Goal: Task Accomplishment & Management: Complete application form

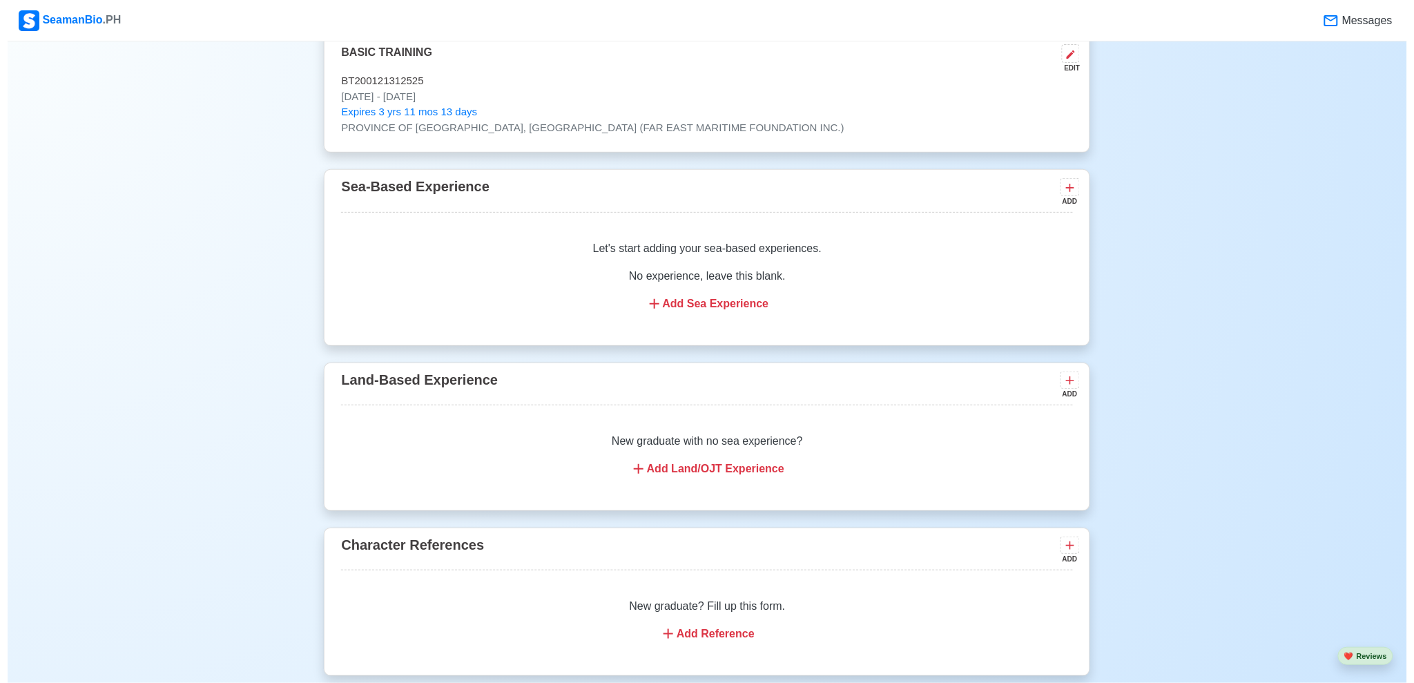
scroll to position [2060, 0]
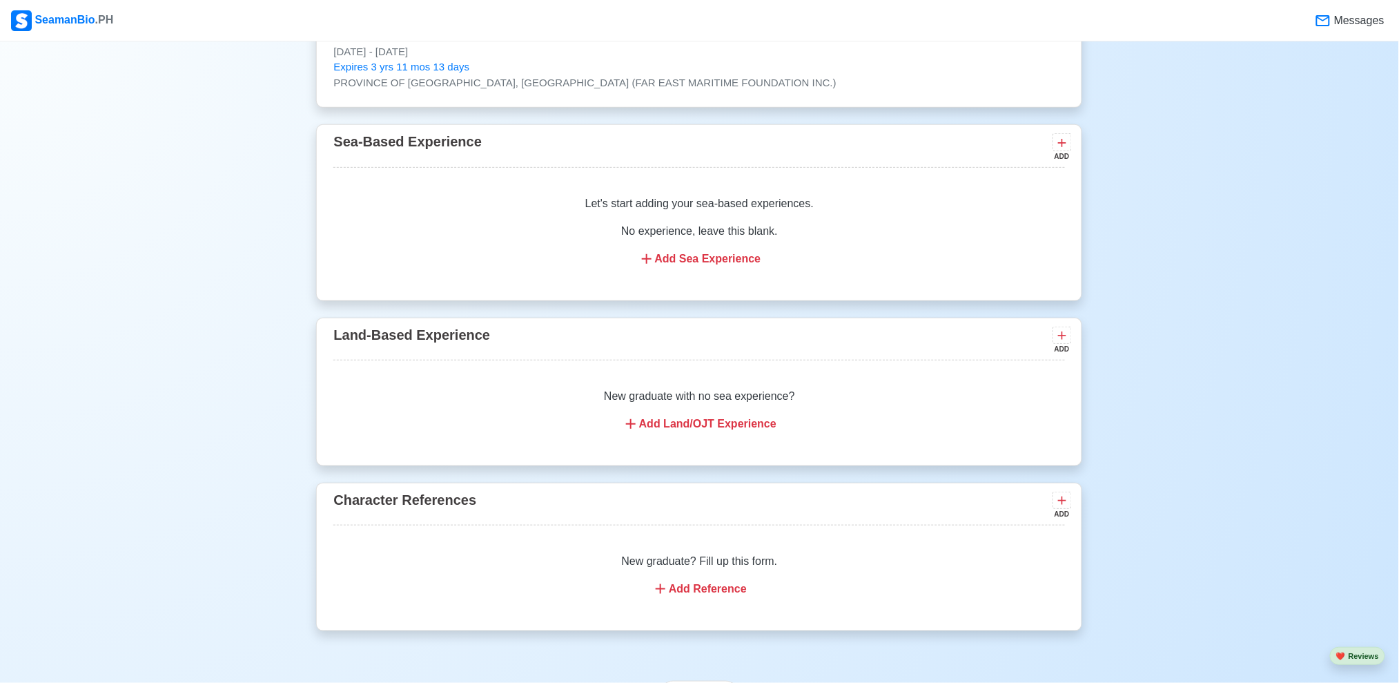
click at [710, 594] on div "Add Reference" at bounding box center [699, 588] width 698 height 17
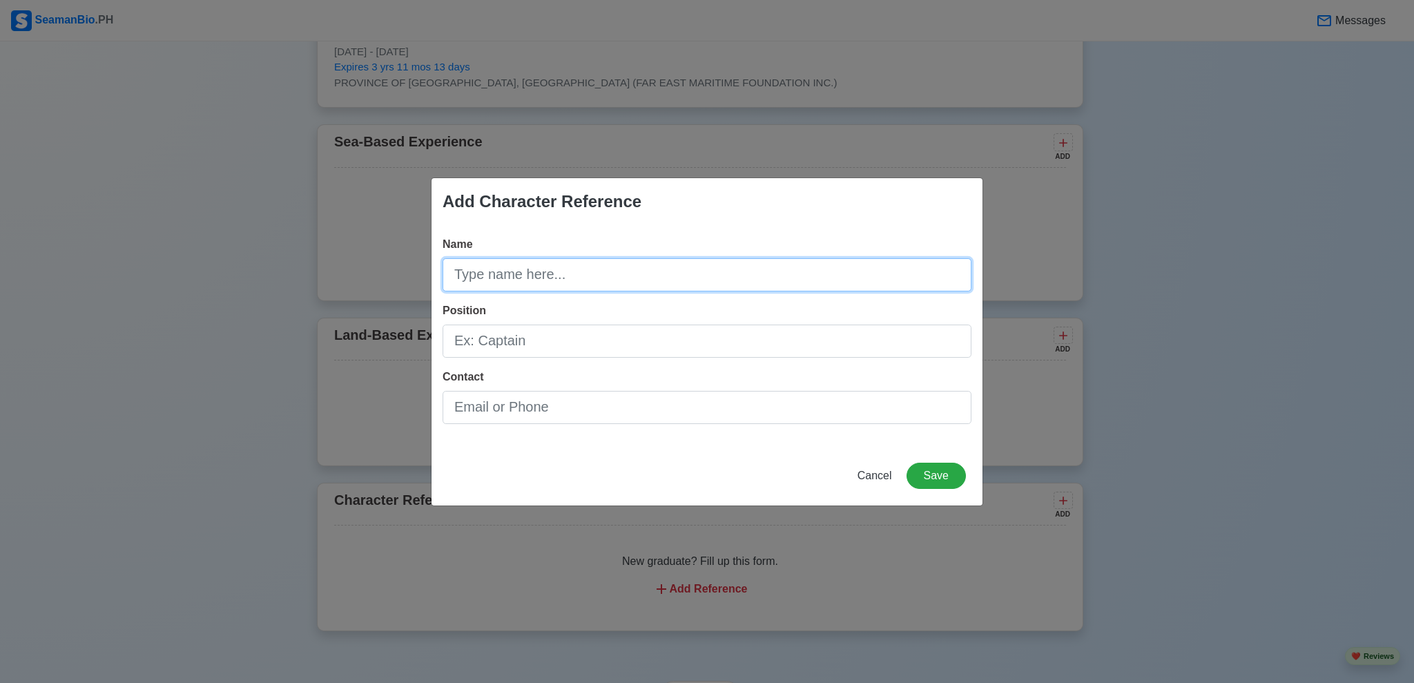
click at [652, 280] on input "Name" at bounding box center [706, 274] width 529 height 33
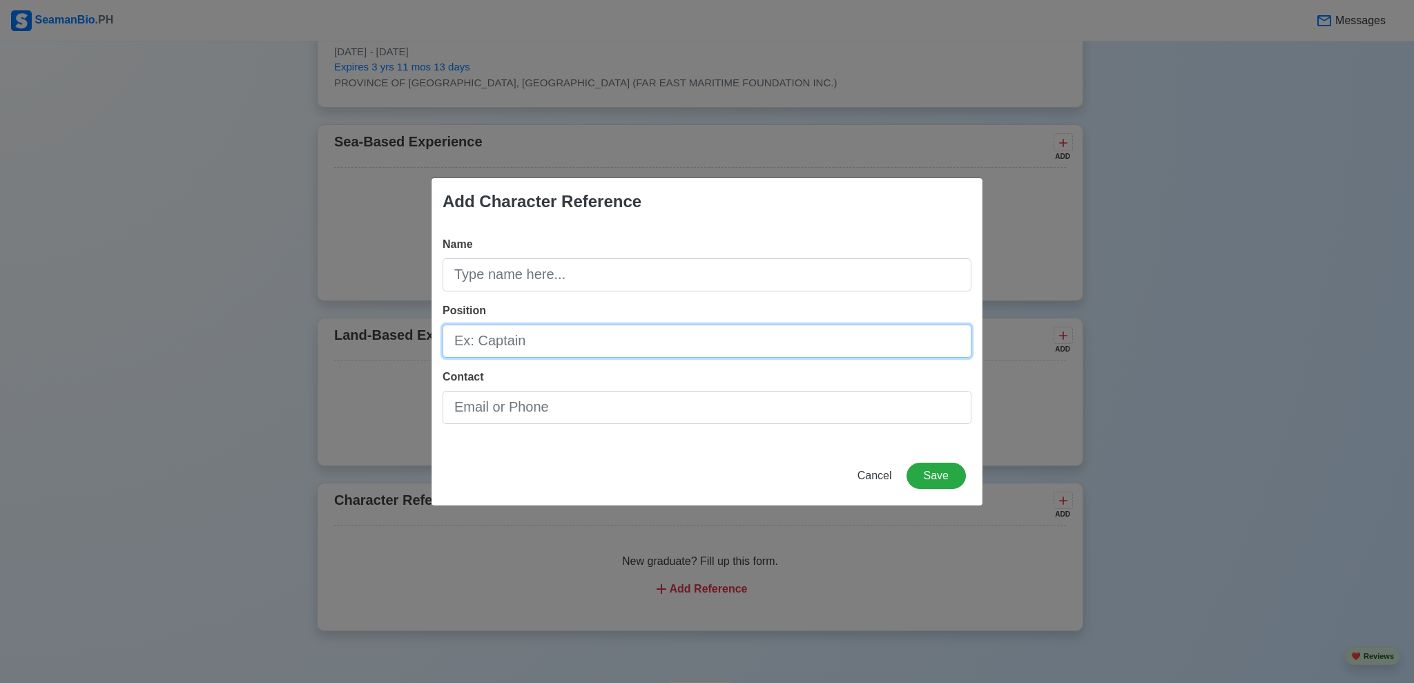
click at [600, 338] on input "Position" at bounding box center [706, 340] width 529 height 33
type input "Captain"
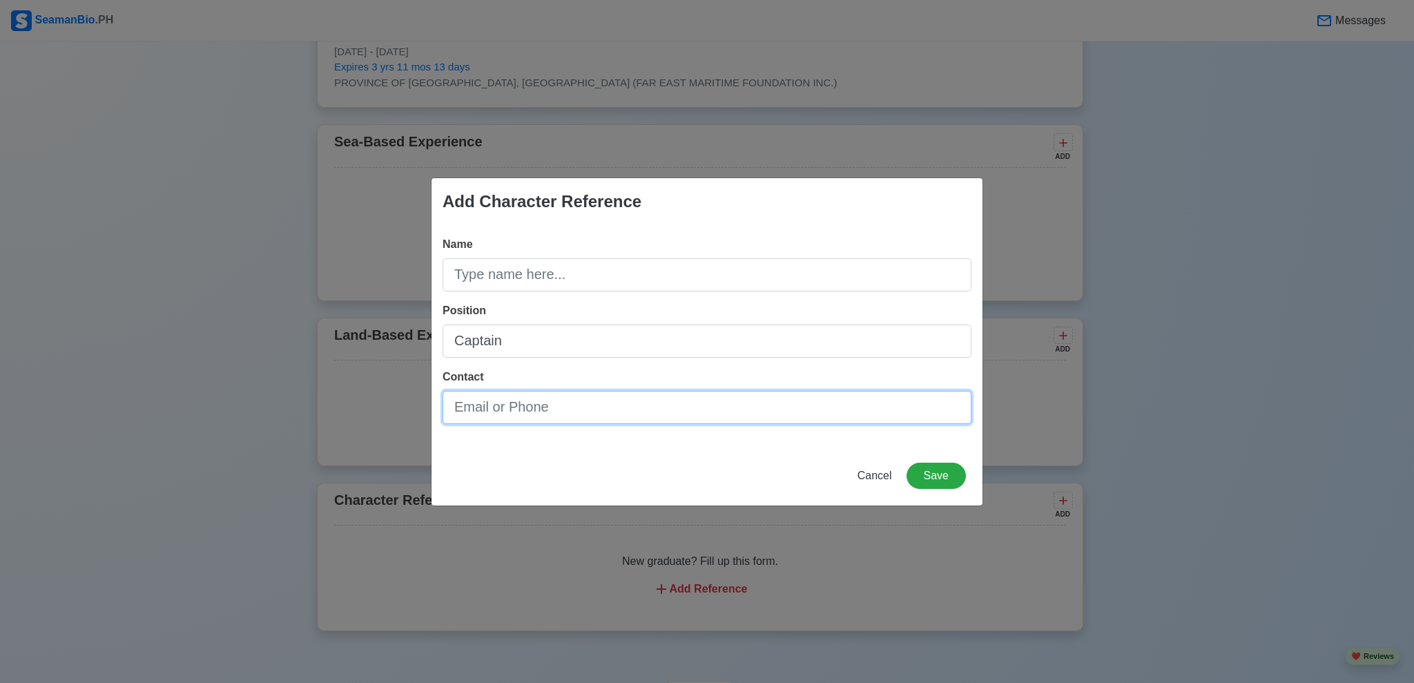
click at [580, 414] on input "Contact" at bounding box center [706, 407] width 529 height 33
type input "Capt. [PERSON_NAME]"
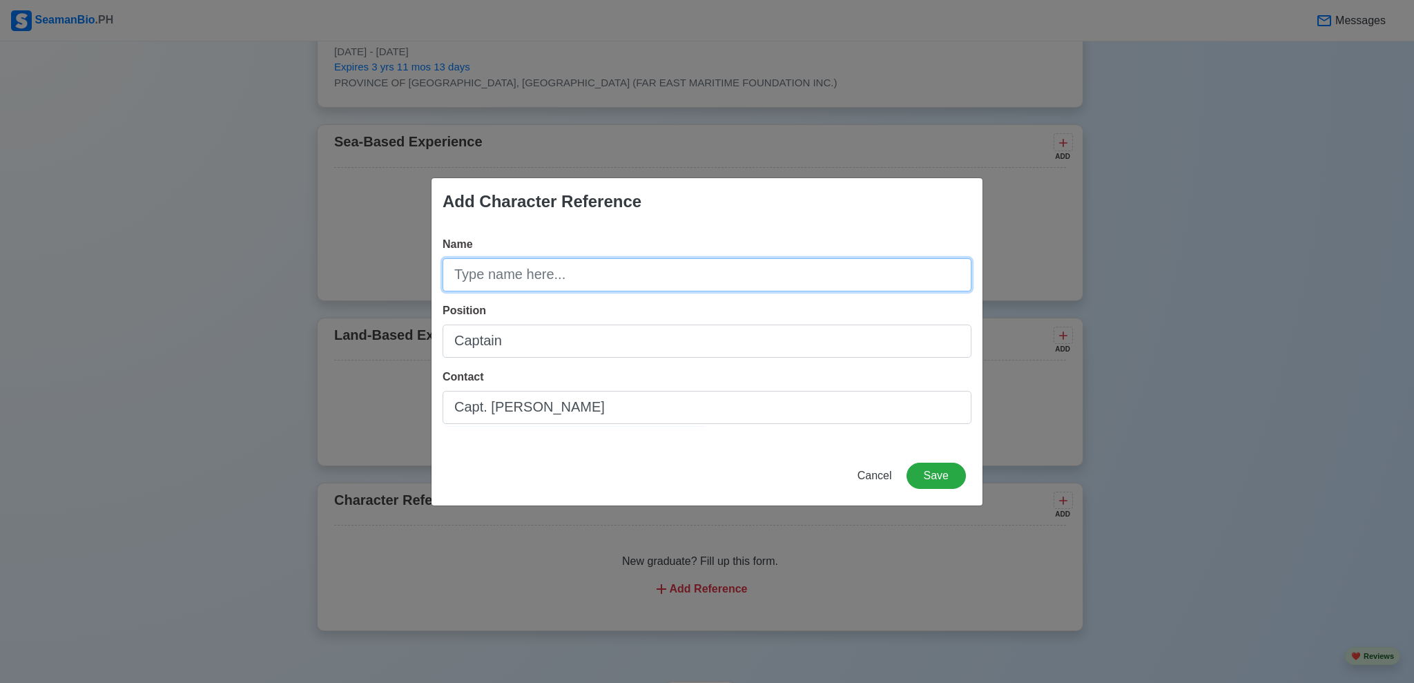
click at [608, 280] on input "Name" at bounding box center [706, 274] width 529 height 33
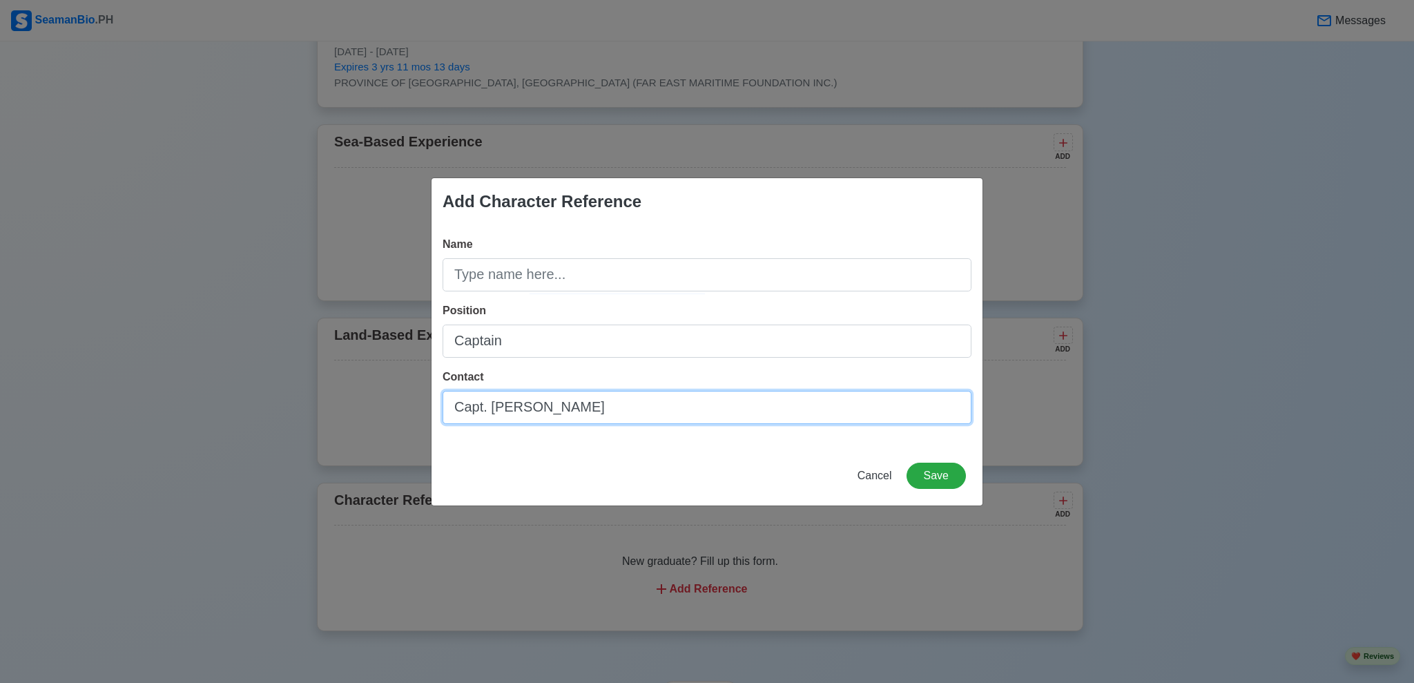
drag, startPoint x: 602, startPoint y: 418, endPoint x: 395, endPoint y: 412, distance: 206.4
click at [395, 412] on div "Add Character Reference Name Position Captain Contact Capt. [PERSON_NAME] Save" at bounding box center [707, 341] width 1414 height 683
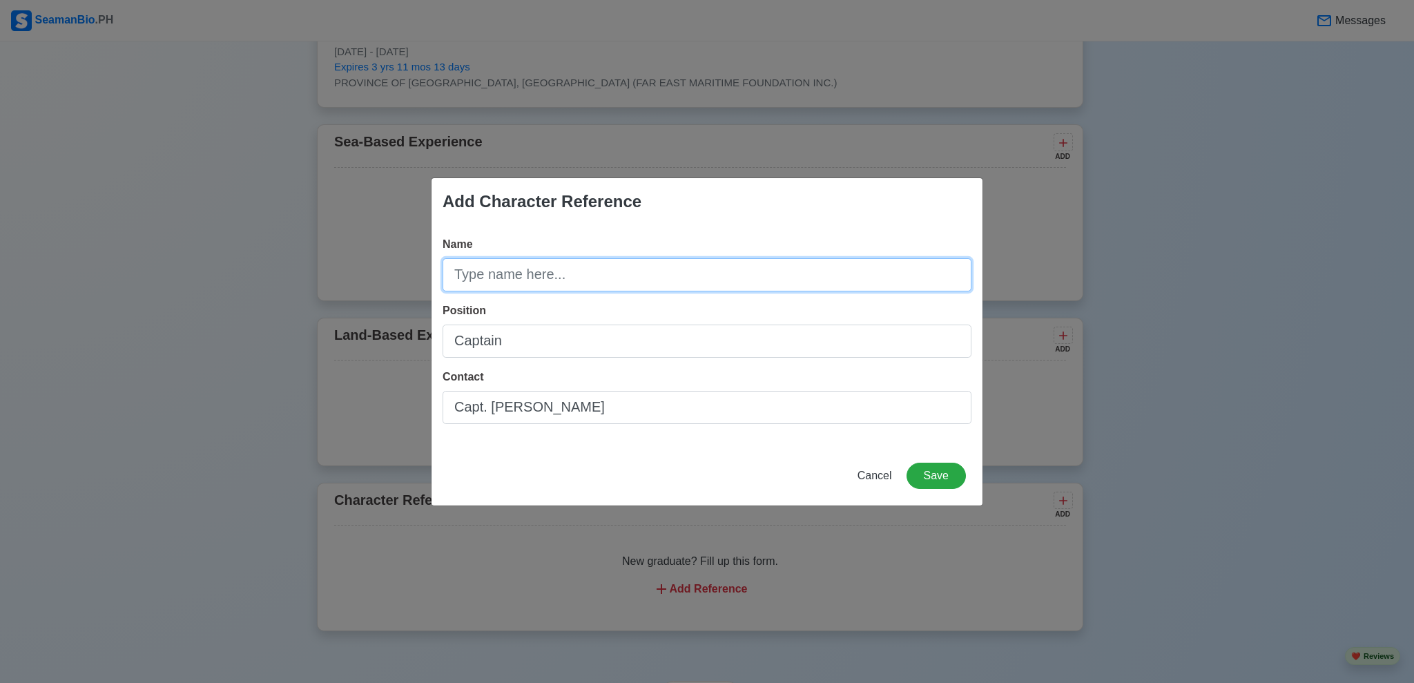
click at [667, 274] on input "Name" at bounding box center [706, 274] width 529 height 33
paste input "Capt. [PERSON_NAME]"
type input "Capt. [PERSON_NAME]"
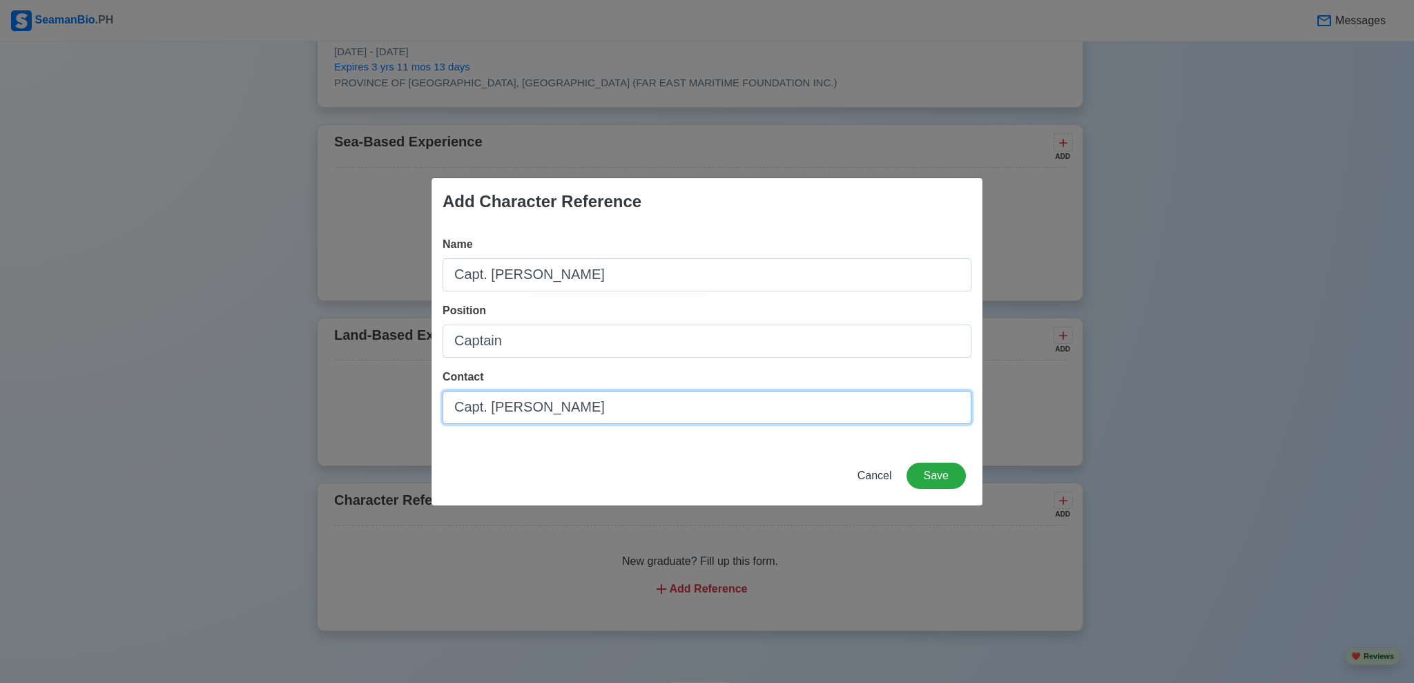
drag, startPoint x: 611, startPoint y: 404, endPoint x: 402, endPoint y: 393, distance: 209.4
click at [402, 393] on div "Add Character Reference Name Capt. [PERSON_NAME] Position Captain Contact Capt.…" at bounding box center [707, 341] width 1414 height 683
type input "[PHONE_NUMBER]"
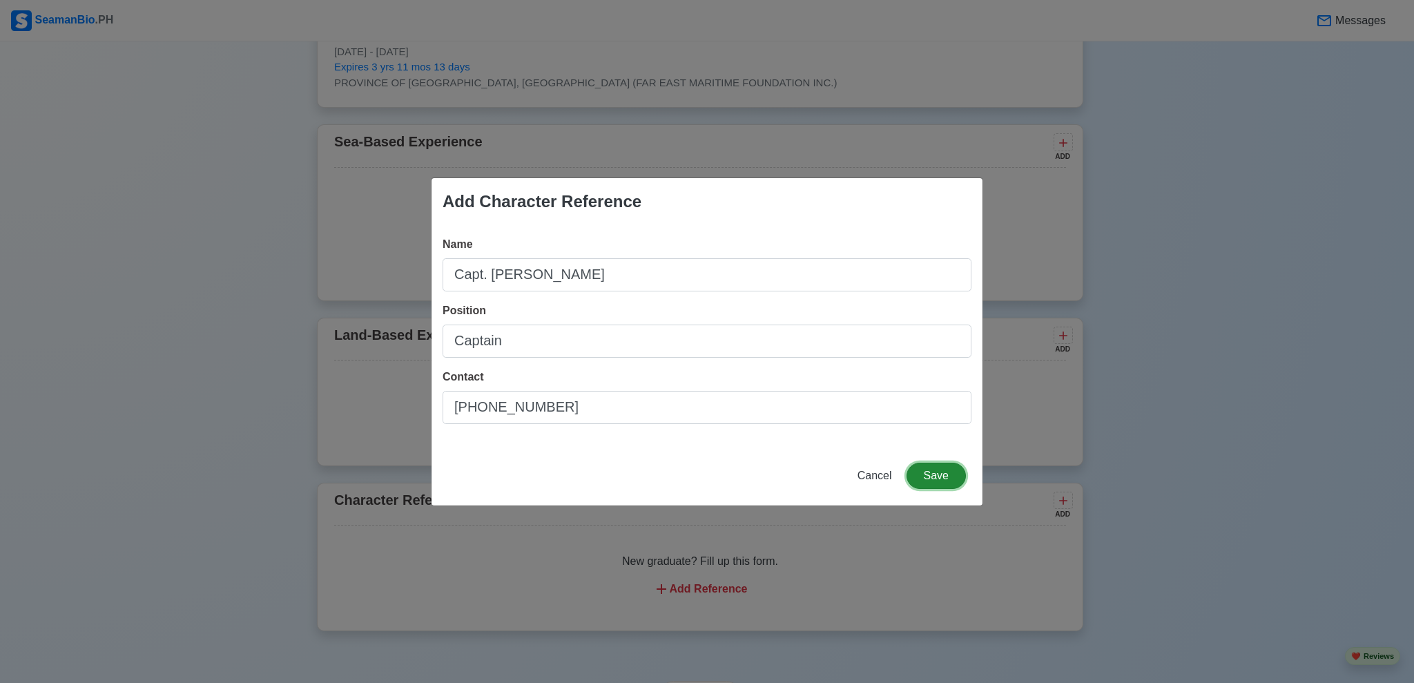
click at [936, 474] on button "Save" at bounding box center [935, 475] width 59 height 26
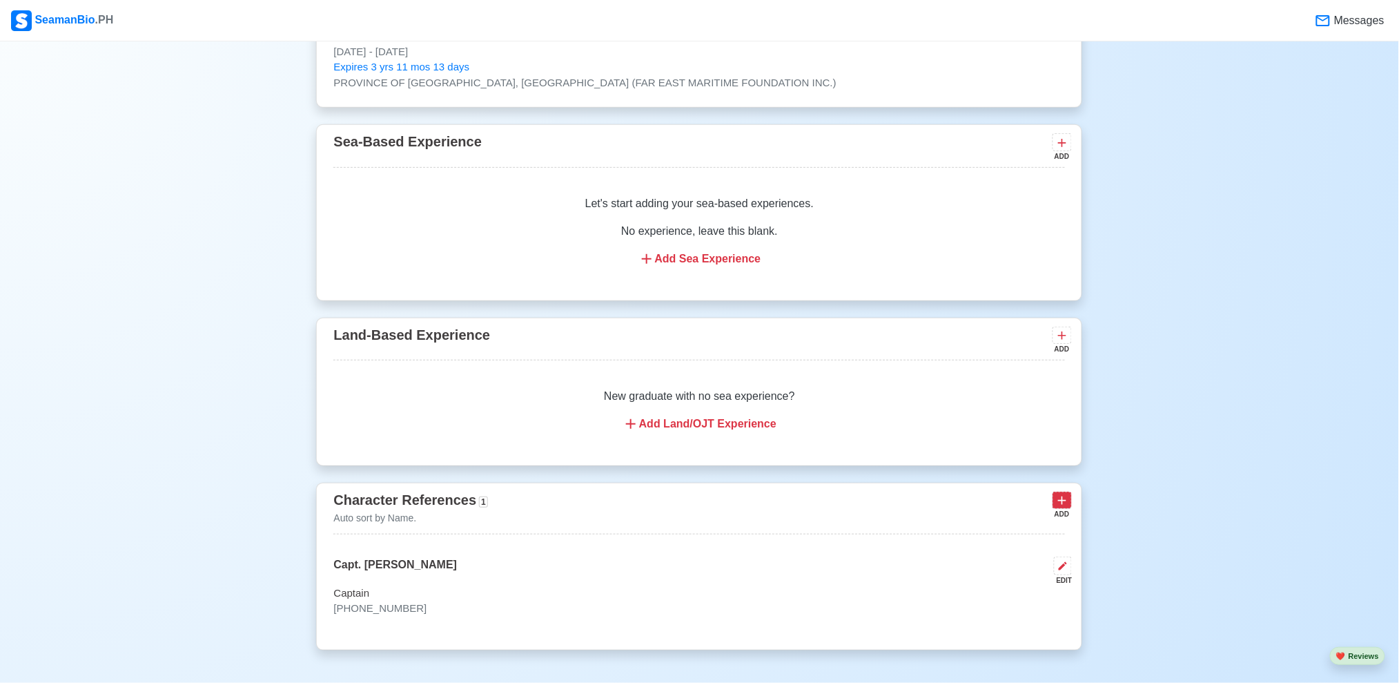
click at [1063, 505] on icon at bounding box center [1063, 500] width 8 height 8
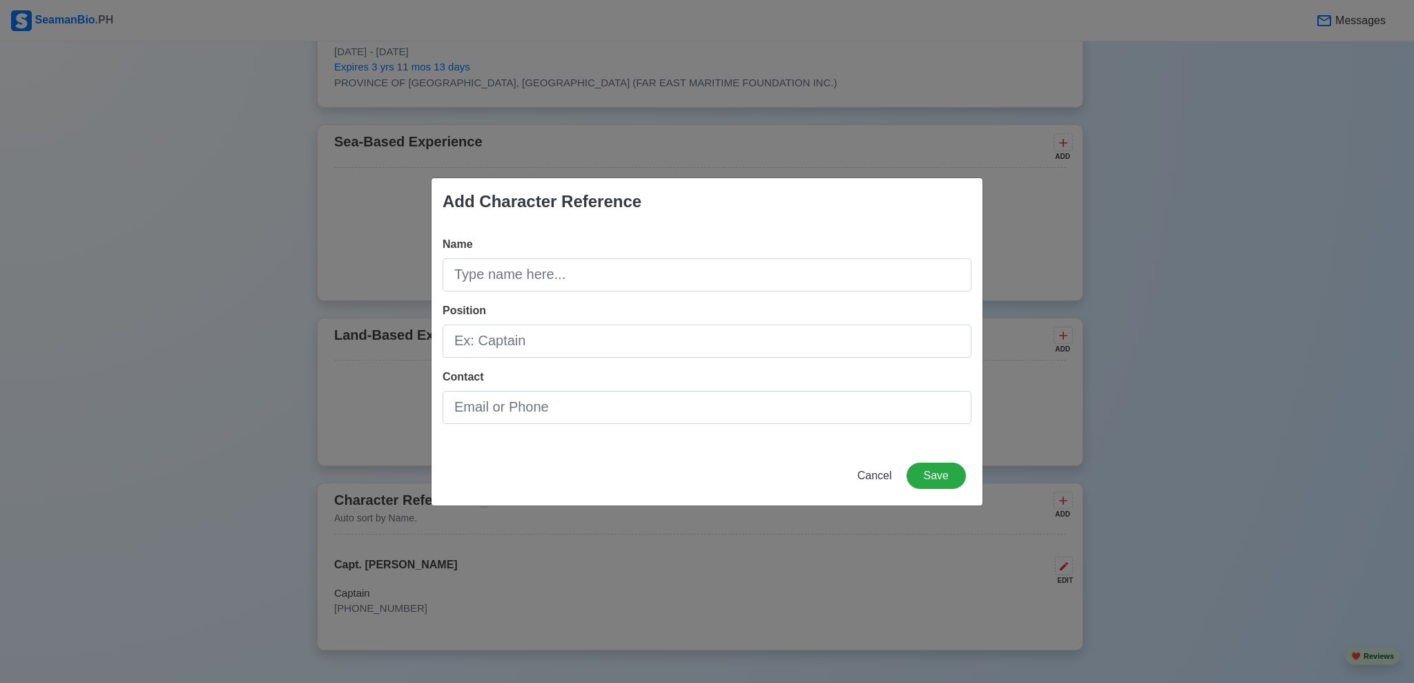
click at [716, 292] on div "Name Position Contact" at bounding box center [706, 335] width 551 height 221
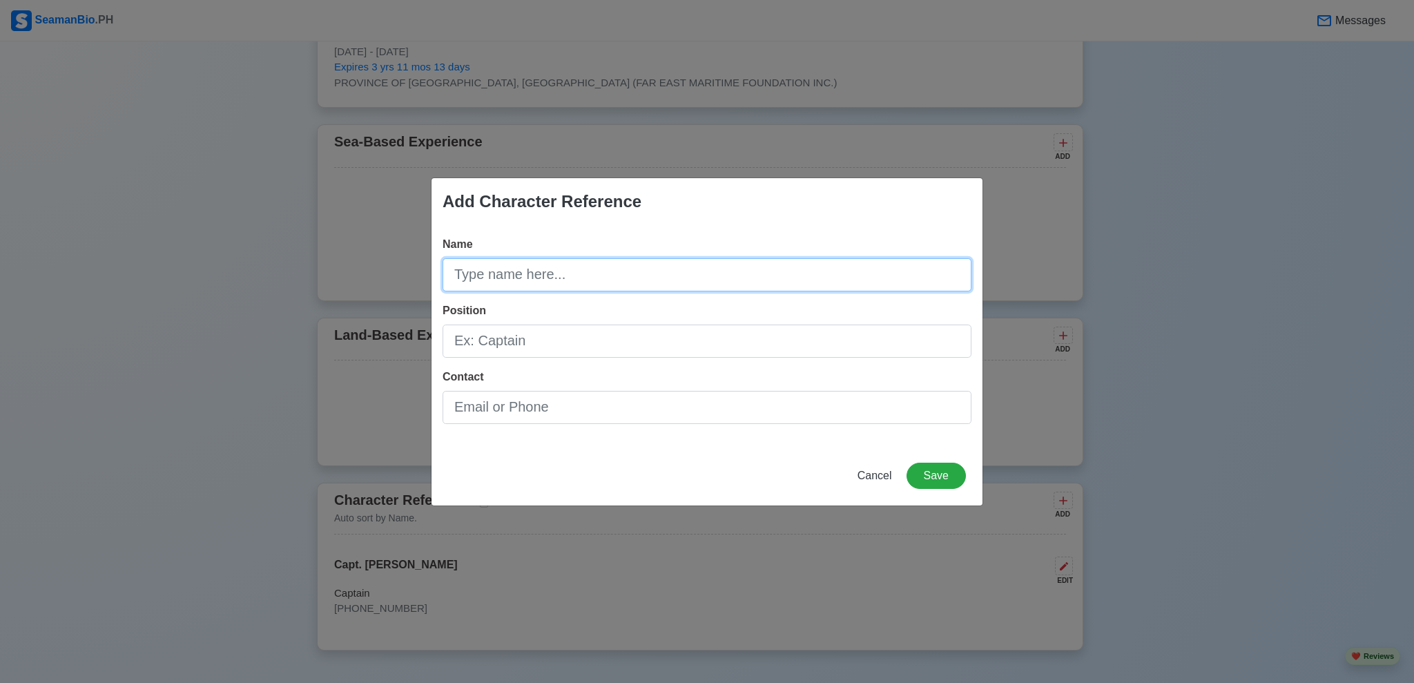
click at [716, 271] on input "Name" at bounding box center [706, 274] width 529 height 33
type input "[PERSON_NAME] Pie"
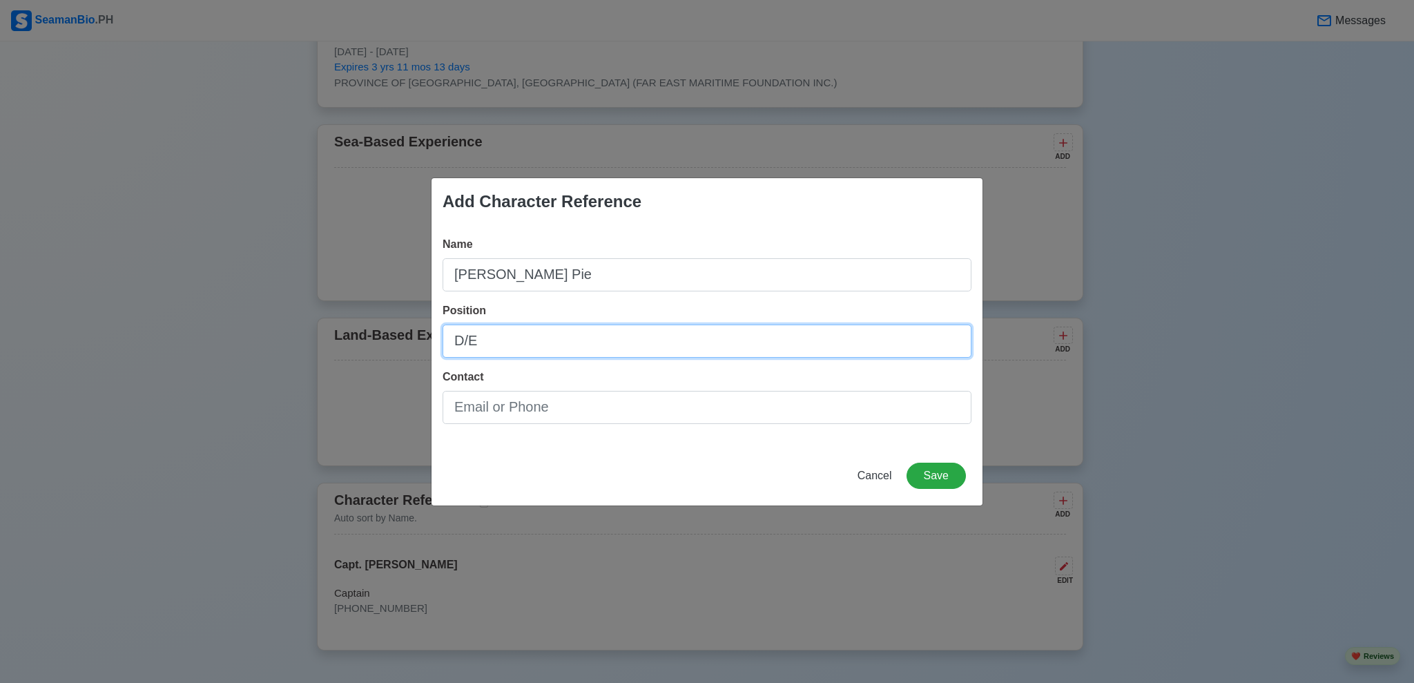
type input "D/E"
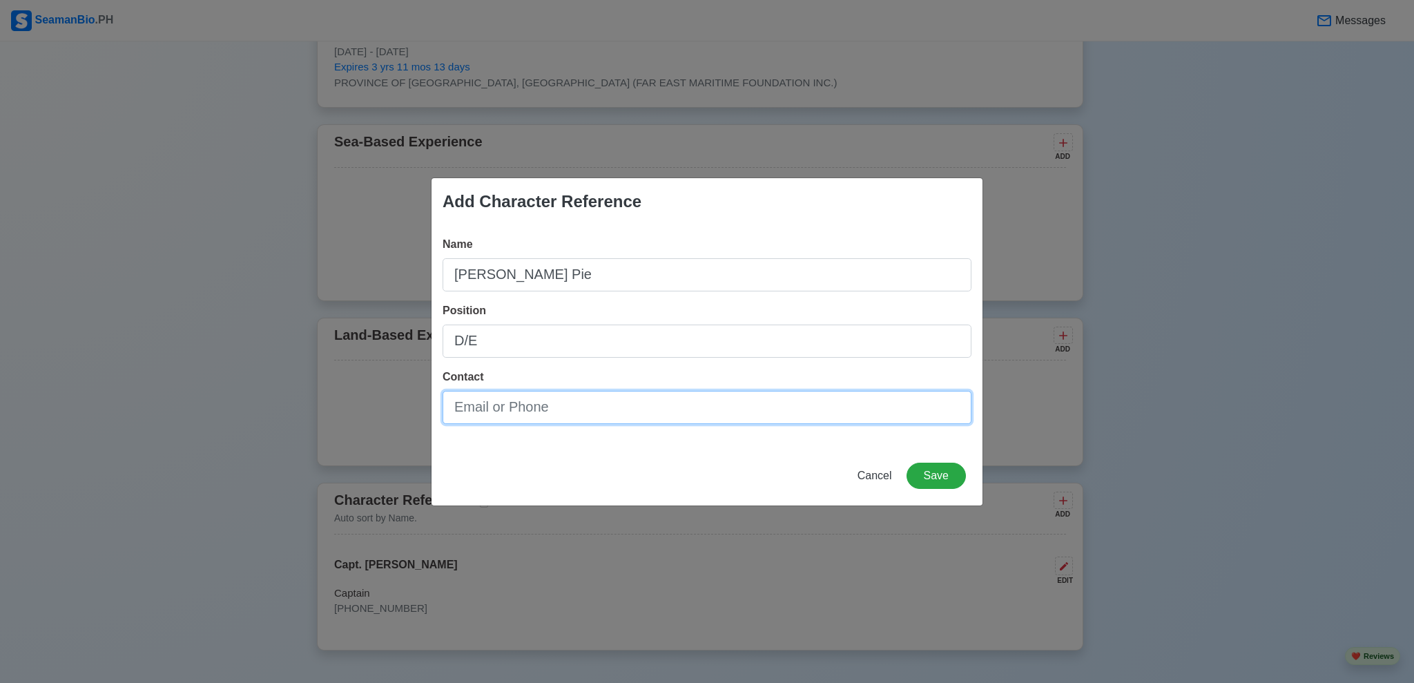
paste input "[PHONE_NUMBER]"
type input "[PHONE_NUMBER]"
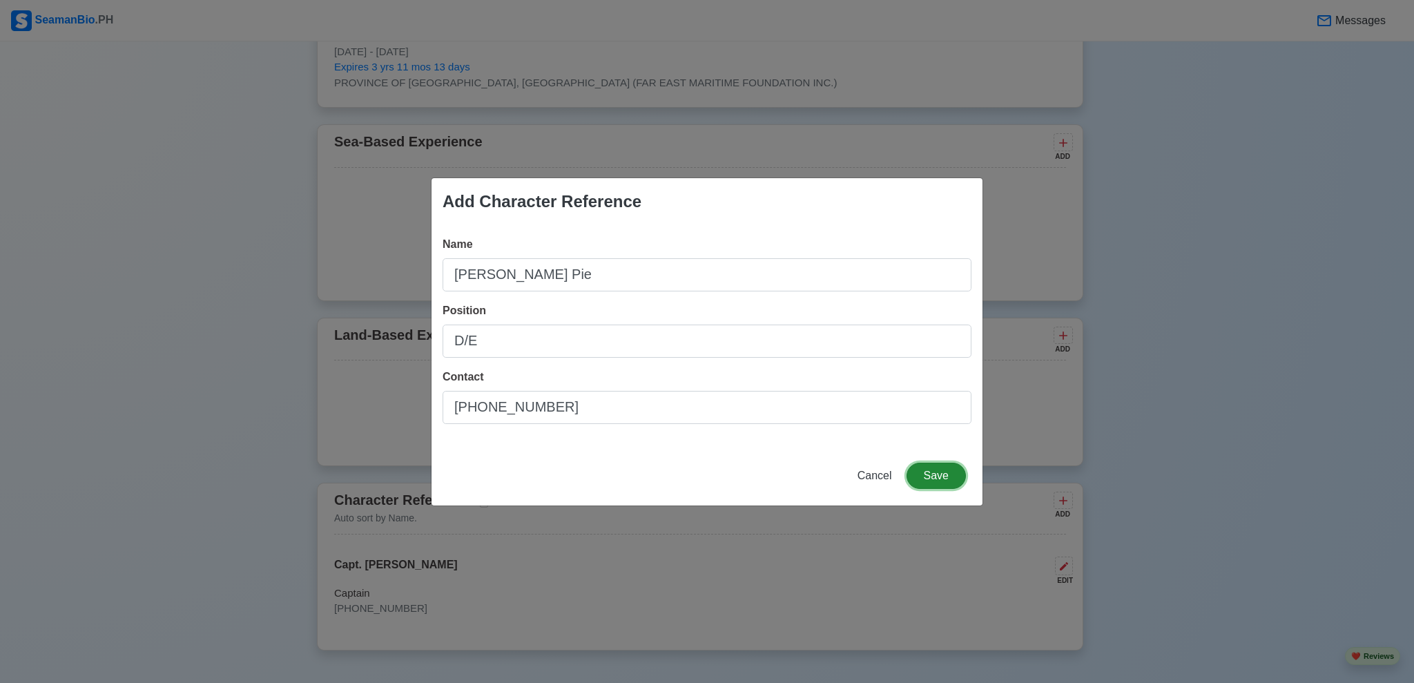
click at [955, 478] on button "Save" at bounding box center [935, 475] width 59 height 26
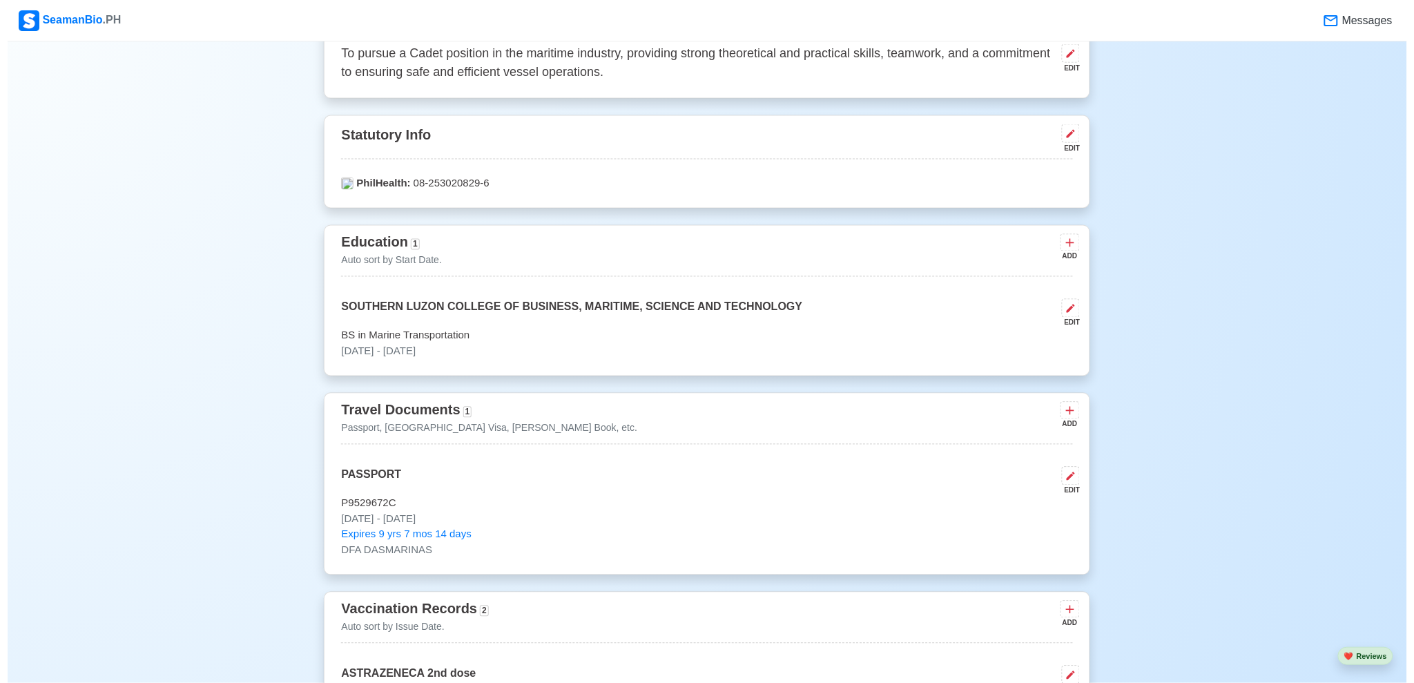
scroll to position [842, 0]
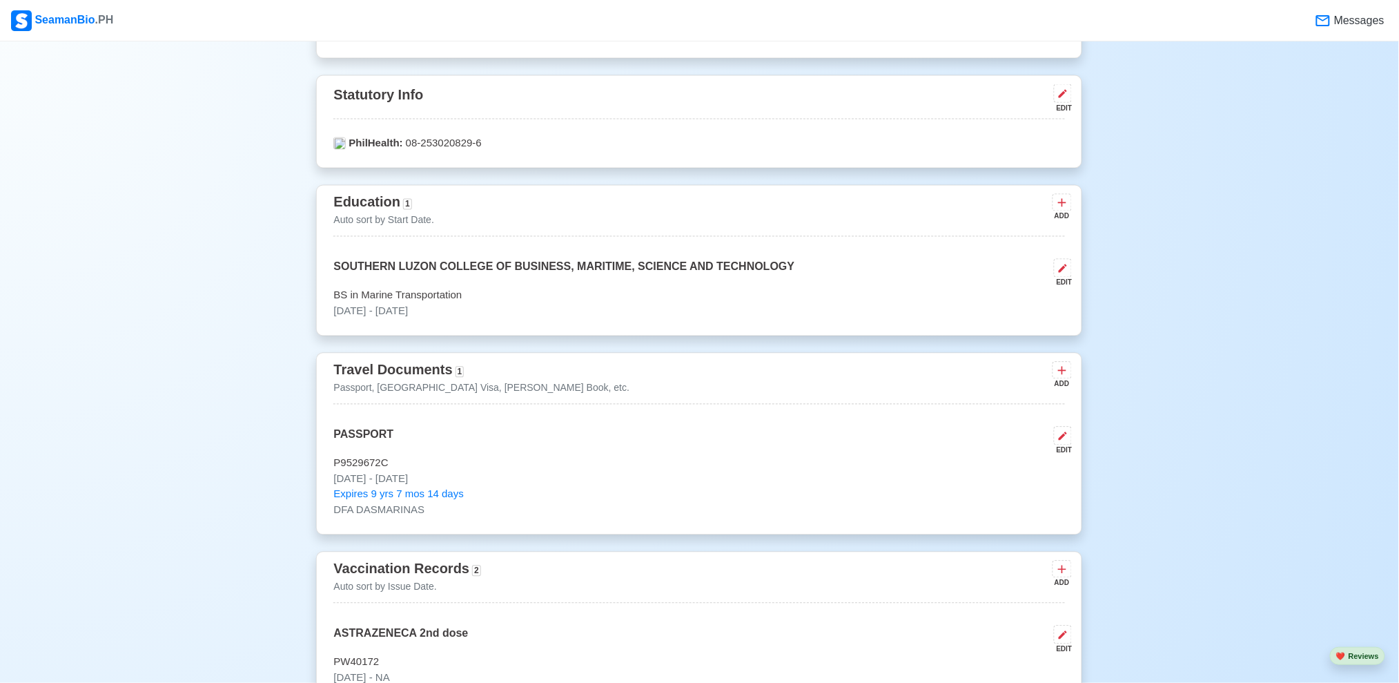
click at [1066, 211] on div "ADD" at bounding box center [1061, 216] width 17 height 10
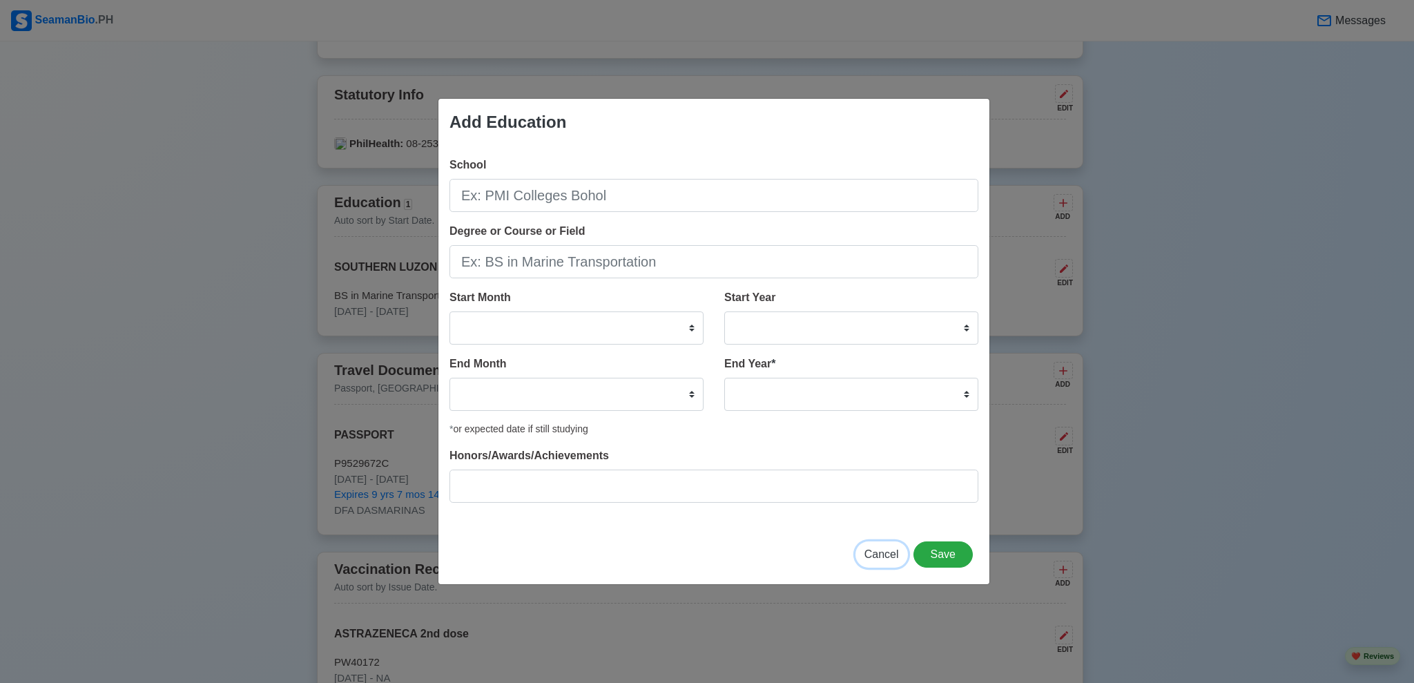
click at [885, 549] on span "Cancel" at bounding box center [881, 554] width 35 height 12
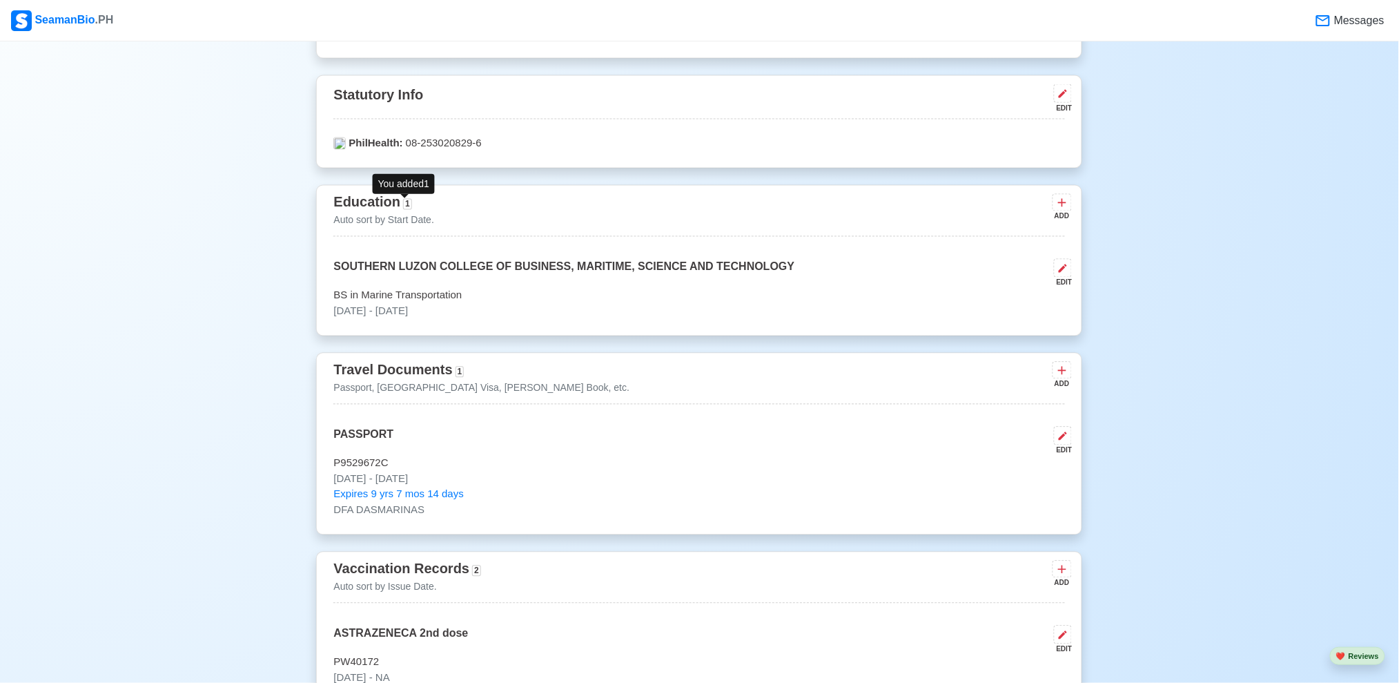
click at [405, 206] on span "1" at bounding box center [407, 204] width 9 height 11
click at [432, 266] on p "SOUTHERN LUZON COLLEGE OF BUSINESS, MARITIME, SCIENCE AND TECHNOLOGY" at bounding box center [563, 273] width 461 height 29
select select "August"
select select "2022"
select select "July"
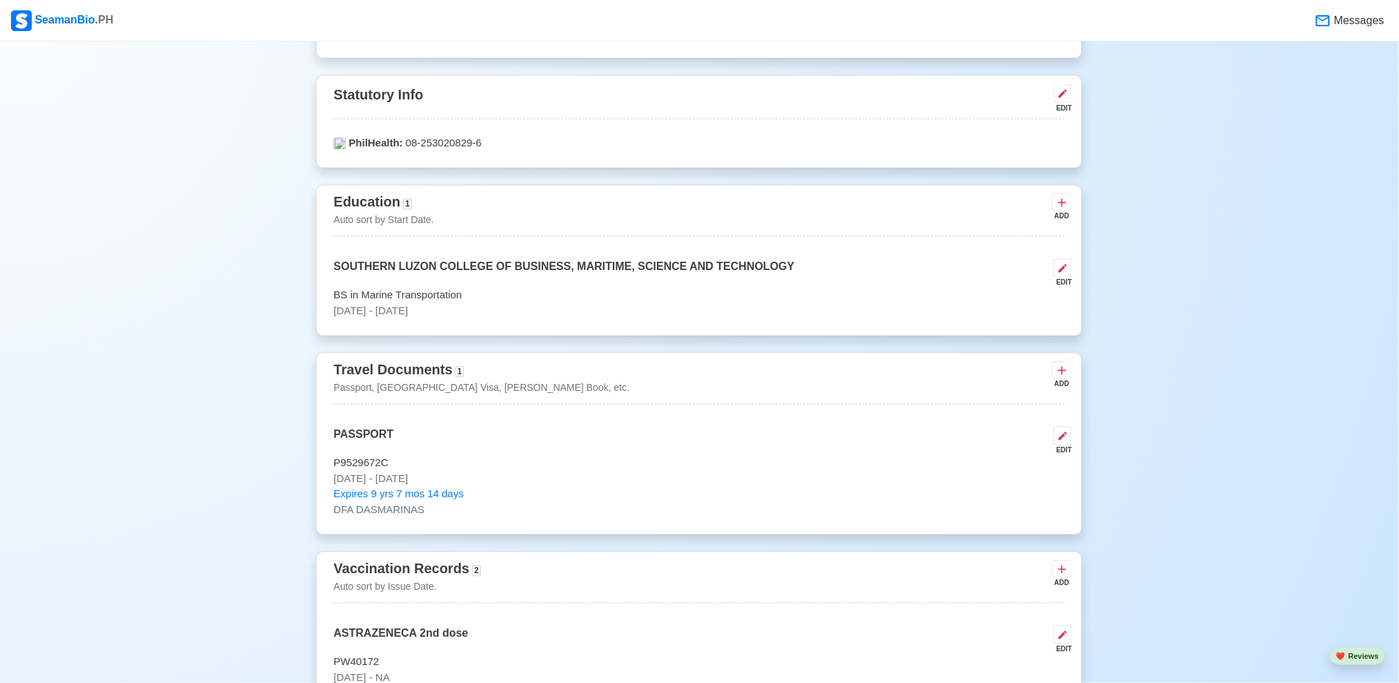
select select "2025"
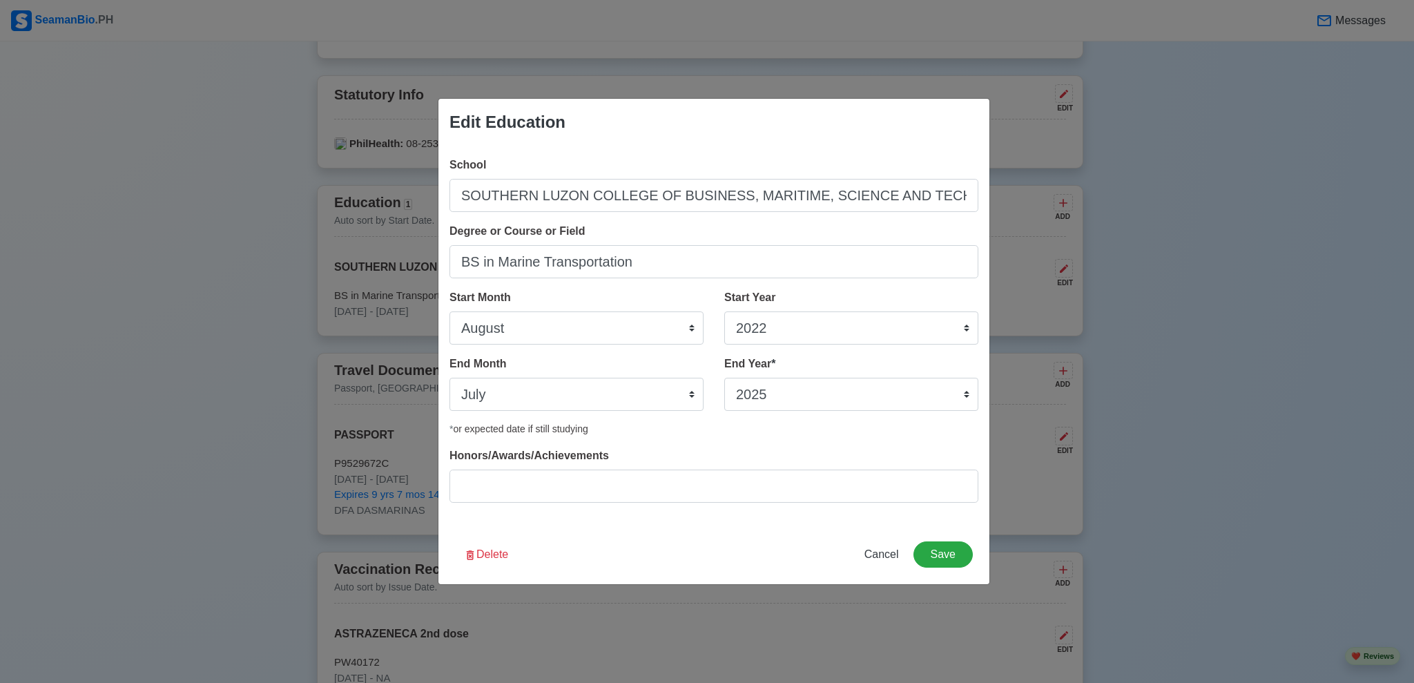
click at [1376, 359] on div "Edit Education School [GEOGRAPHIC_DATA] OF BUSINESS, MARITIME, SCIENCE AND TECH…" at bounding box center [707, 341] width 1414 height 683
click at [481, 558] on button "Delete" at bounding box center [486, 554] width 62 height 26
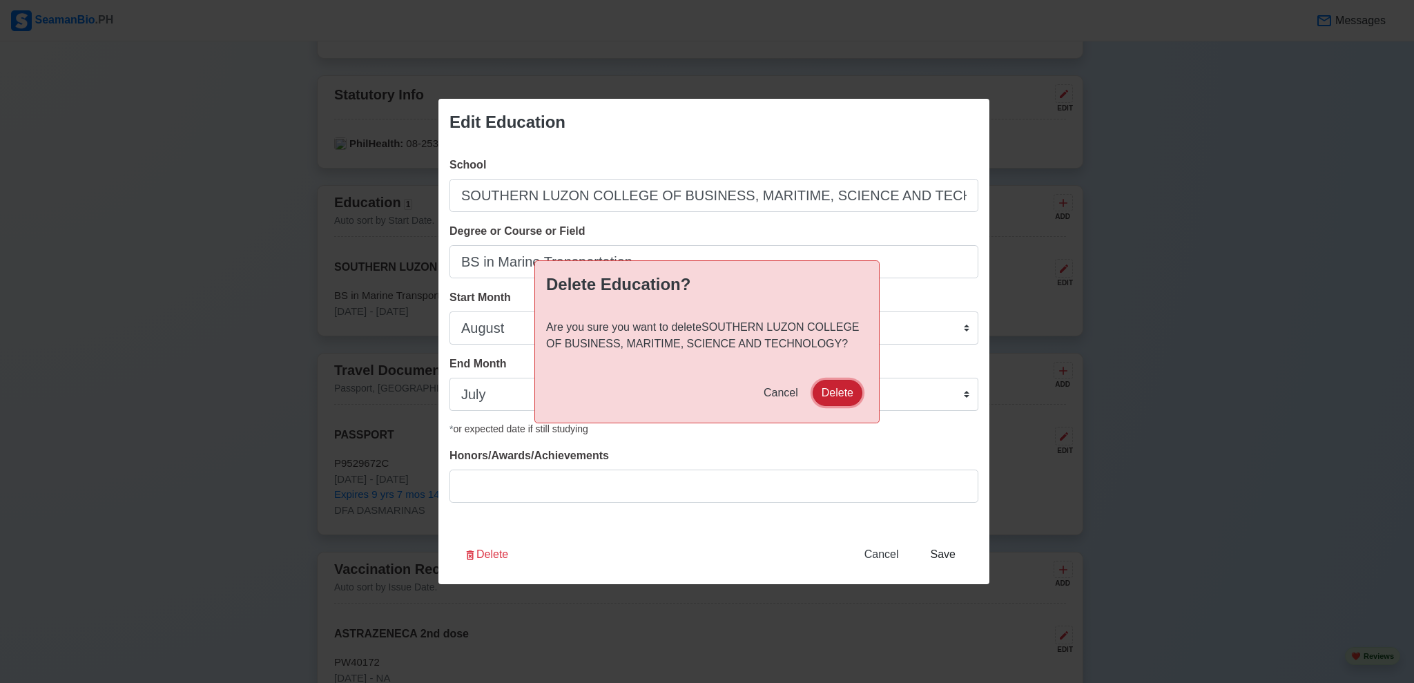
click at [846, 400] on button "Delete" at bounding box center [837, 393] width 50 height 26
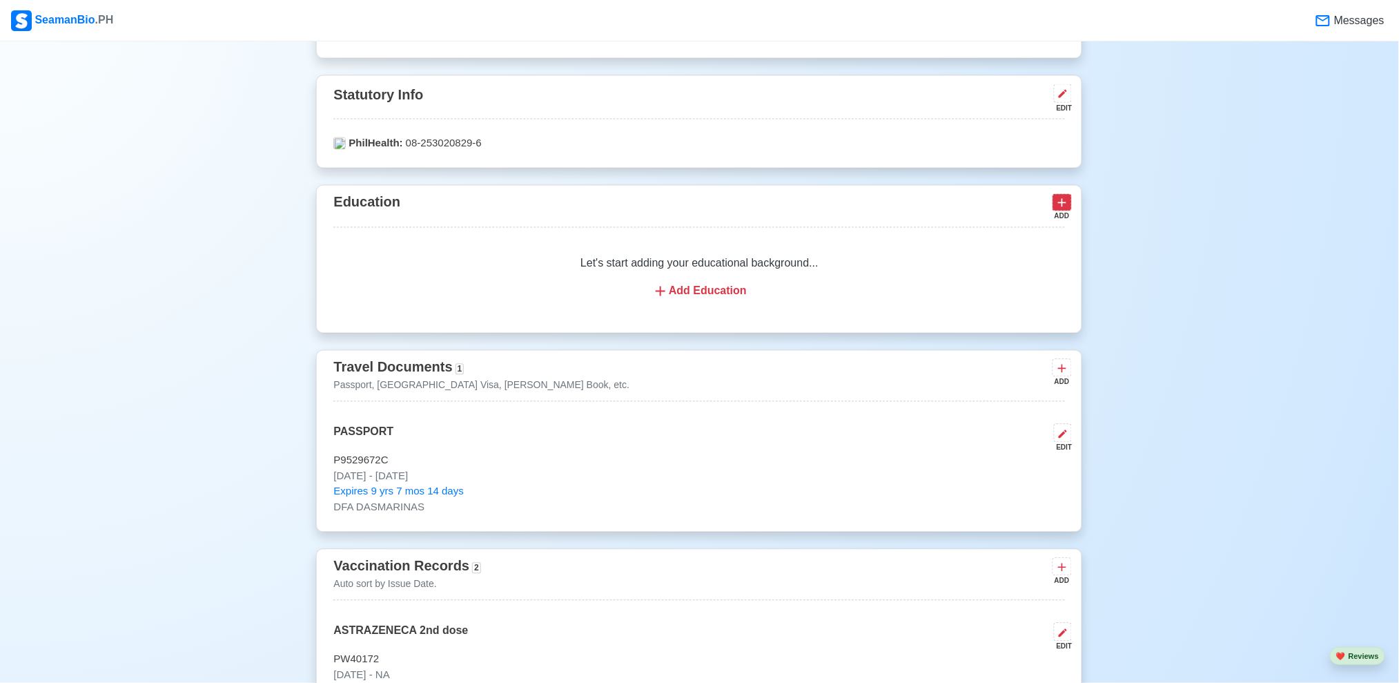
click at [1061, 200] on icon at bounding box center [1062, 203] width 14 height 14
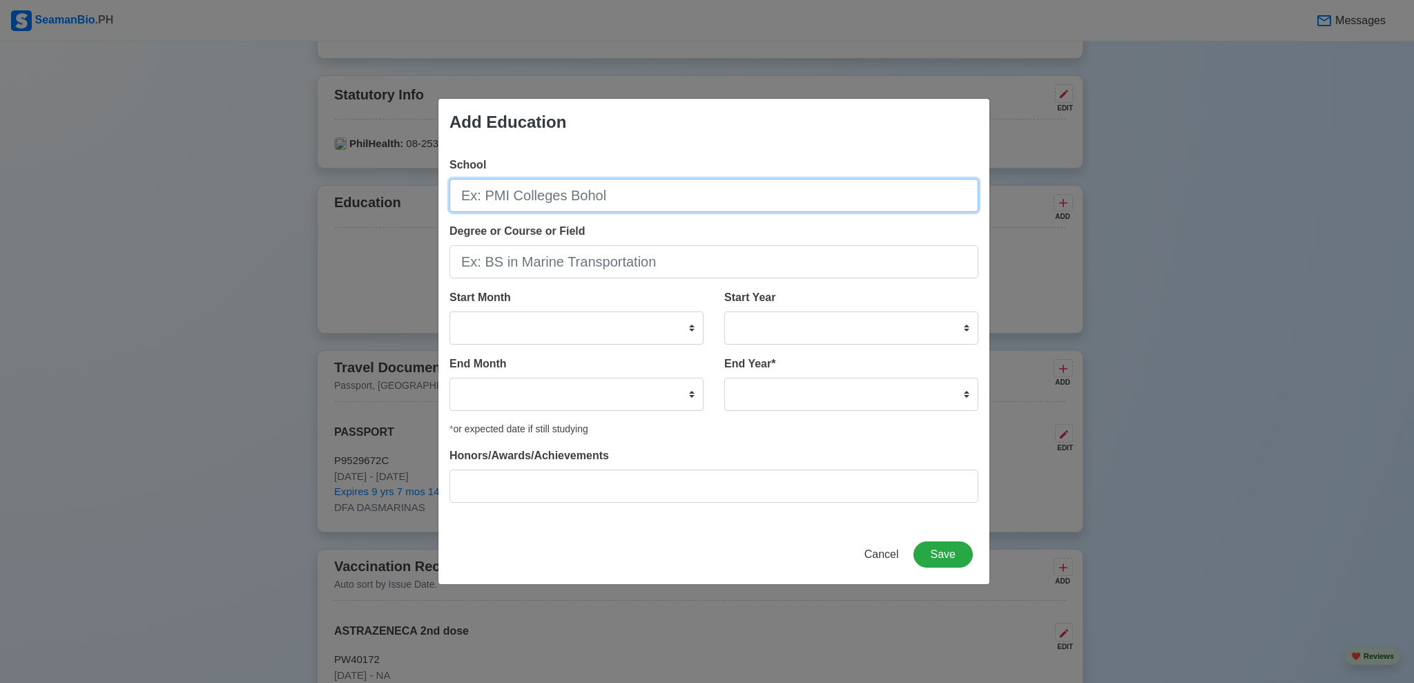
click at [641, 205] on input "School" at bounding box center [713, 195] width 529 height 33
type input "Buli"
type input "BULIHAN SITES AND SERVICES PROJECT ELEMENTARY SCHOOL"
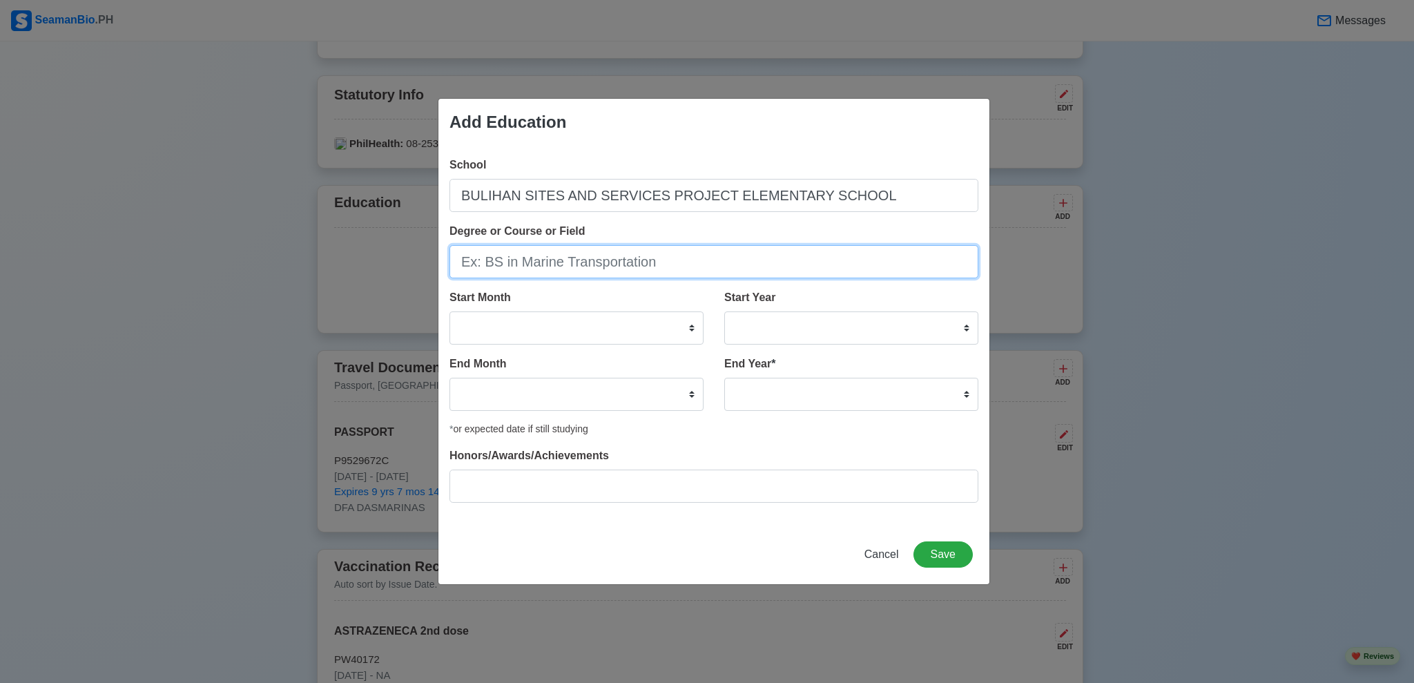
click at [641, 262] on input "Degree or Course or Field" at bounding box center [713, 261] width 529 height 33
type input "ELEMENTARY"
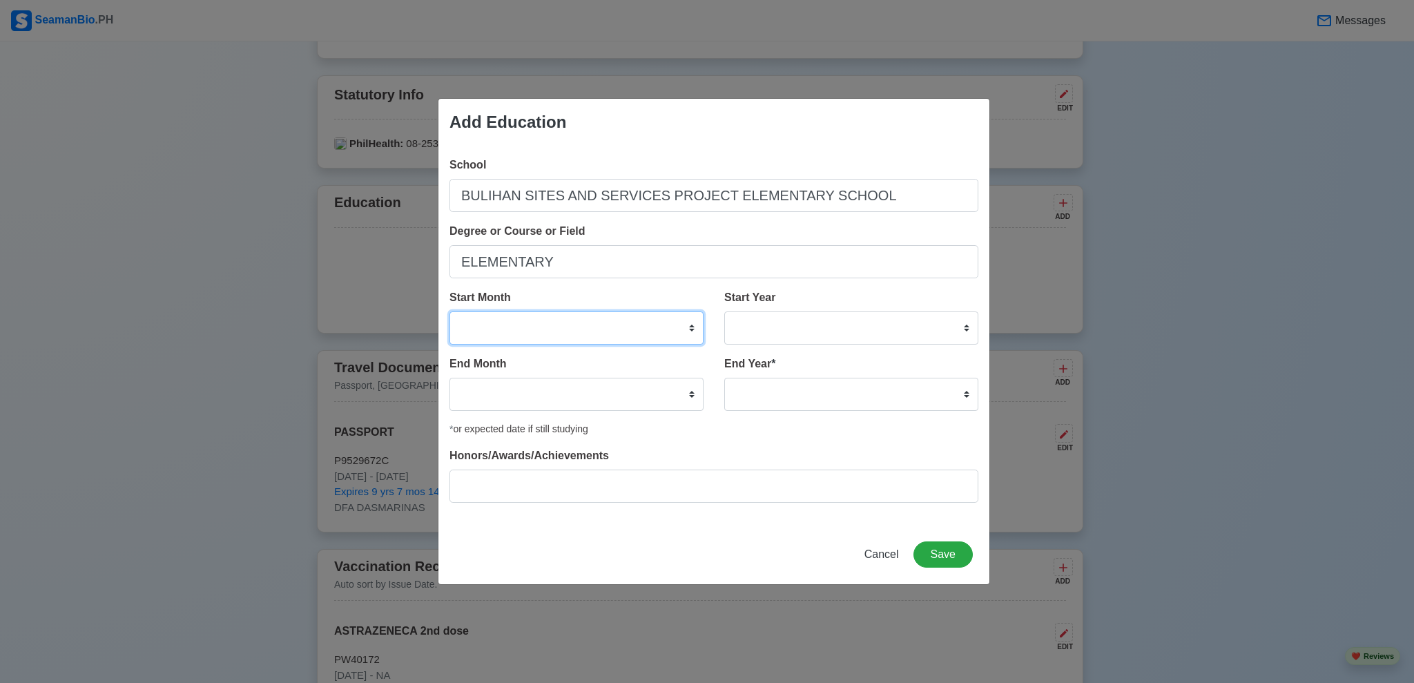
click at [658, 322] on select "January February March April May June July August September October November De…" at bounding box center [576, 327] width 254 height 33
click at [609, 319] on select "January February March April May June July August September October November De…" at bounding box center [576, 327] width 254 height 33
select select "June"
click at [449, 311] on select "January February March April May June July August September October November De…" at bounding box center [576, 327] width 254 height 33
click at [598, 393] on select "January February March April May June July August September October November De…" at bounding box center [576, 394] width 254 height 33
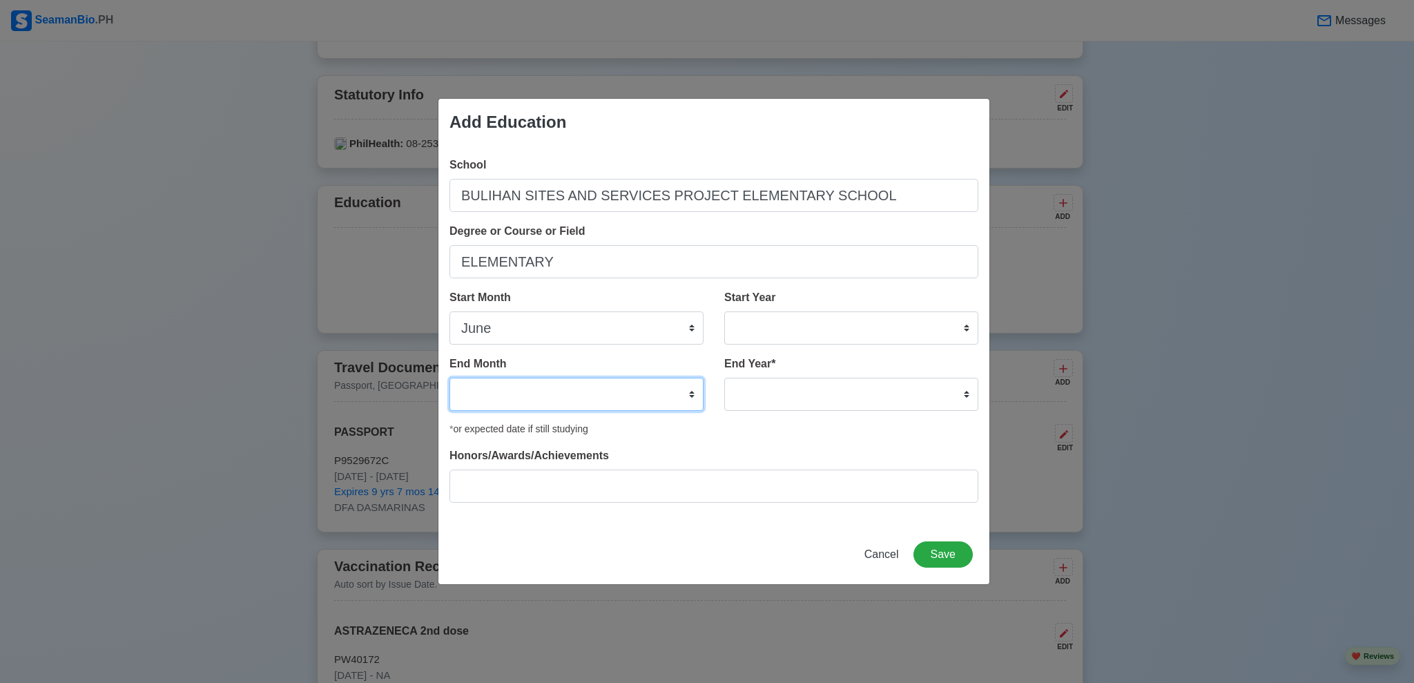
select select "March"
click at [449, 378] on select "January February March April May June July August September October November De…" at bounding box center [576, 394] width 254 height 33
click at [832, 320] on select "2025 2024 2023 2022 2021 2020 2019 2018 2017 2016 2015 2014 2013 2012 2011 2010…" at bounding box center [851, 327] width 254 height 33
click at [785, 332] on select "2025 2024 2023 2022 2021 2020 2019 2018 2017 2016 2015 2014 2013 2012 2011 2010…" at bounding box center [851, 327] width 254 height 33
select select "2008"
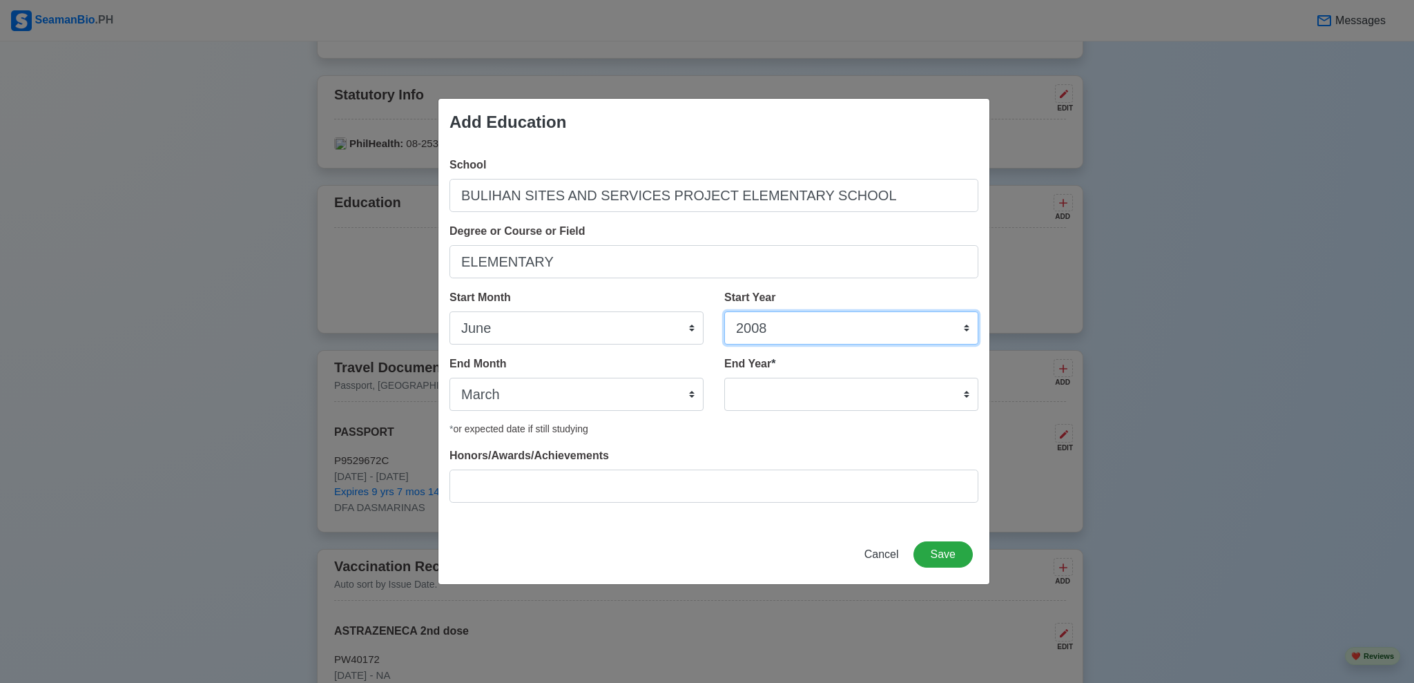
click at [724, 311] on select "2025 2024 2023 2022 2021 2020 2019 2018 2017 2016 2015 2014 2013 2012 2011 2010…" at bounding box center [851, 327] width 254 height 33
click at [857, 398] on select "2035 2034 2033 2032 2031 2030 2029 2028 2027 2026 2025 2024 2023 2022 2021 2020…" at bounding box center [851, 394] width 254 height 33
select select "2016"
click at [724, 378] on select "2035 2034 2033 2032 2031 2030 2029 2028 2027 2026 2025 2024 2023 2022 2021 2020…" at bounding box center [851, 394] width 254 height 33
click at [940, 555] on button "Save" at bounding box center [942, 554] width 59 height 26
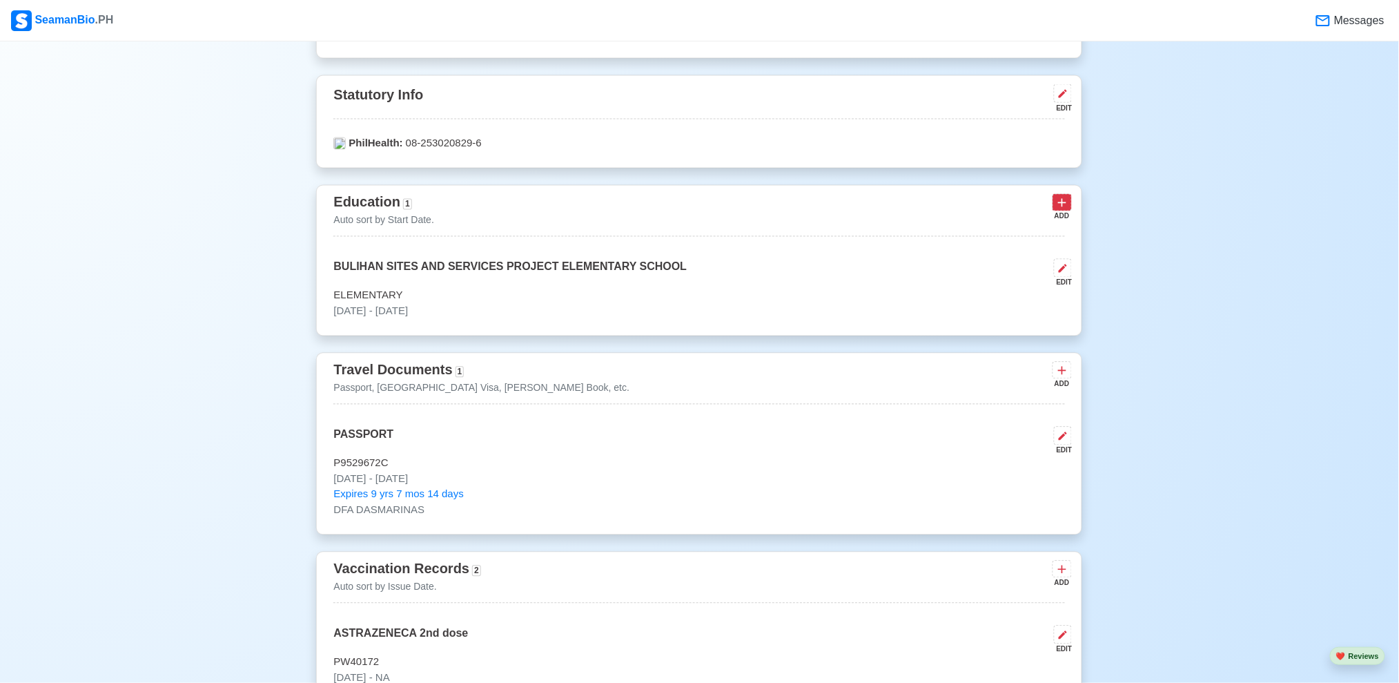
click at [1062, 208] on icon at bounding box center [1062, 203] width 14 height 14
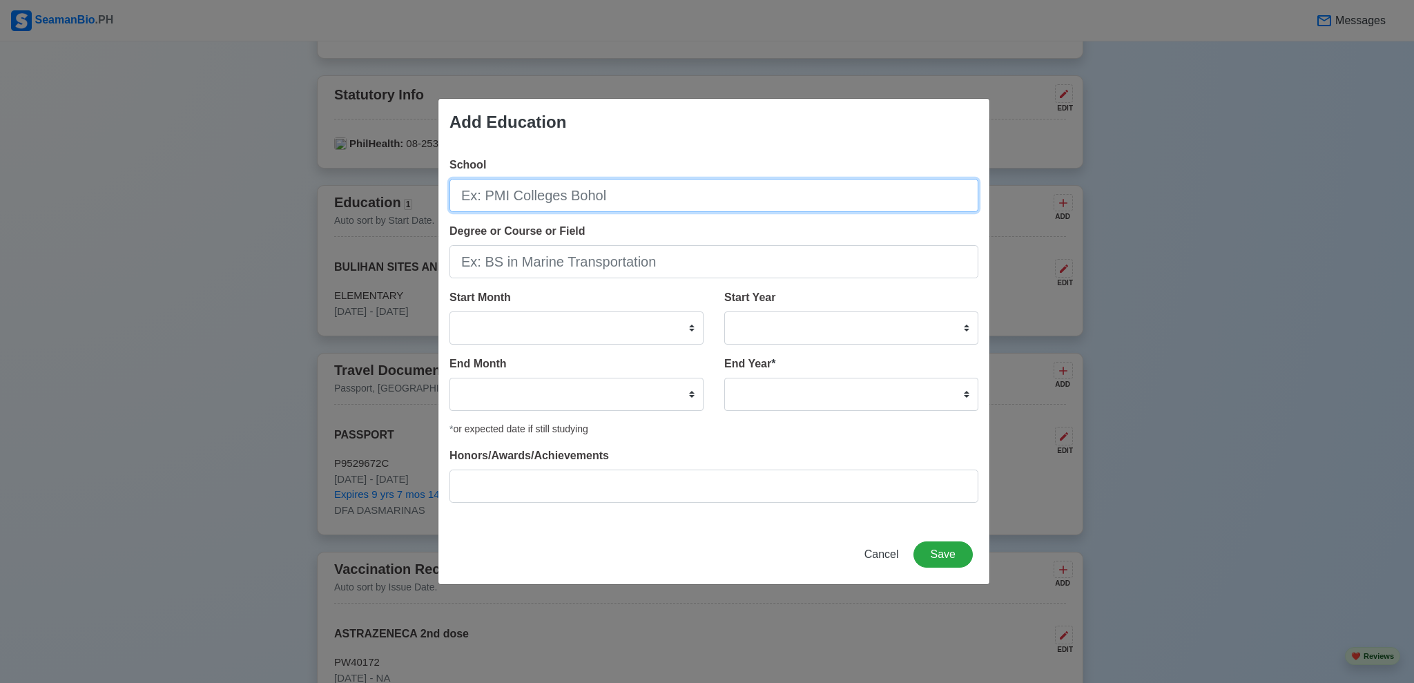
click at [603, 202] on input "School" at bounding box center [713, 195] width 529 height 33
type input "LITTLE HEIRS ACADEMY"
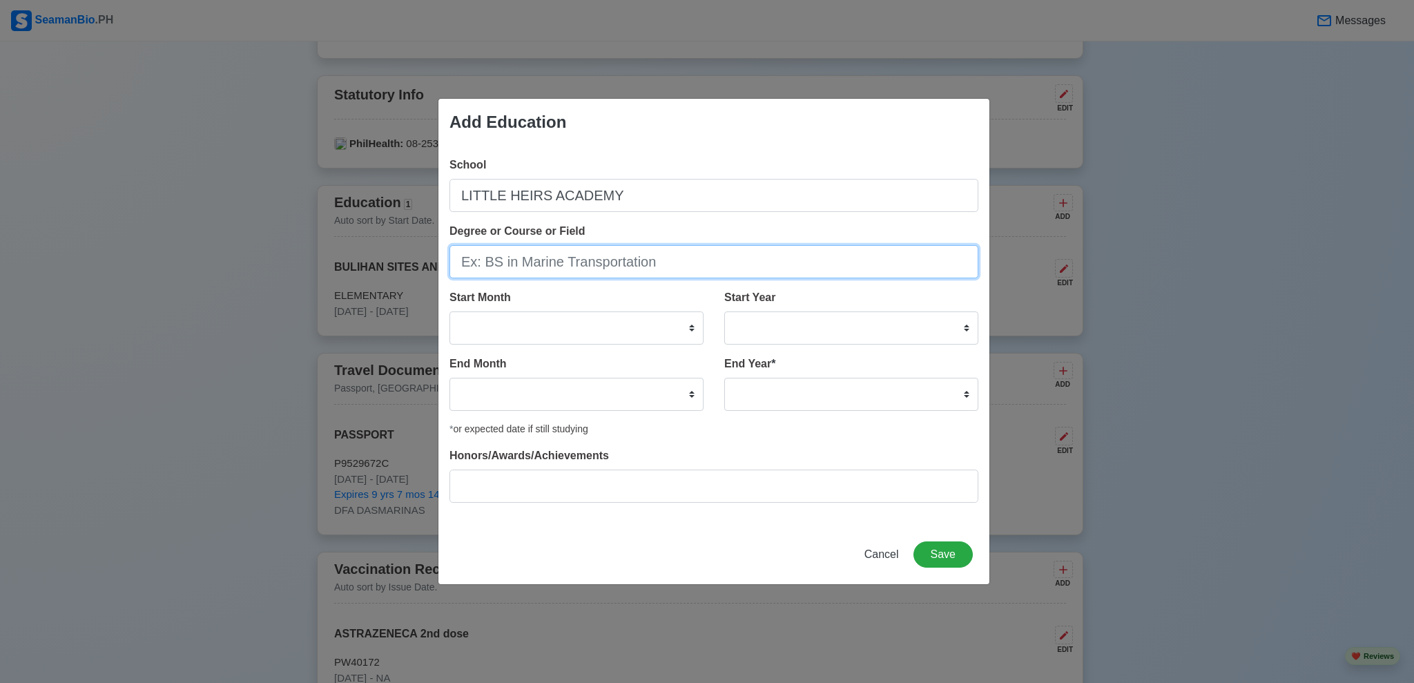
click at [647, 253] on input "Degree or Course or Field" at bounding box center [713, 261] width 529 height 33
type input "S"
type input "JUNIOR HIGH SCHOOL"
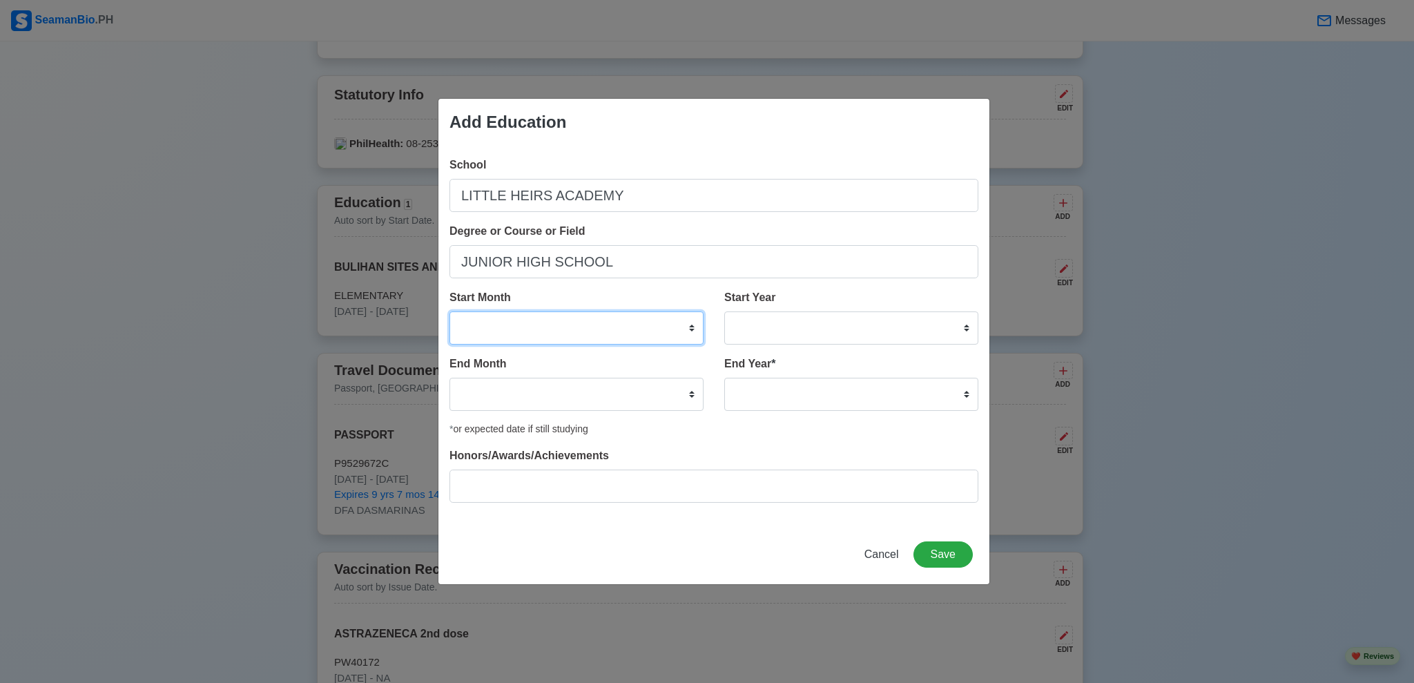
click at [661, 327] on select "January February March April May June July August September October November De…" at bounding box center [576, 327] width 254 height 33
select select "June"
click at [449, 311] on select "January February March April May June July August September October November De…" at bounding box center [576, 327] width 254 height 33
click at [606, 391] on select "January February March April May June July August September October November De…" at bounding box center [576, 394] width 254 height 33
select select "March"
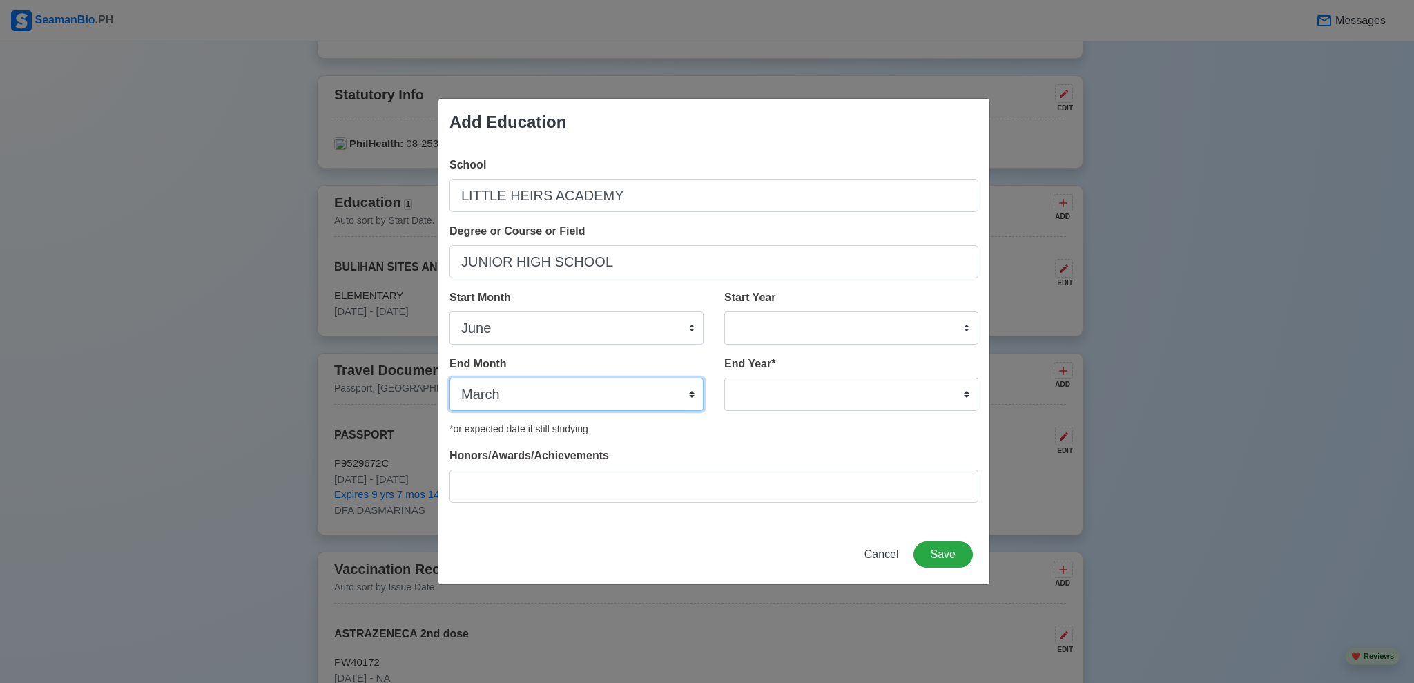
click at [449, 378] on select "January February March April May June July August September October November De…" at bounding box center [576, 394] width 254 height 33
click at [776, 315] on select "2025 2024 2023 2022 2021 2020 2019 2018 2017 2016 2015 2014 2013 2012 2011 2010…" at bounding box center [851, 327] width 254 height 33
select select "2016"
click at [724, 311] on select "2025 2024 2023 2022 2021 2020 2019 2018 2017 2016 2015 2014 2013 2012 2011 2010…" at bounding box center [851, 327] width 254 height 33
click at [801, 325] on select "2025 2024 2023 2022 2021 2020 2019 2018 2017 2016 2015 2014 2013 2012 2011 2010…" at bounding box center [851, 327] width 254 height 33
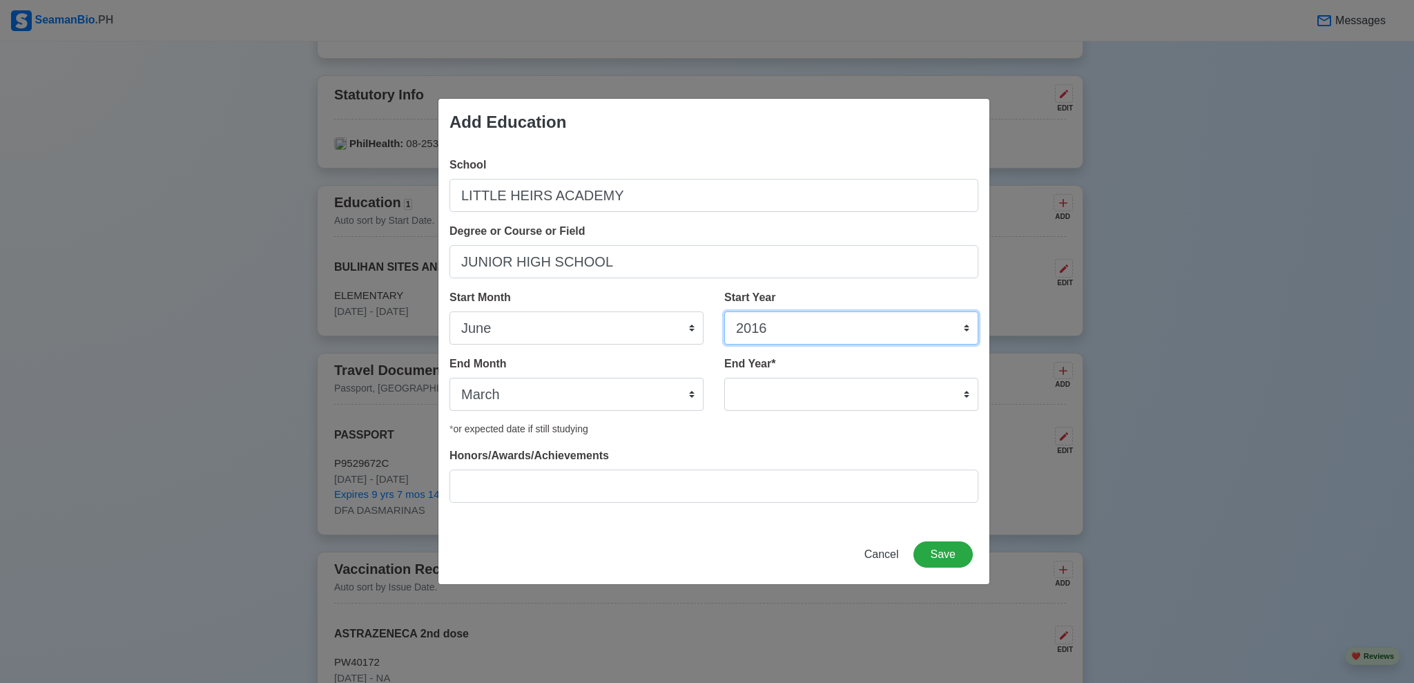
click at [801, 325] on select "2025 2024 2023 2022 2021 2020 2019 2018 2017 2016 2015 2014 2013 2012 2011 2010…" at bounding box center [851, 327] width 254 height 33
click at [815, 401] on select "2035 2034 2033 2032 2031 2030 2029 2028 2027 2026 2025 2024 2023 2022 2021 2020…" at bounding box center [851, 394] width 254 height 33
select select "2019"
click at [724, 378] on select "2035 2034 2033 2032 2031 2030 2029 2028 2027 2026 2025 2024 2023 2022 2021 2020…" at bounding box center [851, 394] width 254 height 33
click at [851, 320] on select "2025 2024 2023 2022 2021 2020 2019 2018 2017 2016 2015 2014 2013 2012 2011 2010…" at bounding box center [851, 327] width 254 height 33
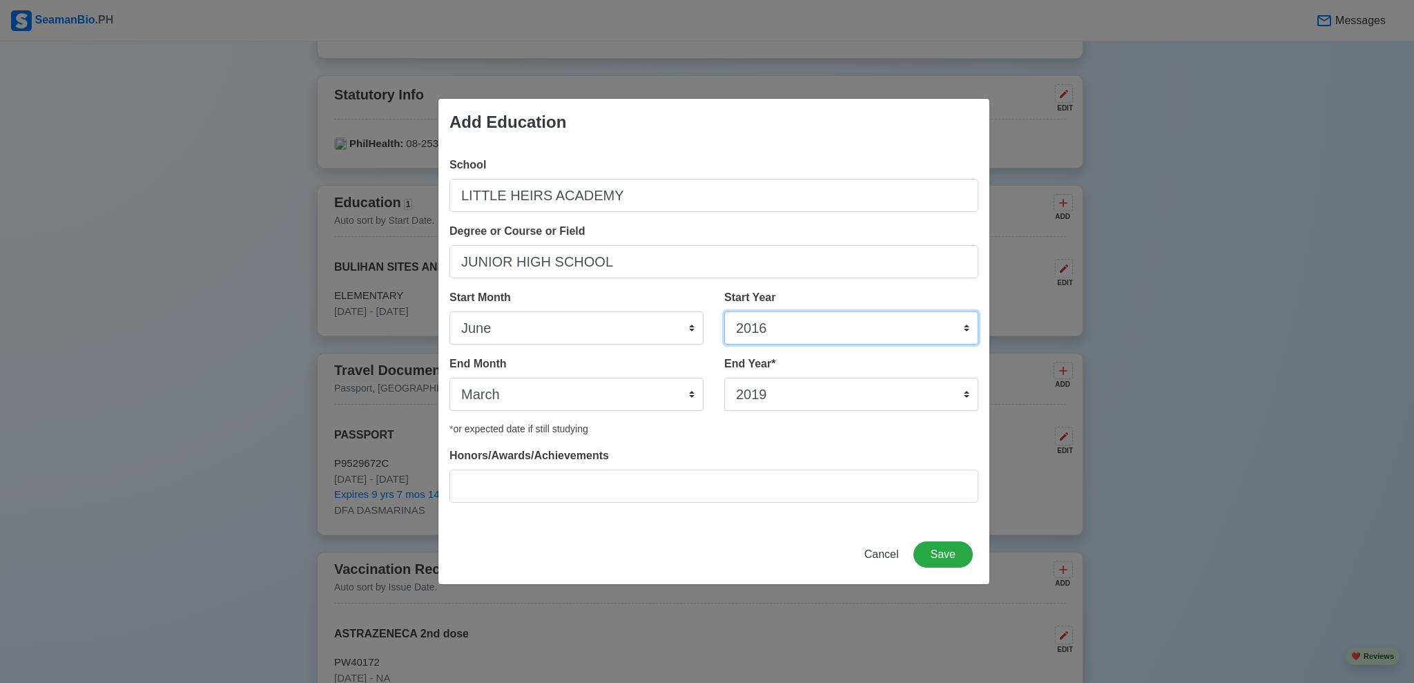
select select "2015"
click at [724, 311] on select "2025 2024 2023 2022 2021 2020 2019 2018 2017 2016 2015 2014 2013 2012 2011 2010…" at bounding box center [851, 327] width 254 height 33
click at [957, 552] on button "Save" at bounding box center [942, 554] width 59 height 26
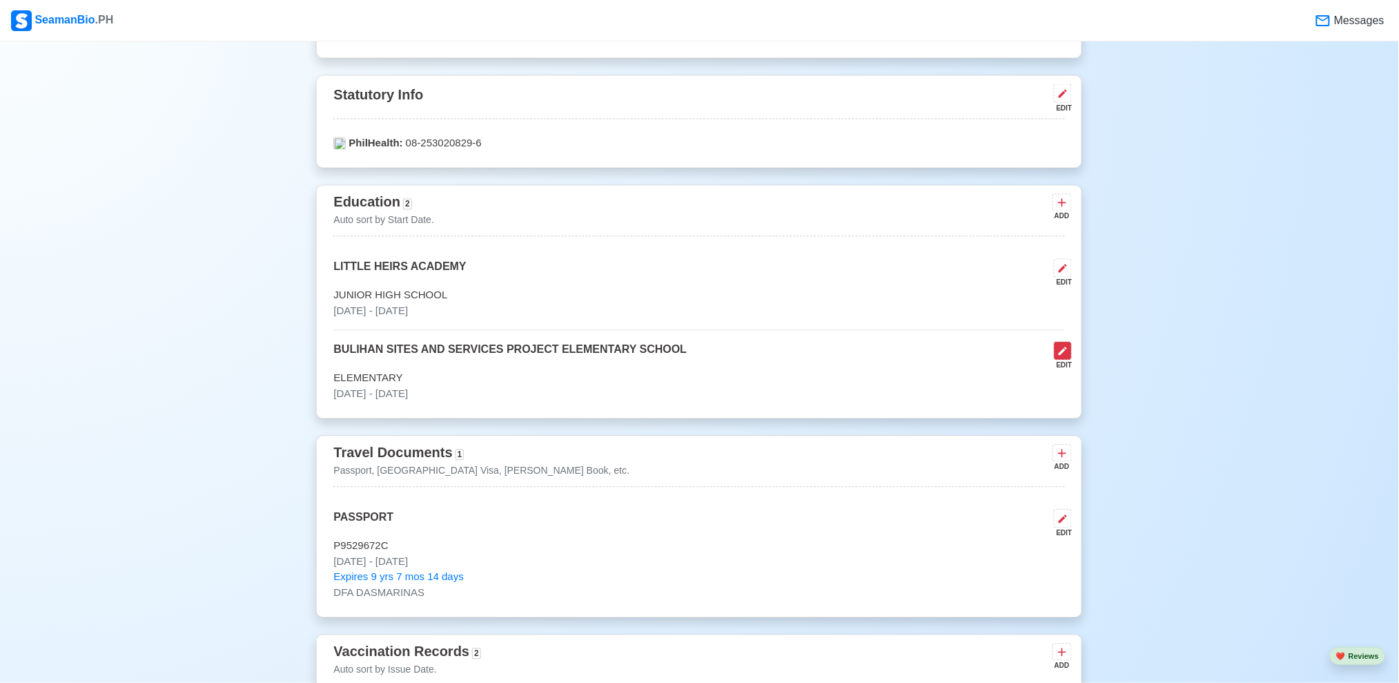
click at [1066, 353] on icon at bounding box center [1062, 351] width 11 height 11
select select "June"
select select "2008"
select select "March"
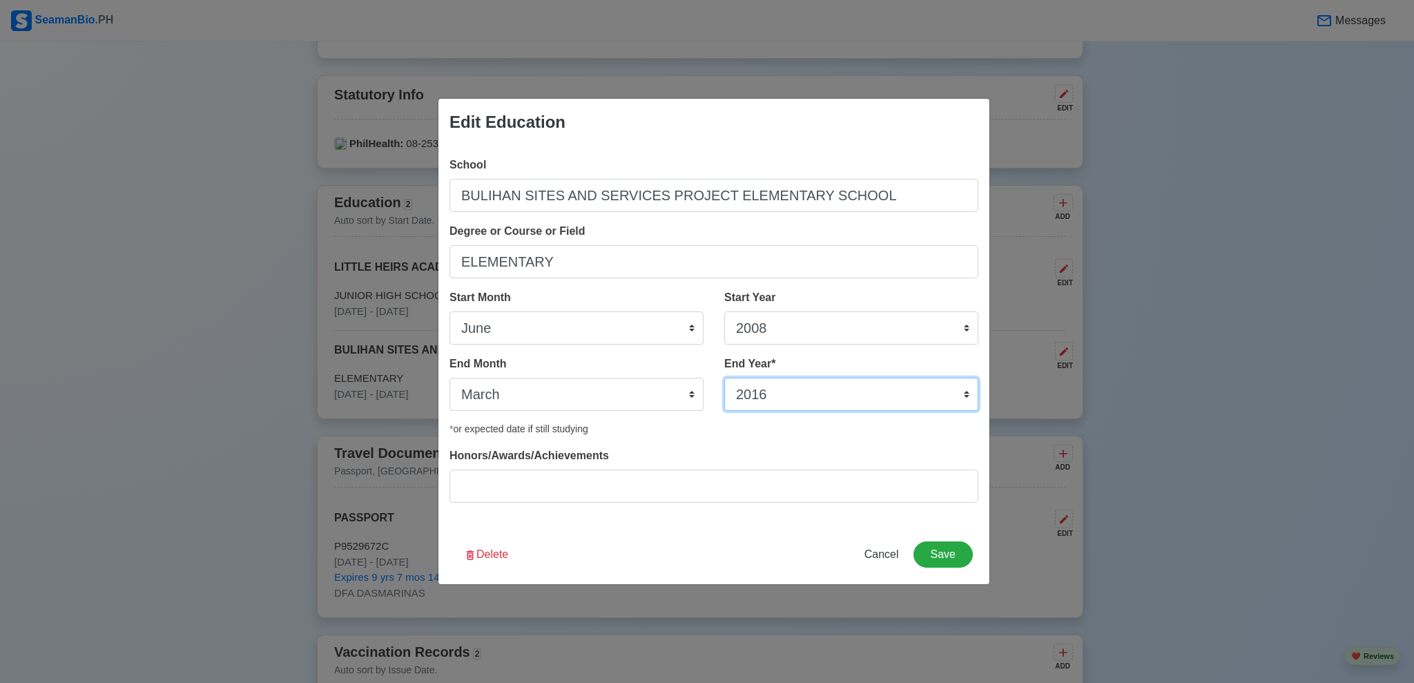
click at [851, 387] on select "2035 2034 2033 2032 2031 2030 2029 2028 2027 2026 2025 2024 2023 2022 2021 2020…" at bounding box center [851, 394] width 254 height 33
select select "2015"
click at [724, 378] on select "2035 2034 2033 2032 2031 2030 2029 2028 2027 2026 2025 2024 2023 2022 2021 2020…" at bounding box center [851, 394] width 254 height 33
click at [895, 326] on select "2025 2024 2023 2022 2021 2020 2019 2018 2017 2016 2015 2014 2013 2012 2011 2010…" at bounding box center [851, 327] width 254 height 33
click at [724, 311] on select "2025 2024 2023 2022 2021 2020 2019 2018 2017 2016 2015 2014 2013 2012 2011 2010…" at bounding box center [851, 327] width 254 height 33
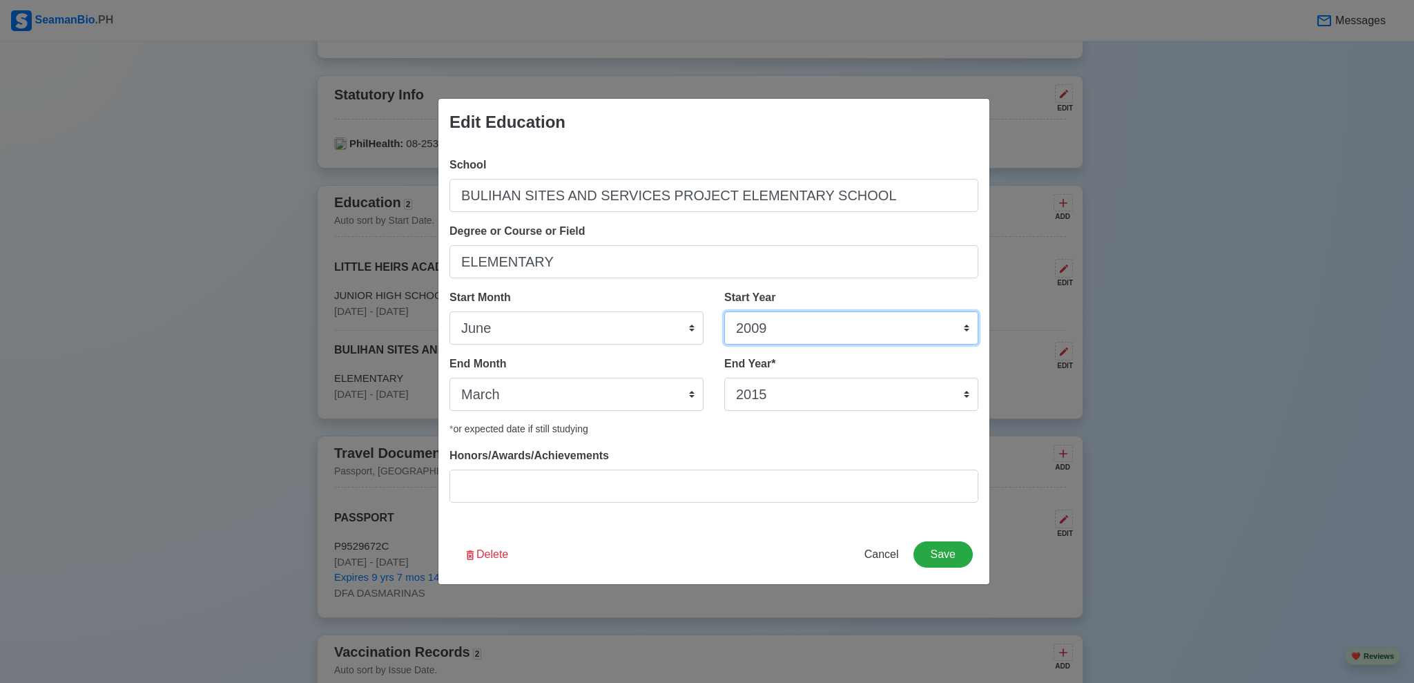
click at [848, 320] on select "2025 2024 2023 2022 2021 2020 2019 2018 2017 2016 2015 2014 2013 2012 2011 2010…" at bounding box center [851, 327] width 254 height 33
select select "2007"
click at [724, 311] on select "2025 2024 2023 2022 2021 2020 2019 2018 2017 2016 2015 2014 2013 2012 2011 2010…" at bounding box center [851, 327] width 254 height 33
click at [859, 393] on select "2035 2034 2033 2032 2031 2030 2029 2028 2027 2026 2025 2024 2023 2022 2021 2020…" at bounding box center [851, 394] width 254 height 33
click at [860, 400] on select "2035 2034 2033 2032 2031 2030 2029 2028 2027 2026 2025 2024 2023 2022 2021 2020…" at bounding box center [851, 394] width 254 height 33
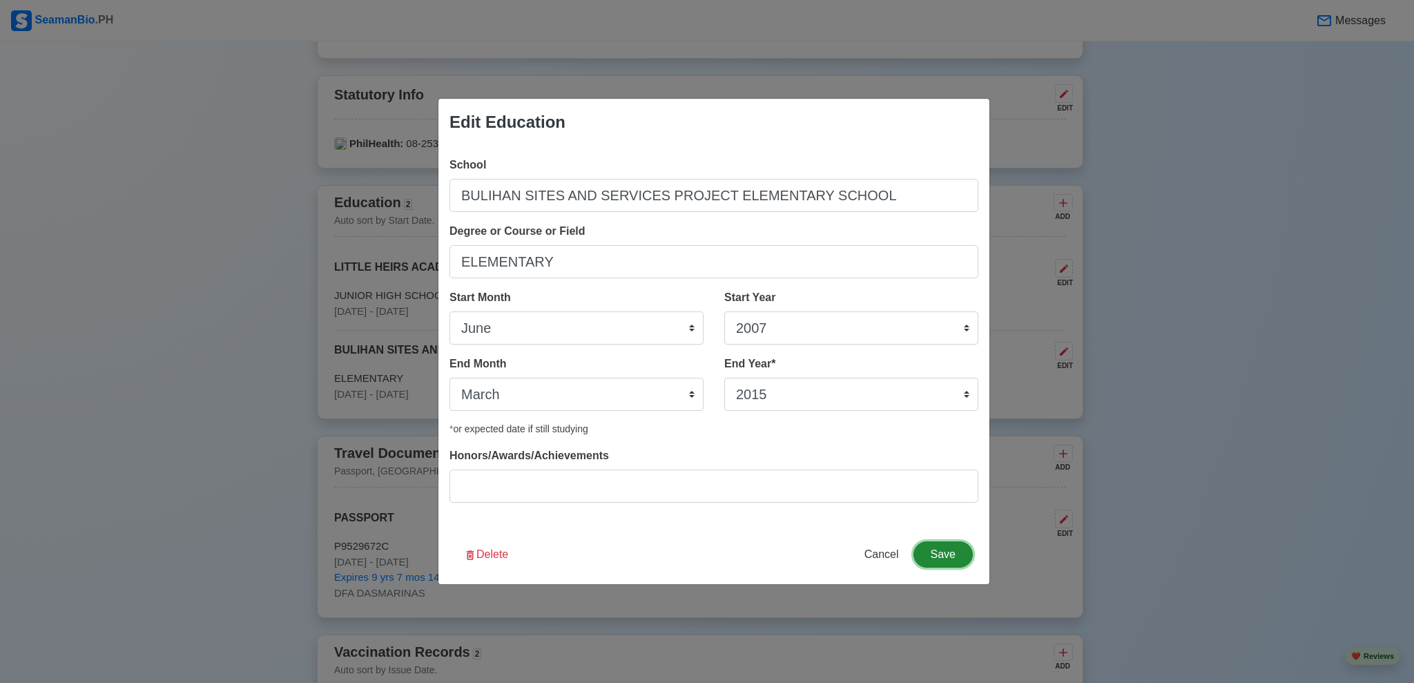
click at [953, 554] on button "Save" at bounding box center [942, 554] width 59 height 26
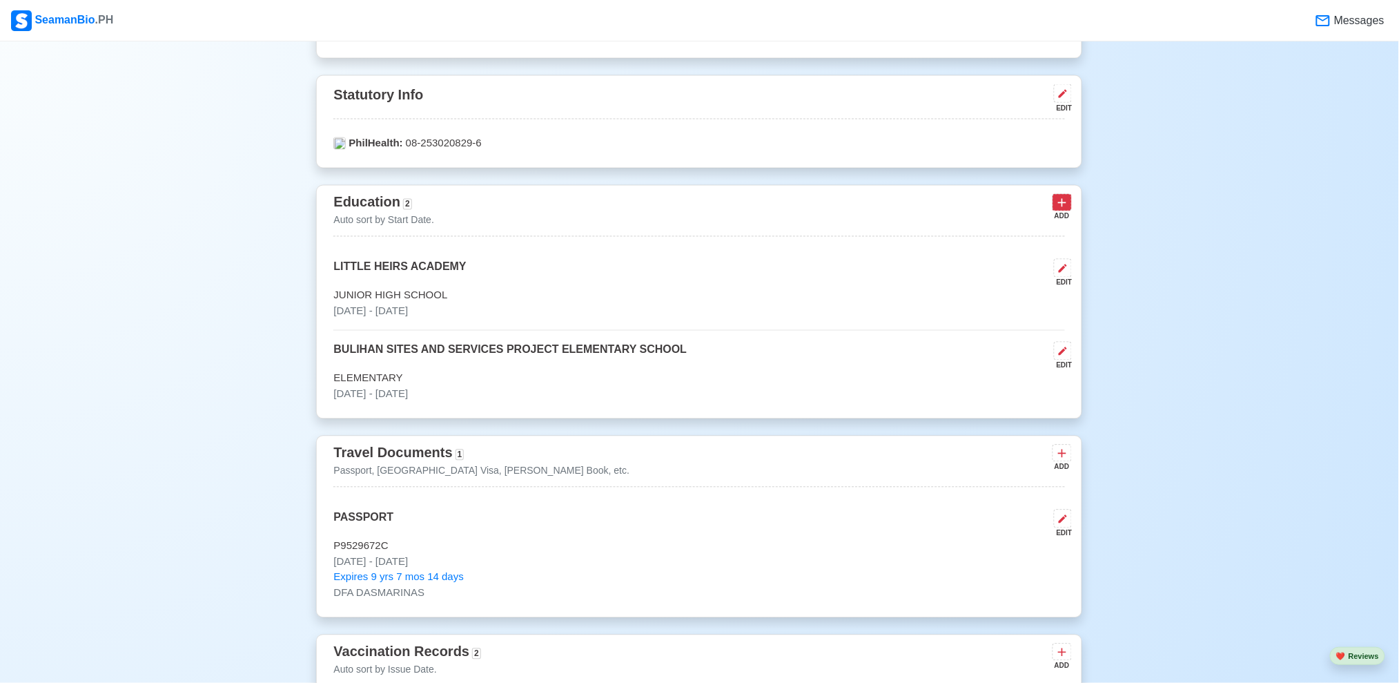
click at [1066, 202] on icon at bounding box center [1062, 203] width 14 height 14
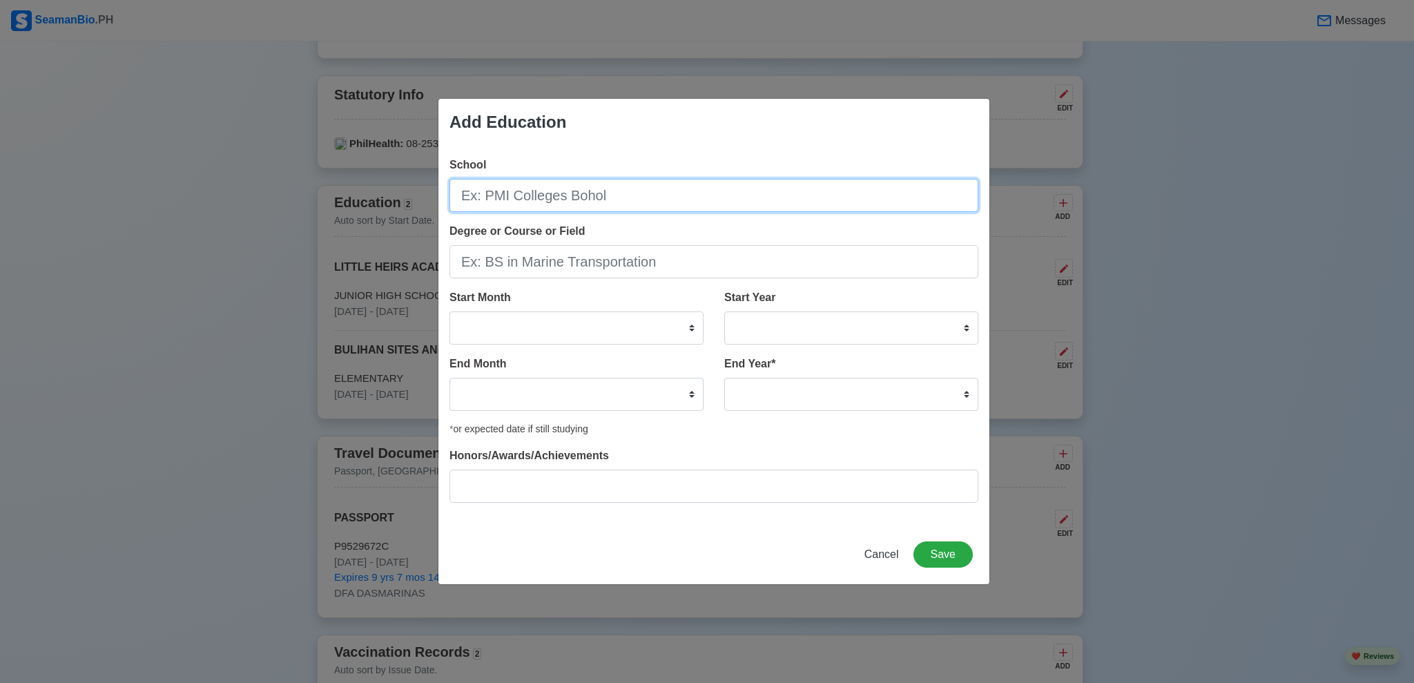
click at [691, 191] on input "School" at bounding box center [713, 195] width 529 height 33
type input "UNIVERSITY OF PERPETUAL HELP SYSTEM - GMA"
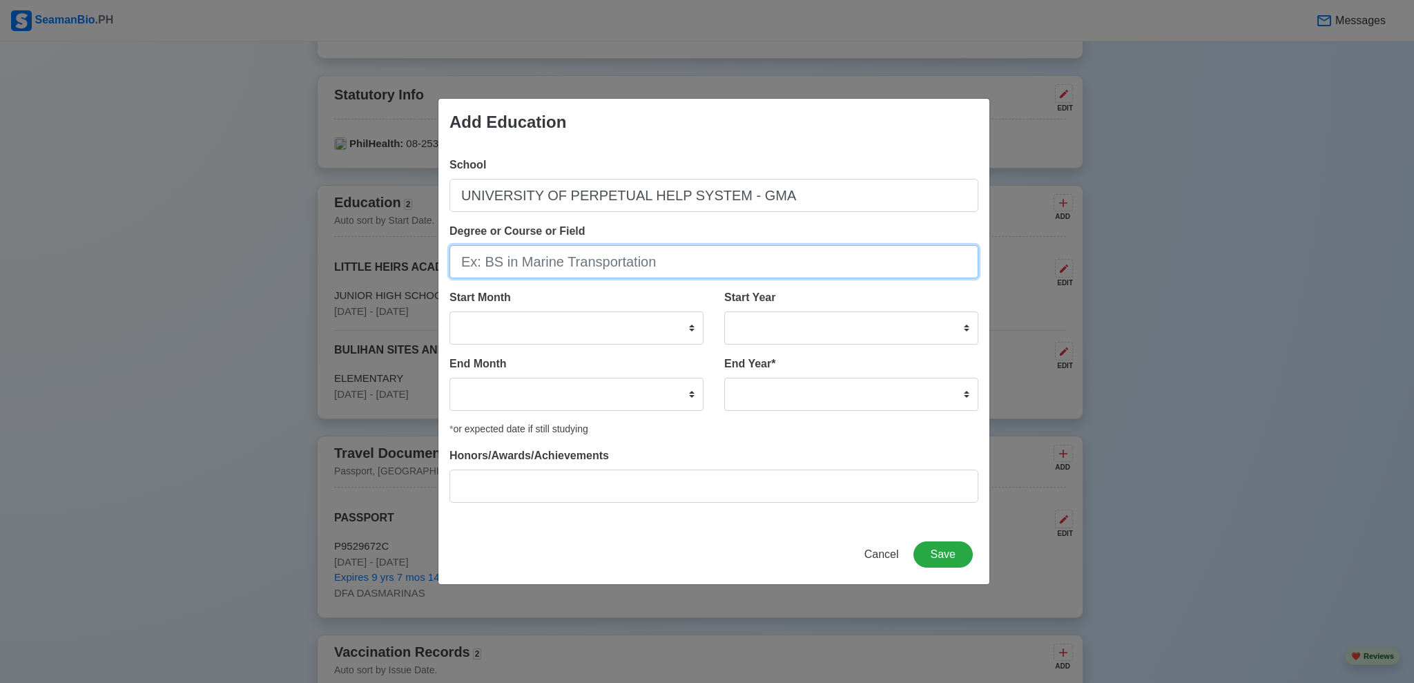
click at [730, 268] on input "Degree or Course or Field" at bounding box center [713, 261] width 529 height 33
type input "STEM"
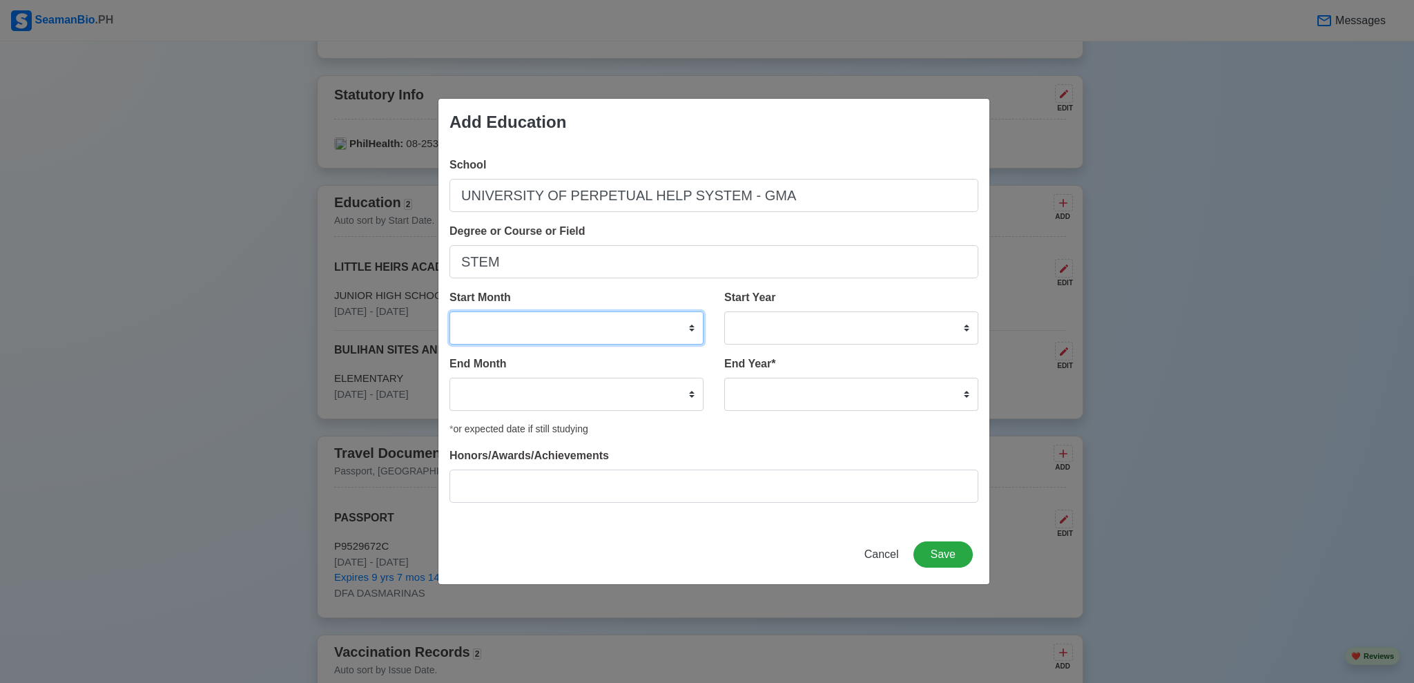
click at [603, 329] on select "January February March April May June July August September October November De…" at bounding box center [576, 327] width 254 height 33
select select "June"
click at [449, 311] on select "January February March April May June July August September October November De…" at bounding box center [576, 327] width 254 height 33
click at [560, 387] on select "January February March April May June July August September October November De…" at bounding box center [576, 394] width 254 height 33
click at [650, 320] on select "January February March April May June July August September October November De…" at bounding box center [576, 327] width 254 height 33
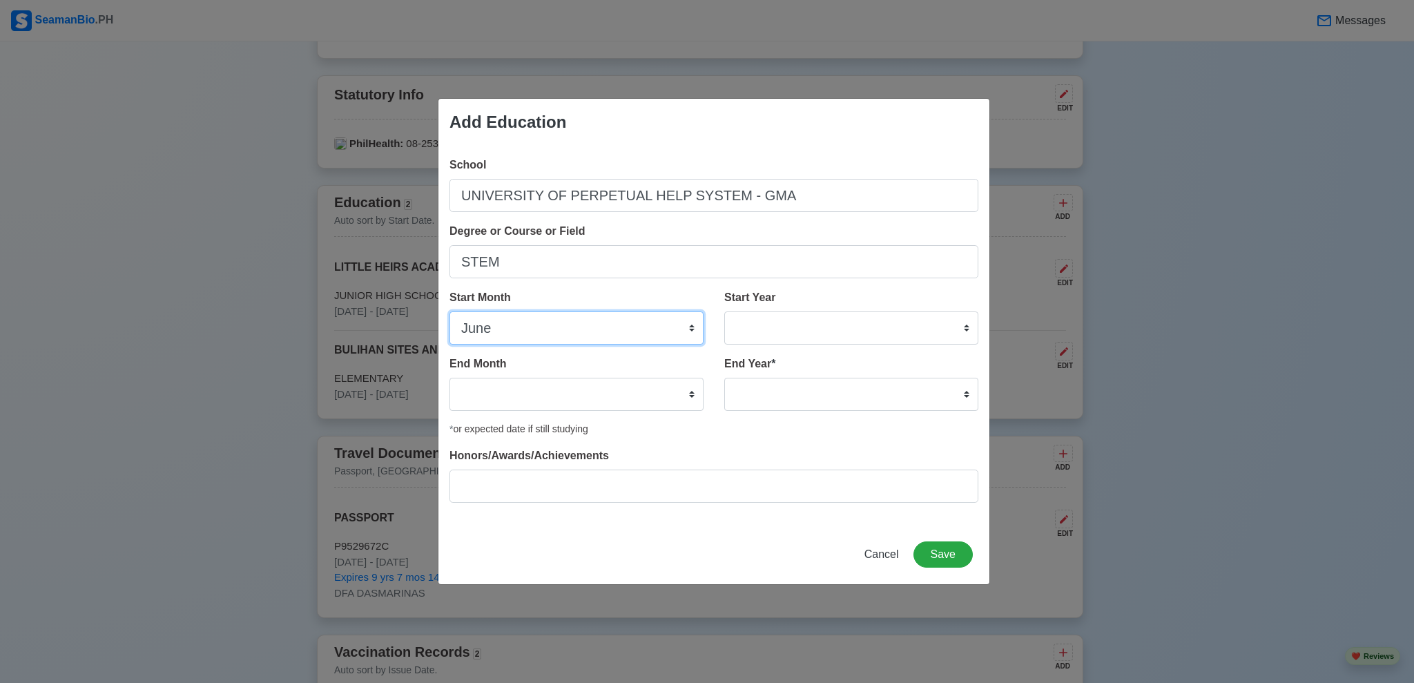
click at [449, 311] on select "January February March April May June July August September October November De…" at bounding box center [576, 327] width 254 height 33
click at [559, 387] on select "January February March April May June July August September October November De…" at bounding box center [576, 394] width 254 height 33
click at [675, 393] on select "January February March April May June July August September October November De…" at bounding box center [576, 394] width 254 height 33
click at [449, 378] on select "January February March April May June July August September October November De…" at bounding box center [576, 394] width 254 height 33
click at [670, 401] on select "January February March April May June July August September October November De…" at bounding box center [576, 394] width 254 height 33
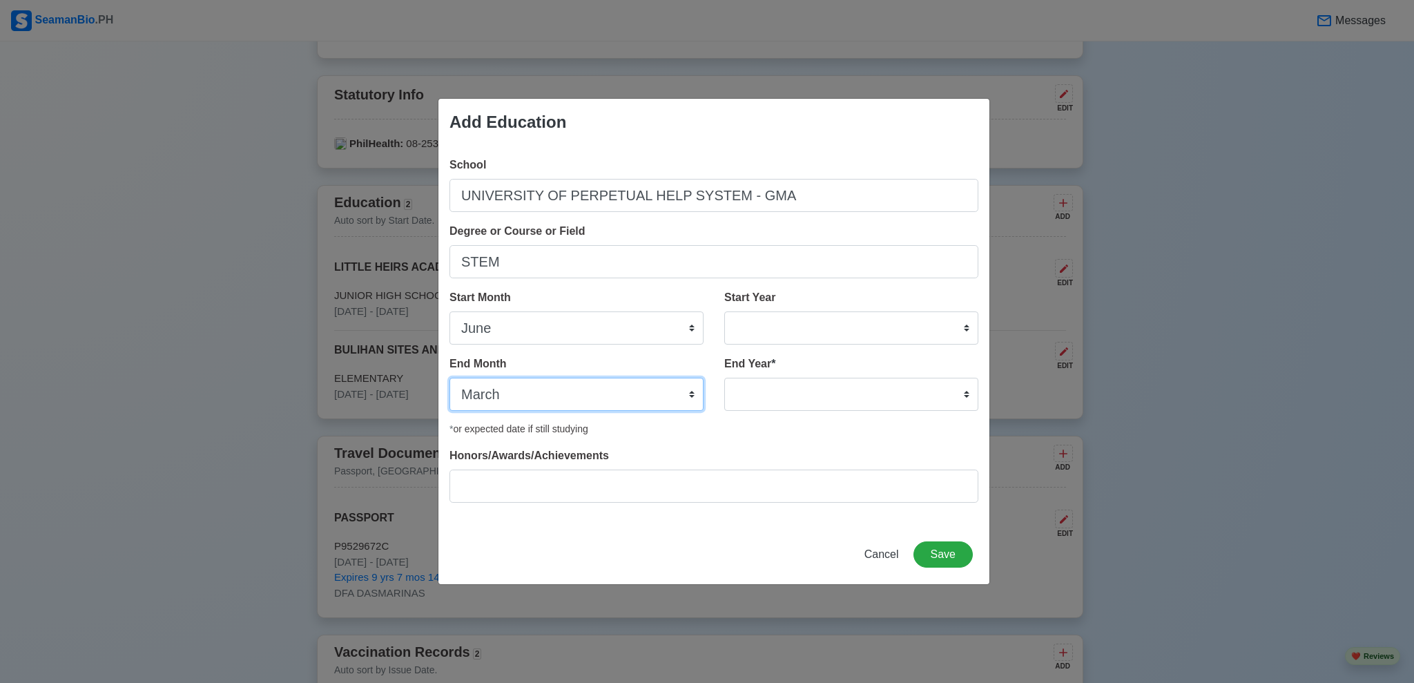
select select "July"
click at [449, 378] on select "January February March April May June July August September October November De…" at bounding box center [576, 394] width 254 height 33
click at [676, 329] on select "January February March April May June July August September October November De…" at bounding box center [576, 327] width 254 height 33
click at [835, 326] on select "2025 2024 2023 2022 2021 2020 2019 2018 2017 2016 2015 2014 2013 2012 2011 2010…" at bounding box center [851, 327] width 254 height 33
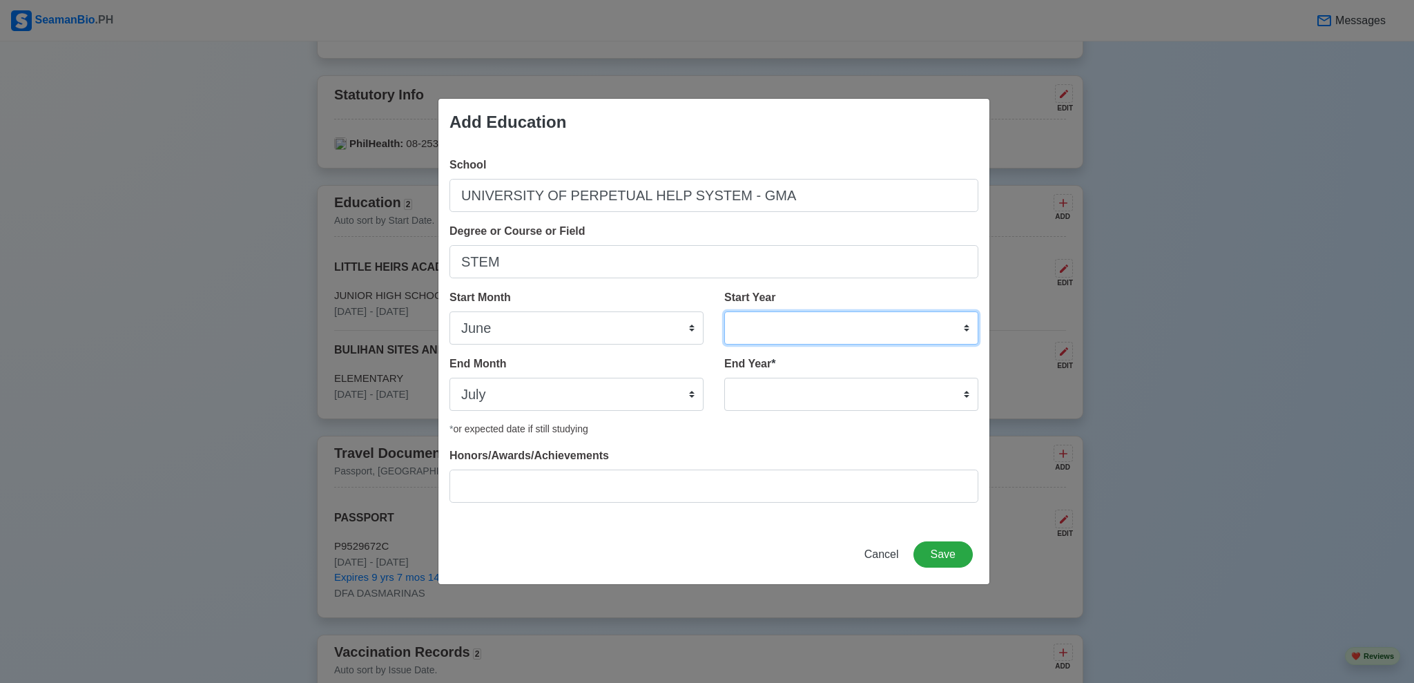
select select "2019"
click at [724, 311] on select "2025 2024 2023 2022 2021 2020 2019 2018 2017 2016 2015 2014 2013 2012 2011 2010…" at bounding box center [851, 327] width 254 height 33
click at [790, 398] on select "2035 2034 2033 2032 2031 2030 2029 2028 2027 2026 2025 2024 2023 2022 2021 2020…" at bounding box center [851, 394] width 254 height 33
click at [724, 378] on select "2035 2034 2033 2032 2031 2030 2029 2028 2027 2026 2025 2024 2023 2022 2021 2020…" at bounding box center [851, 394] width 254 height 33
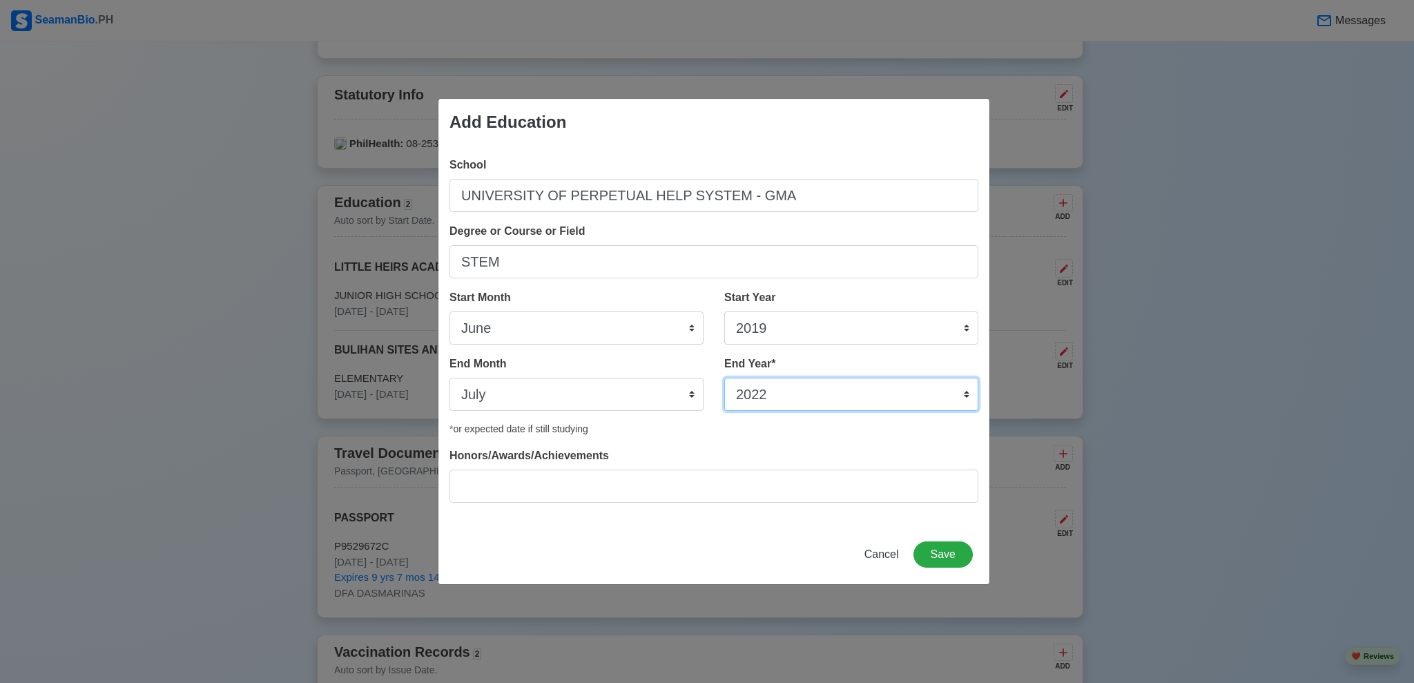
click at [828, 385] on select "2035 2034 2033 2032 2031 2030 2029 2028 2027 2026 2025 2024 2023 2022 2021 2020…" at bounding box center [851, 394] width 254 height 33
click at [809, 394] on select "2035 2034 2033 2032 2031 2030 2029 2028 2027 2026 2025 2024 2023 2022 2021 2020…" at bounding box center [851, 394] width 254 height 33
select select "2021"
click at [724, 378] on select "2035 2034 2033 2032 2031 2030 2029 2028 2027 2026 2025 2024 2023 2022 2021 2020…" at bounding box center [851, 394] width 254 height 33
click at [840, 442] on div "School UNIVERSITY OF PERPETUAL HELP SYSTEM - GMA Degree or Course or Field STEM…" at bounding box center [713, 335] width 551 height 379
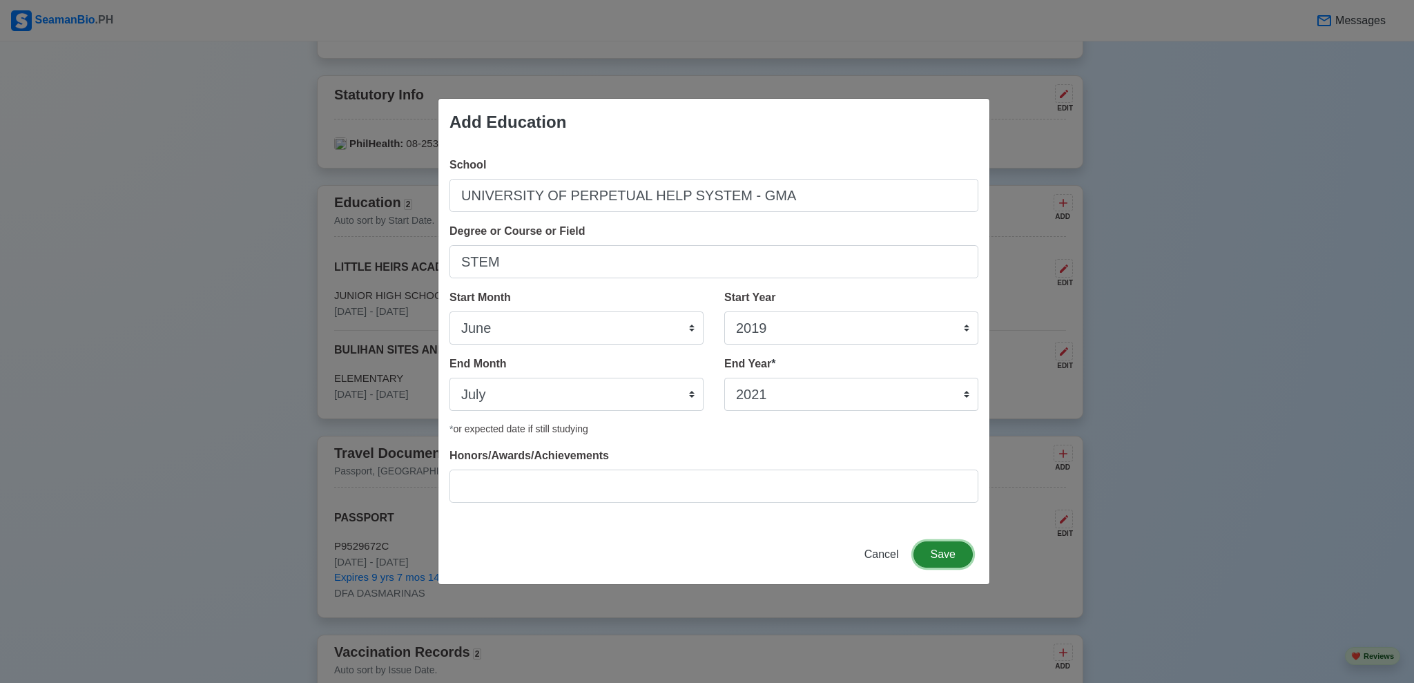
click at [943, 551] on button "Save" at bounding box center [942, 554] width 59 height 26
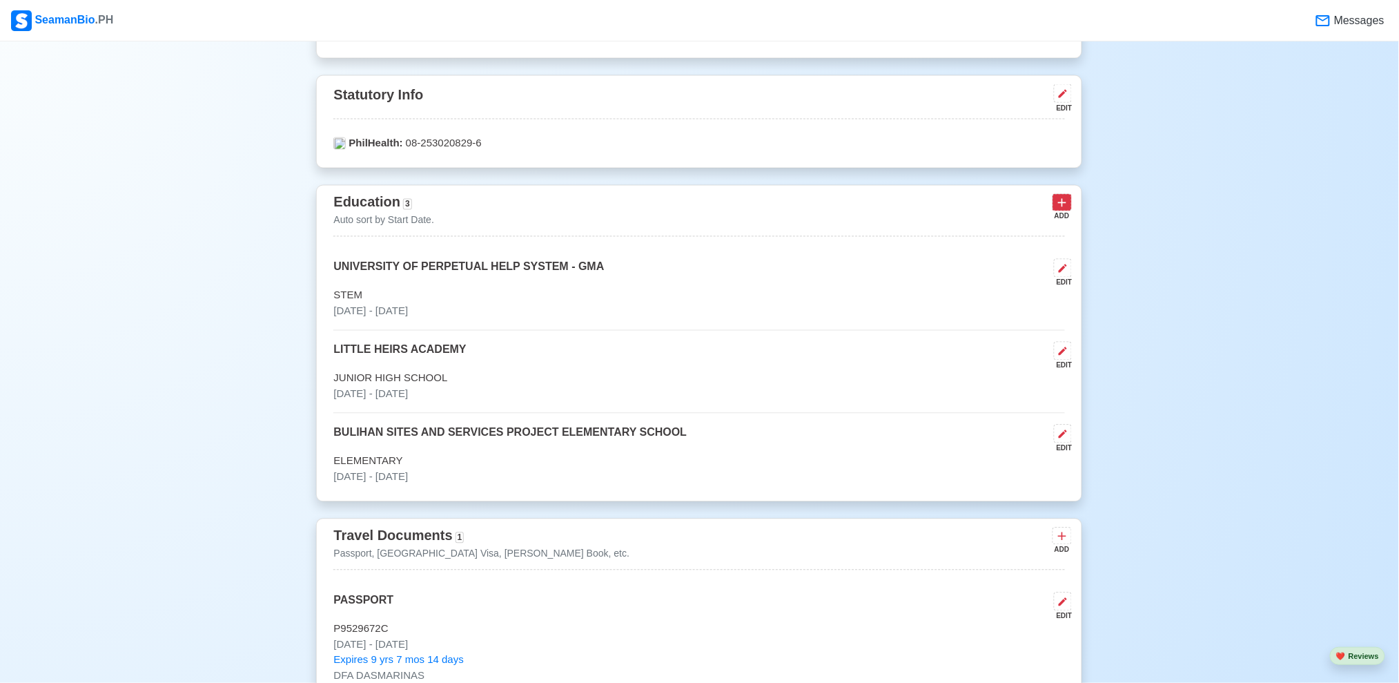
click at [1070, 200] on button at bounding box center [1062, 202] width 19 height 17
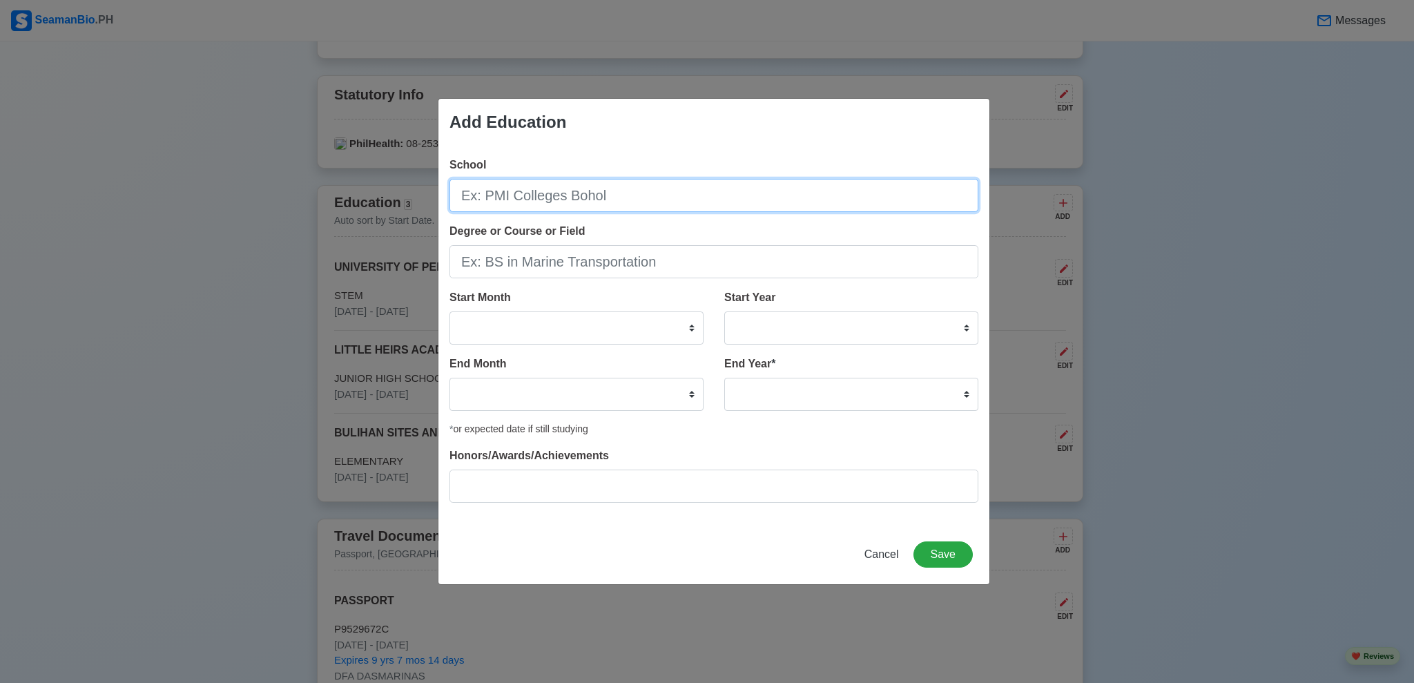
click at [592, 203] on input "School" at bounding box center [713, 195] width 529 height 33
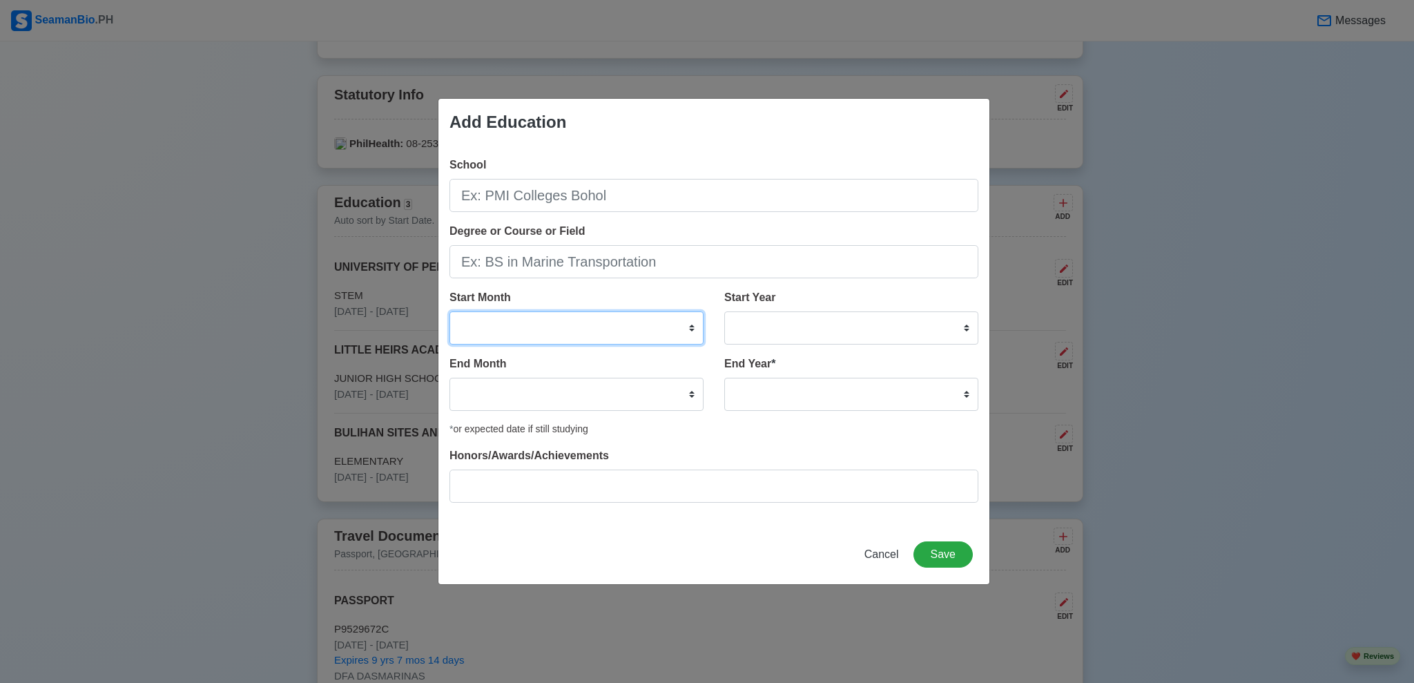
click at [627, 324] on select "January February March April May June July August September October November De…" at bounding box center [576, 327] width 254 height 33
select select "August"
click at [449, 311] on select "January February March April May June July August September October November De…" at bounding box center [576, 327] width 254 height 33
click at [834, 324] on select "2025 2024 2023 2022 2021 2020 2019 2018 2017 2016 2015 2014 2013 2012 2011 2010…" at bounding box center [851, 327] width 254 height 33
click at [906, 337] on select "2025 2024 2023 2022 2021 2020 2019 2018 2017 2016 2015 2014 2013 2012 2011 2010…" at bounding box center [851, 327] width 254 height 33
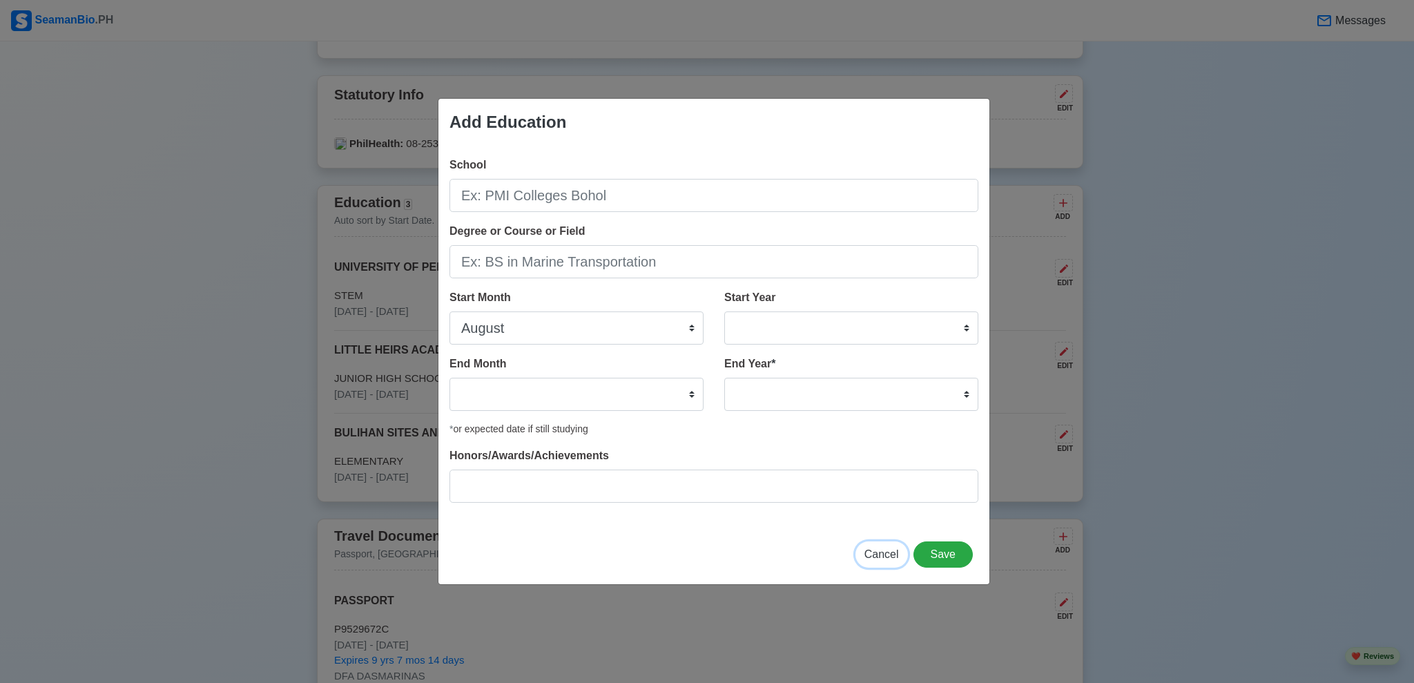
click at [884, 555] on span "Cancel" at bounding box center [881, 554] width 35 height 12
select select
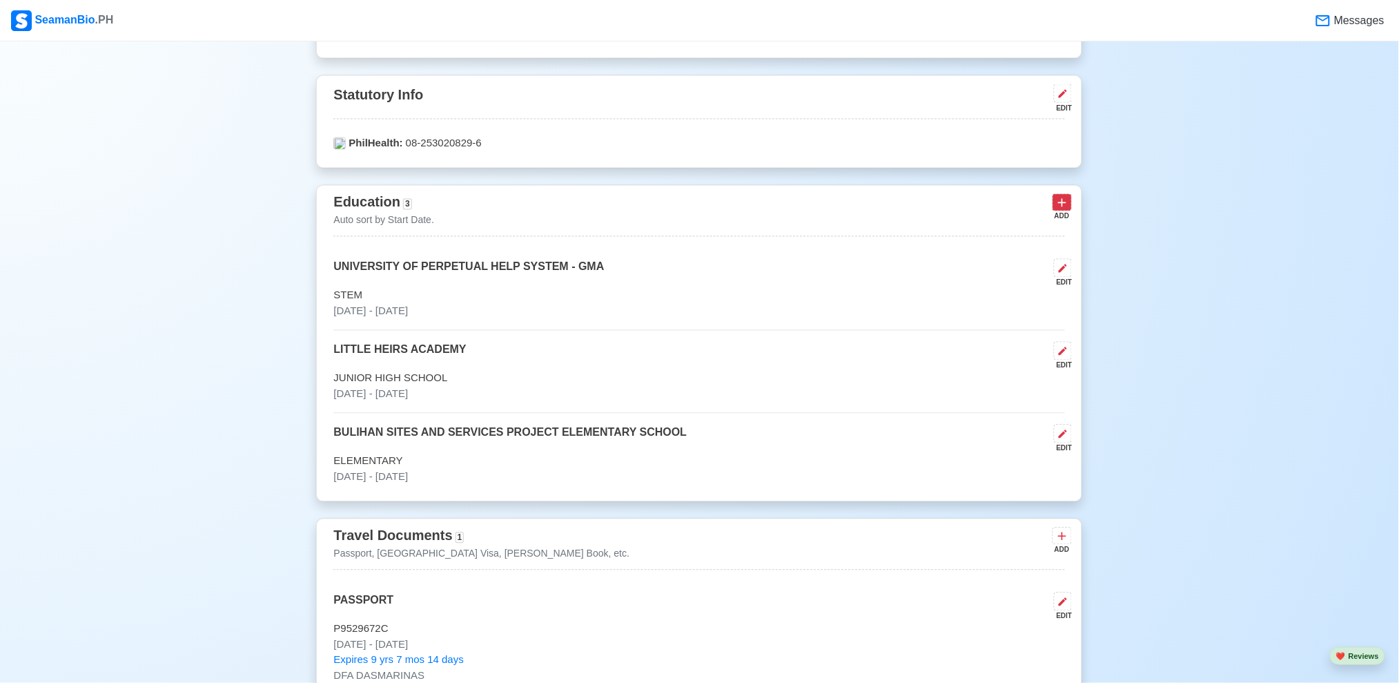
click at [1066, 205] on icon at bounding box center [1062, 203] width 14 height 14
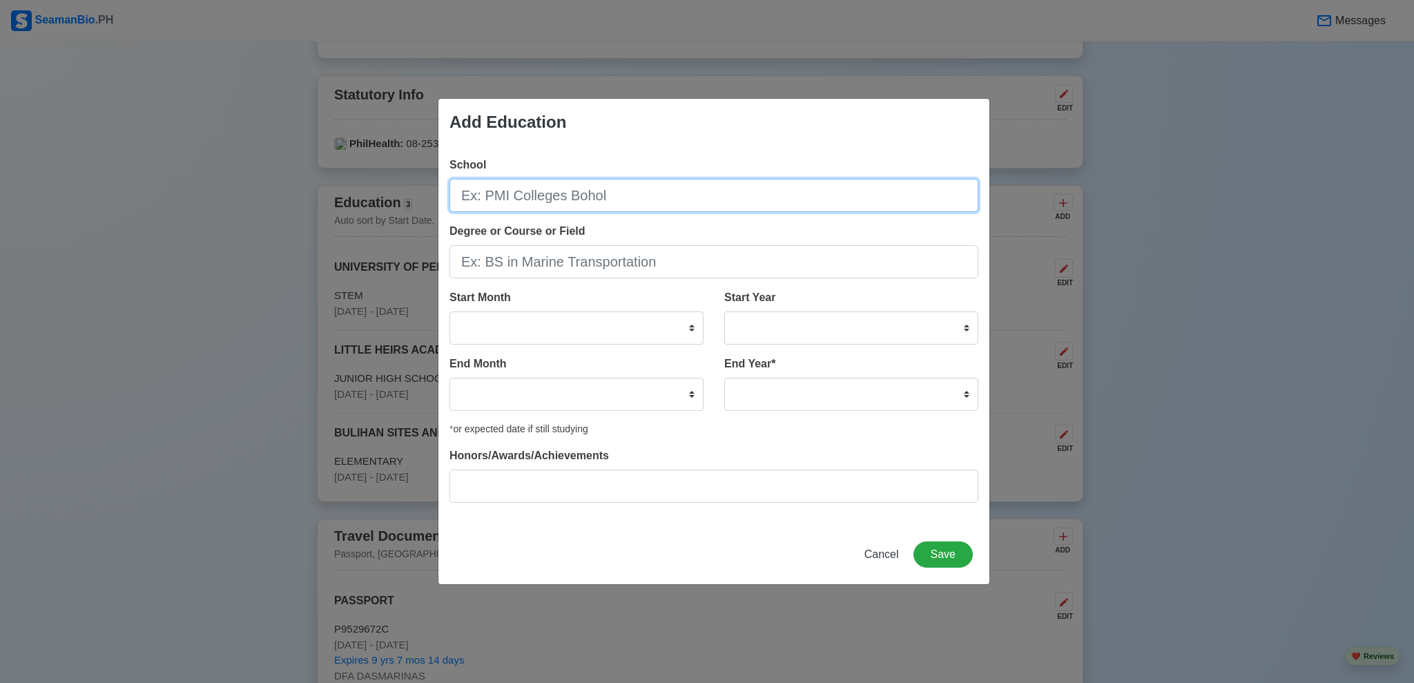
click at [795, 195] on input "School" at bounding box center [713, 195] width 529 height 33
type input "LYSEUM OF THE [GEOGRAPHIC_DATA] - [GEOGRAPHIC_DATA]"
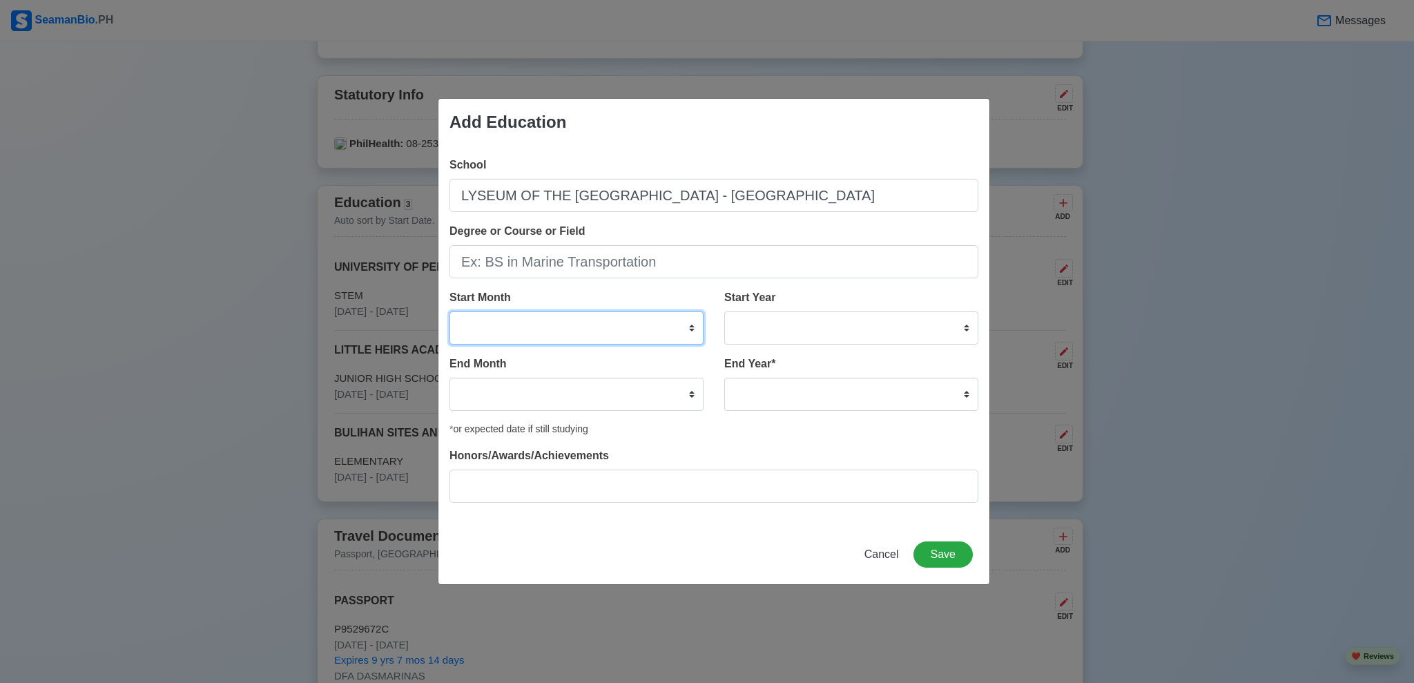
click at [516, 326] on select "January February March April May June July August September October November De…" at bounding box center [576, 327] width 254 height 33
click at [611, 321] on select "January February March April May June July August September October November De…" at bounding box center [576, 327] width 254 height 33
click at [654, 333] on select "January February March April May June July August September October November De…" at bounding box center [576, 327] width 254 height 33
click at [647, 326] on select "January February March April May June July August September October November De…" at bounding box center [576, 327] width 254 height 33
click at [638, 338] on select "January February March April May June July August September October November De…" at bounding box center [576, 327] width 254 height 33
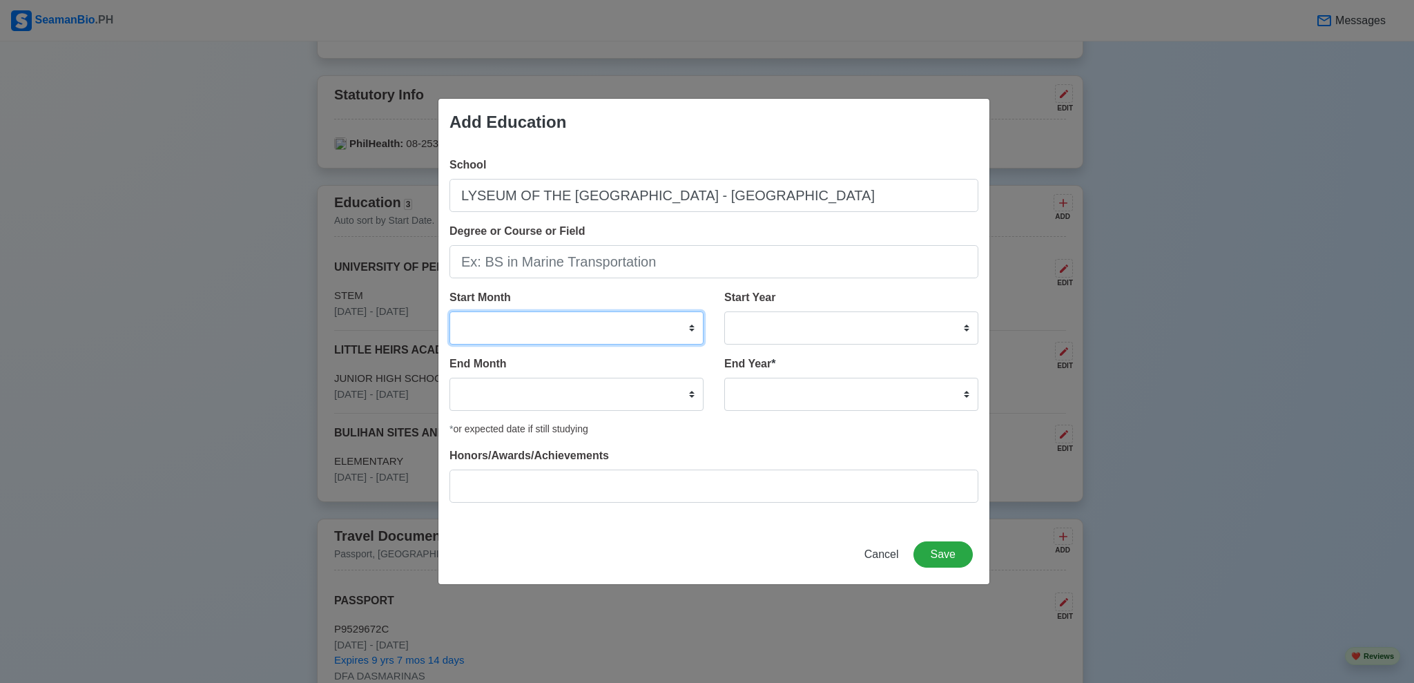
select select "July"
click at [449, 311] on select "January February March April May June July August September October November De…" at bounding box center [576, 327] width 254 height 33
click at [821, 323] on select "2025 2024 2023 2022 2021 2020 2019 2018 2017 2016 2015 2014 2013 2012 2011 2010…" at bounding box center [851, 327] width 254 height 33
select select "2021"
click at [724, 311] on select "2025 2024 2023 2022 2021 2020 2019 2018 2017 2016 2015 2014 2013 2012 2011 2010…" at bounding box center [851, 327] width 254 height 33
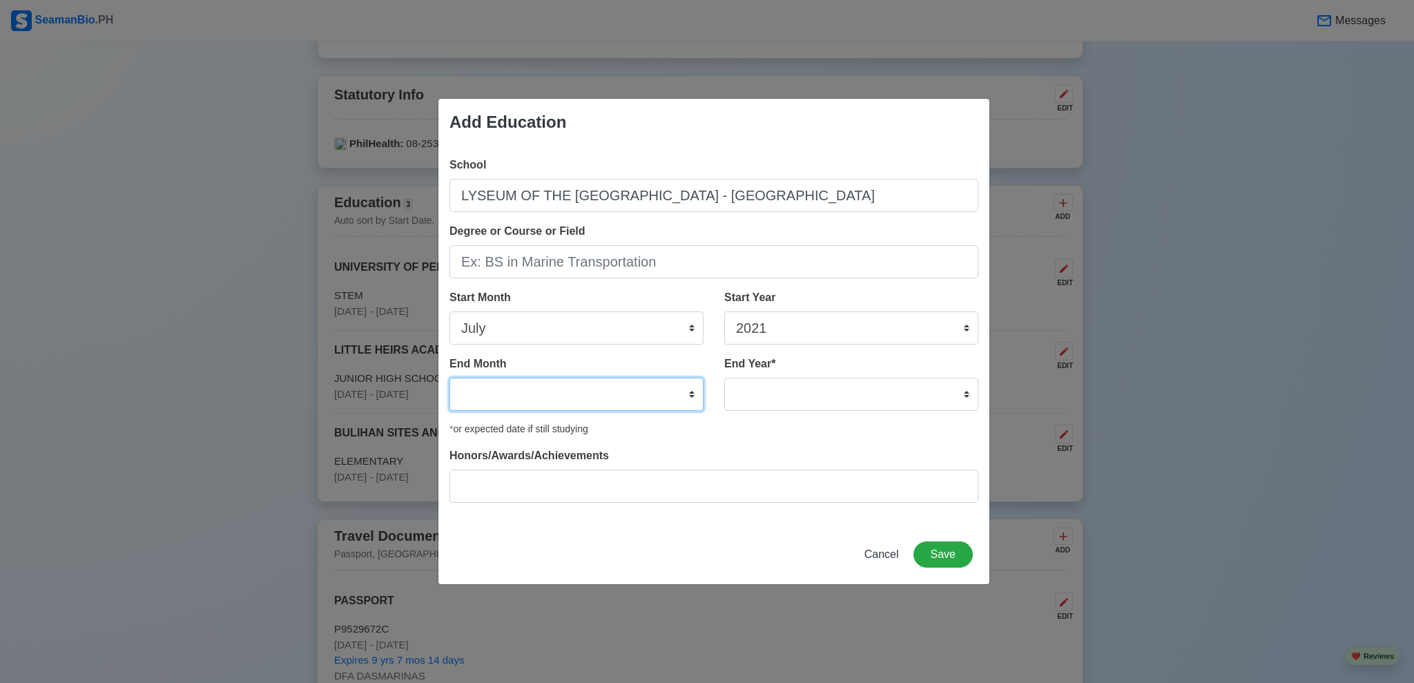
click at [632, 395] on select "January February March April May June July August September October November De…" at bounding box center [576, 394] width 254 height 33
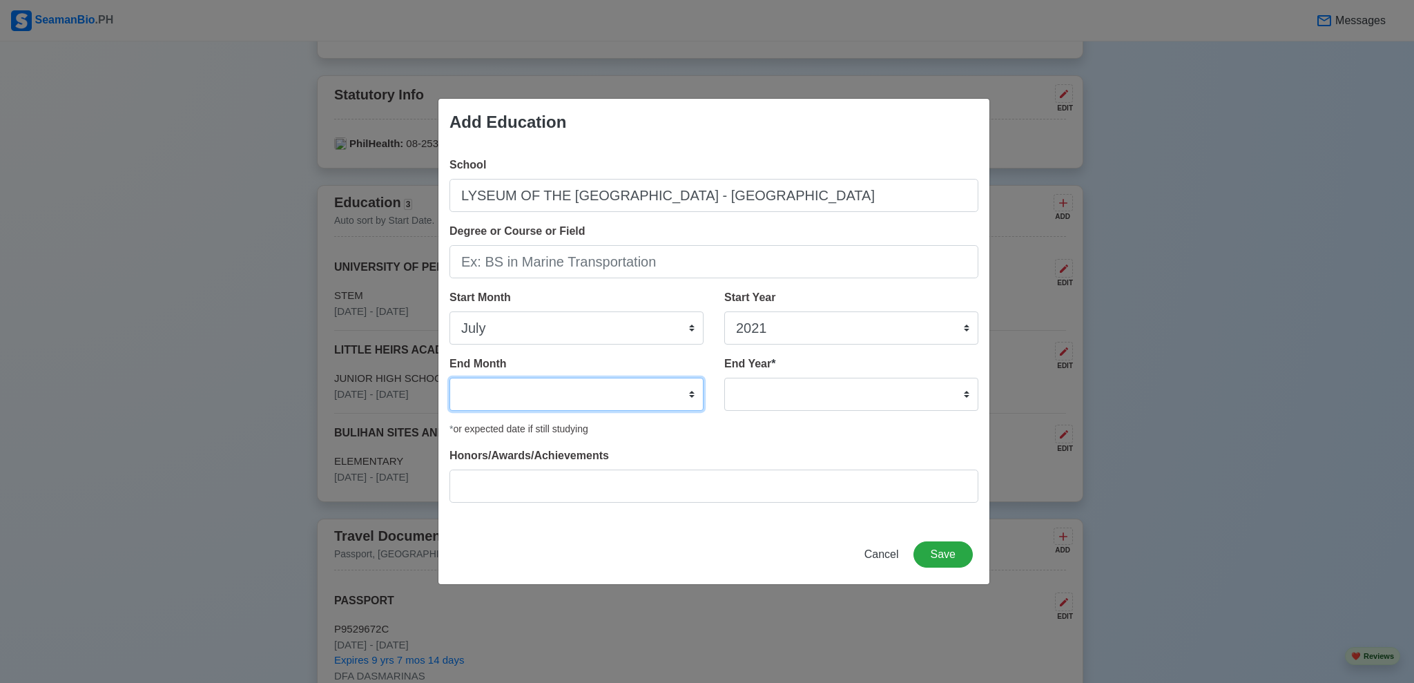
click at [632, 395] on select "January February March April May June July August September October November De…" at bounding box center [576, 394] width 254 height 33
select select "July"
click at [449, 378] on select "January February March April May June July August September October November De…" at bounding box center [576, 394] width 254 height 33
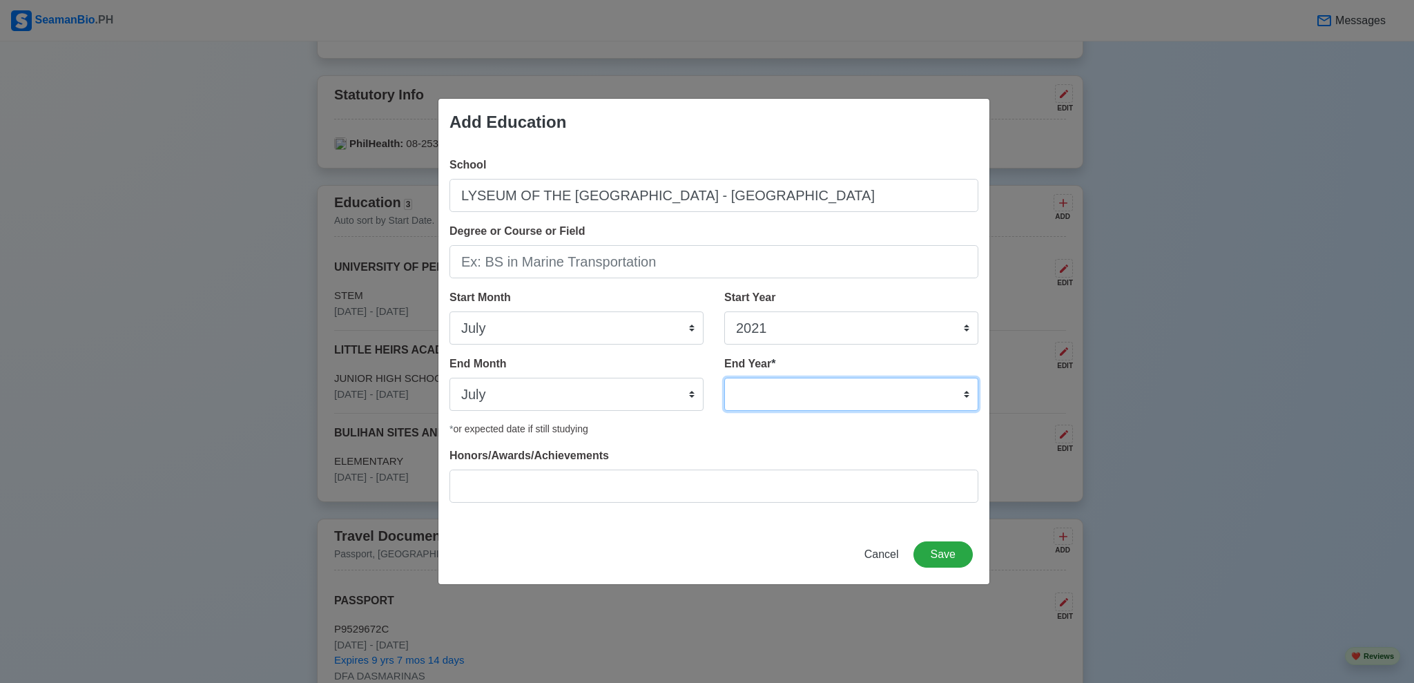
click at [819, 395] on select "2035 2034 2033 2032 2031 2030 2029 2028 2027 2026 2025 2024 2023 2022 2021 2020…" at bounding box center [851, 394] width 254 height 33
select select "2022"
click at [724, 378] on select "2035 2034 2033 2032 2031 2030 2029 2028 2027 2026 2025 2024 2023 2022 2021 2020…" at bounding box center [851, 394] width 254 height 33
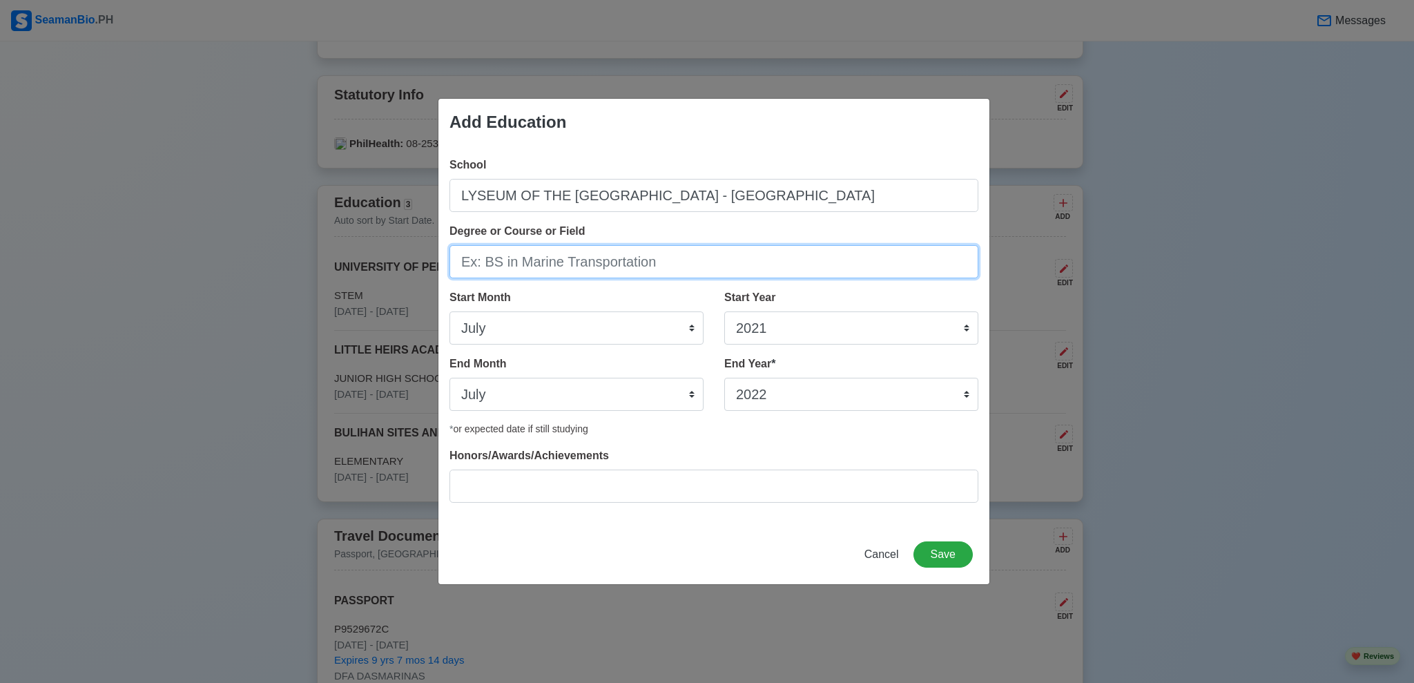
click at [635, 271] on input "Degree or Course or Field" at bounding box center [713, 261] width 529 height 33
type input "M"
type input "B"
type input "BS in MECHANICAL ENGINEERING"
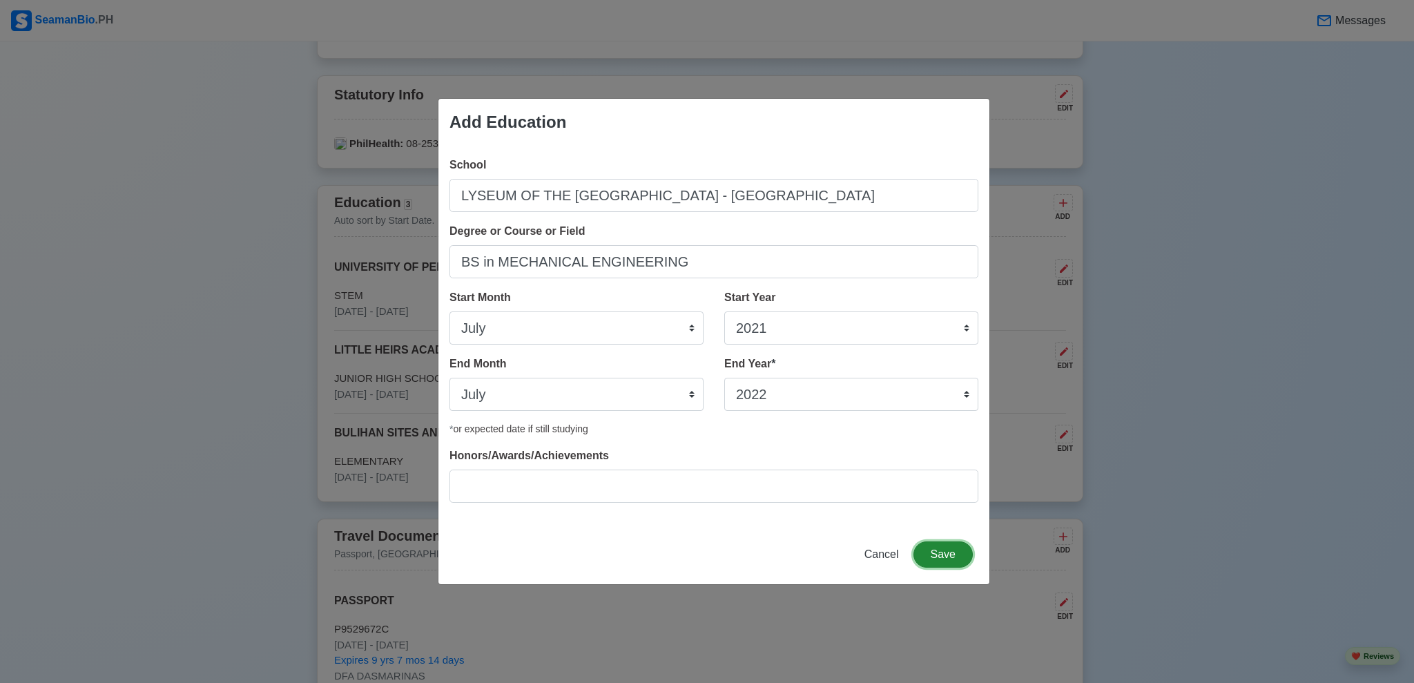
click at [945, 554] on button "Save" at bounding box center [942, 554] width 59 height 26
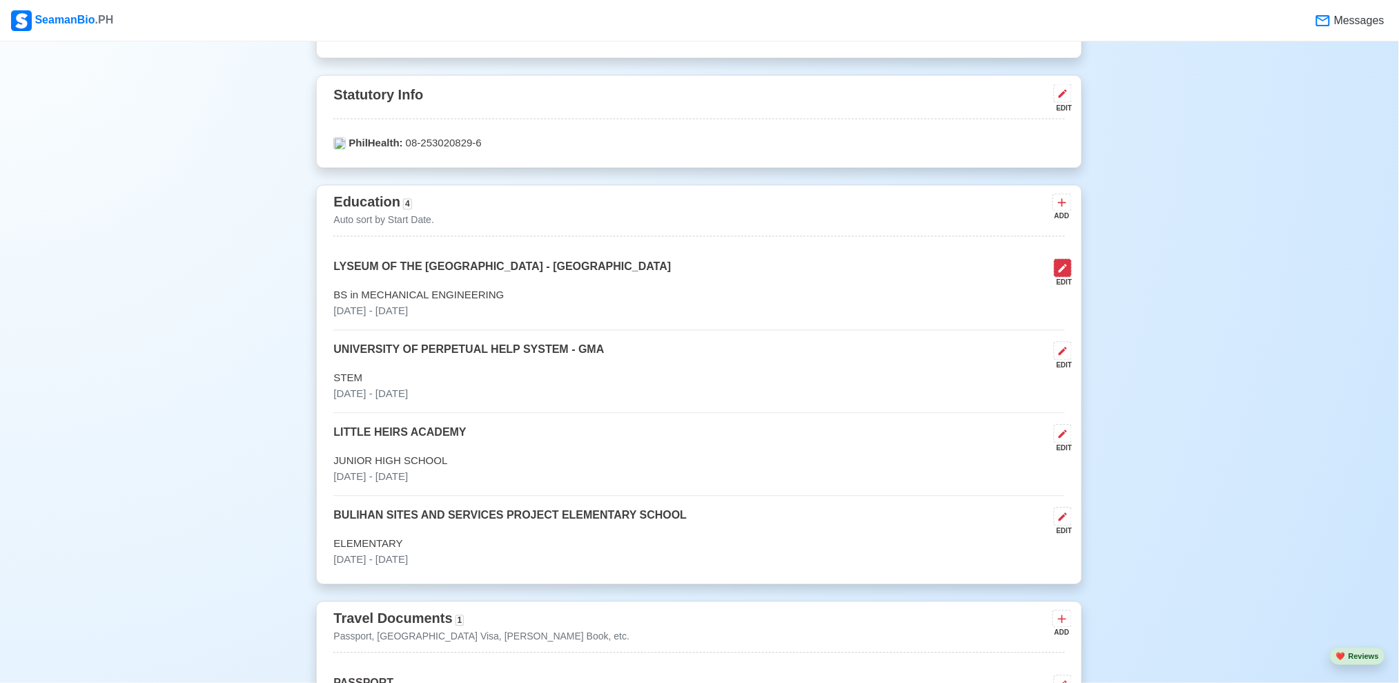
click at [1065, 268] on icon at bounding box center [1063, 268] width 8 height 8
select select "July"
select select "2021"
select select "July"
select select "2022"
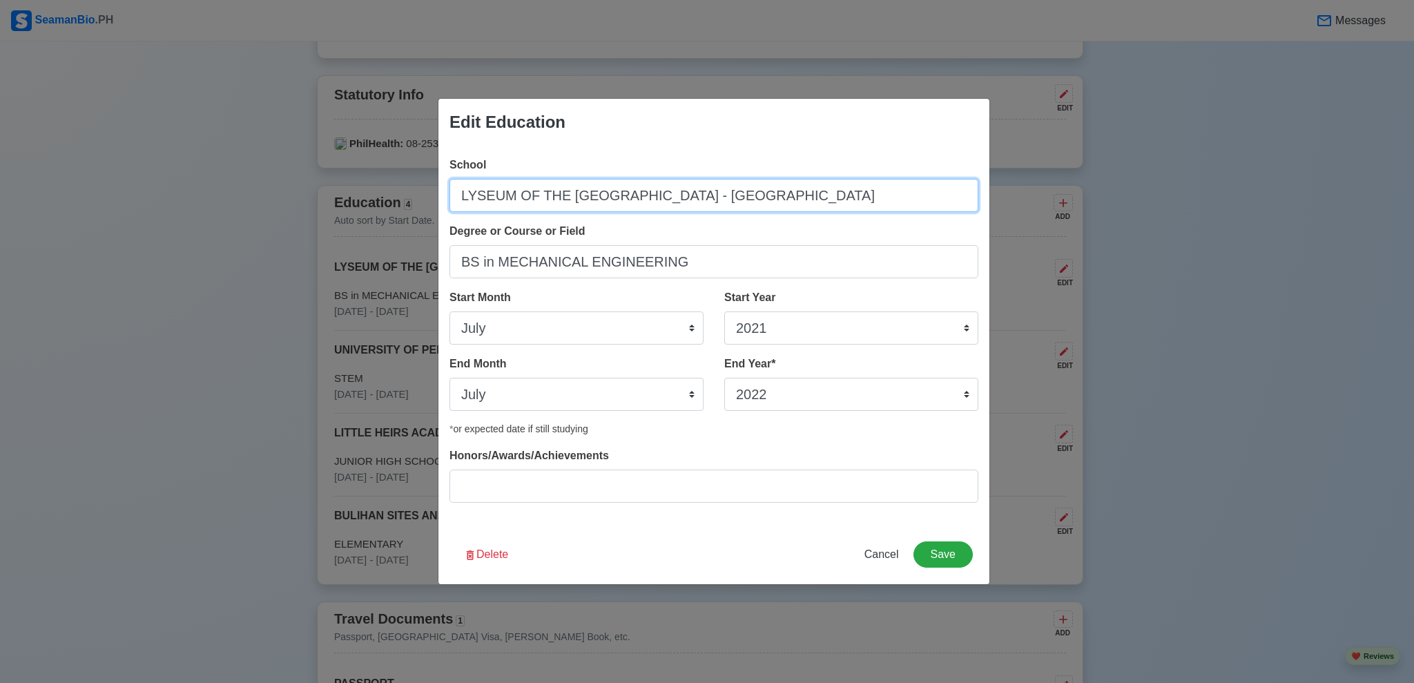
click at [476, 194] on input "LYSEUM OF THE [GEOGRAPHIC_DATA] - [GEOGRAPHIC_DATA]" at bounding box center [713, 195] width 529 height 33
click at [482, 196] on input "LYSEUM OF THE [GEOGRAPHIC_DATA] - [GEOGRAPHIC_DATA]" at bounding box center [713, 195] width 529 height 33
type input "LYCEUM OF THE [GEOGRAPHIC_DATA] - [GEOGRAPHIC_DATA]"
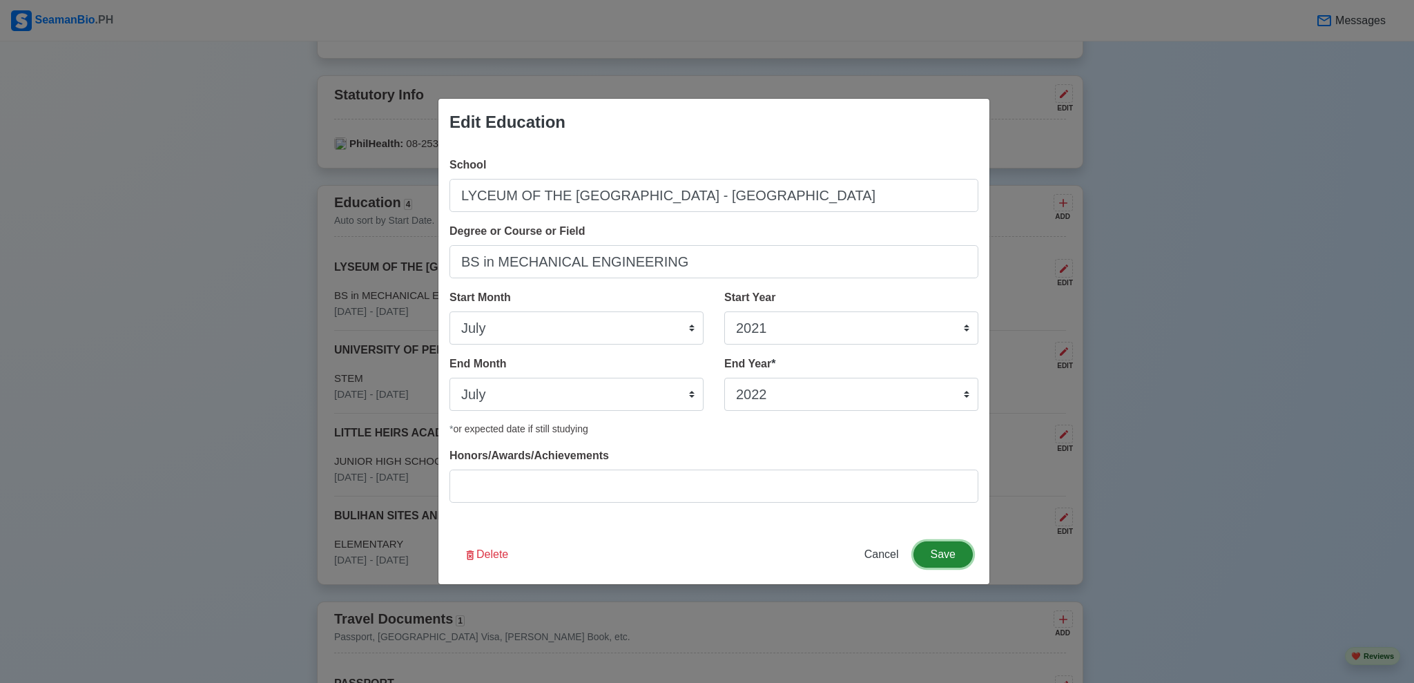
click at [955, 559] on button "Save" at bounding box center [942, 554] width 59 height 26
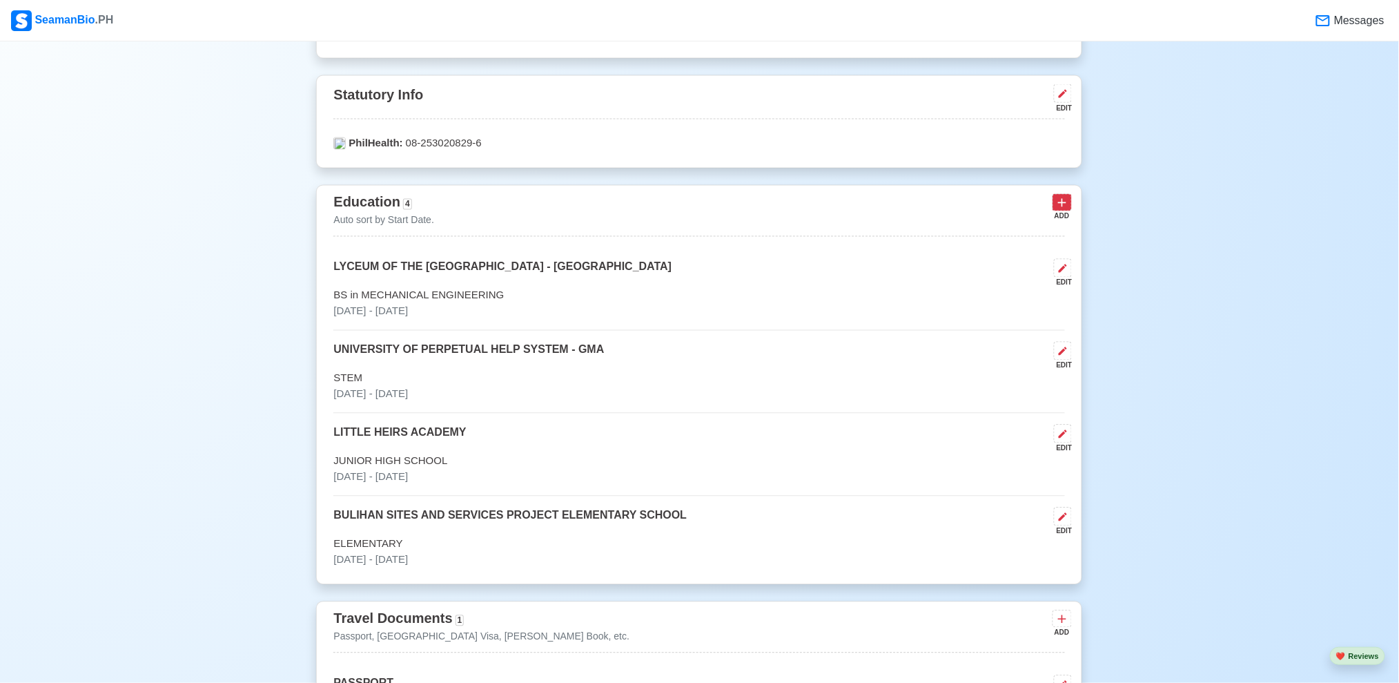
click at [1057, 202] on icon at bounding box center [1062, 203] width 14 height 14
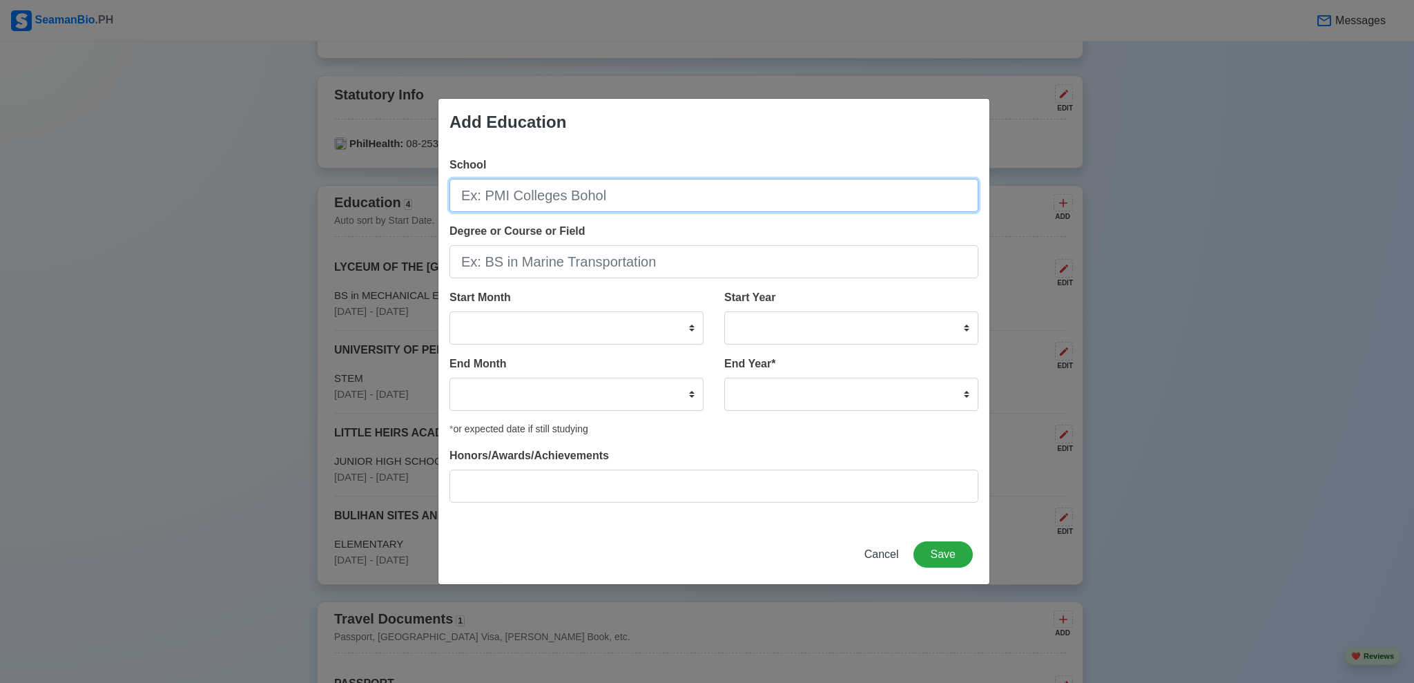
click at [758, 181] on input "School" at bounding box center [713, 195] width 529 height 33
paste input "[GEOGRAPHIC_DATA], Maritime, Science and Technology, Inc. - [GEOGRAPHIC_DATA]"
type input "[GEOGRAPHIC_DATA], Maritime, Science and Technology, Inc. - [GEOGRAPHIC_DATA]"
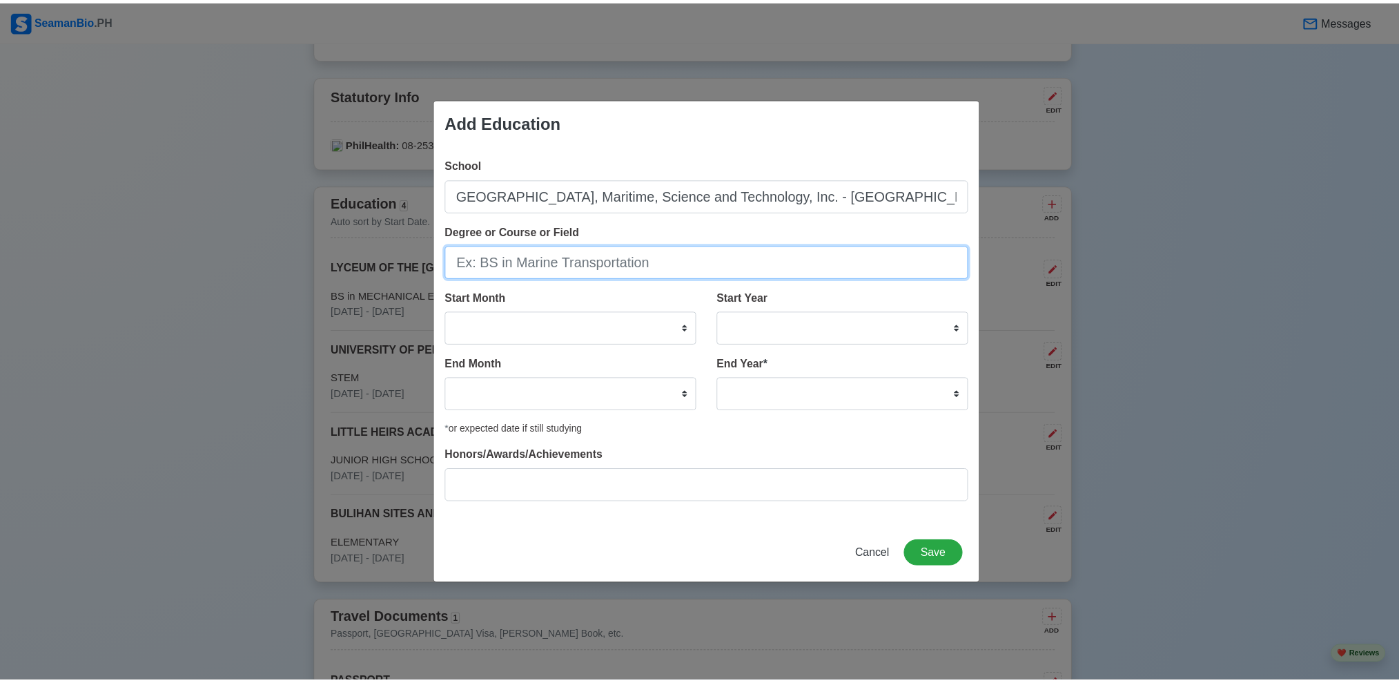
scroll to position [0, 0]
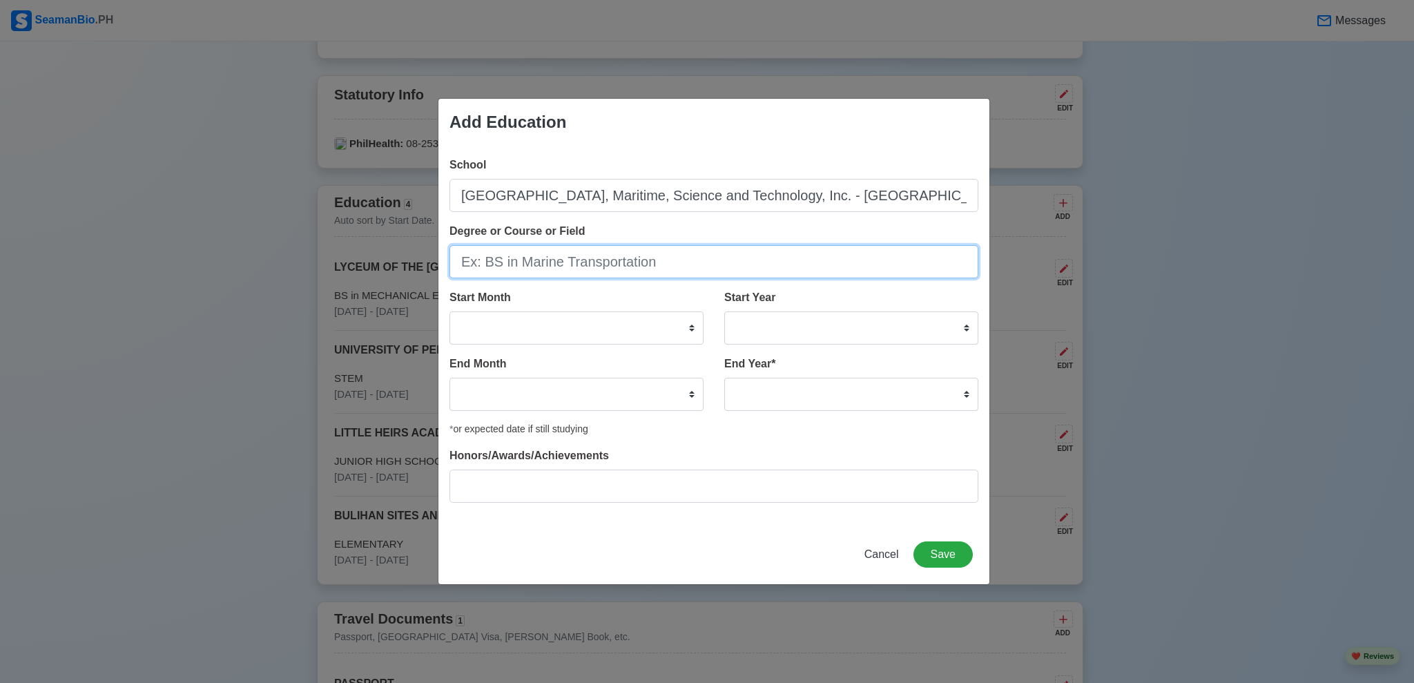
click at [719, 260] on input "Degree or Course or Field" at bounding box center [713, 261] width 529 height 33
type input "BS in MARINE TRANSPORTATION"
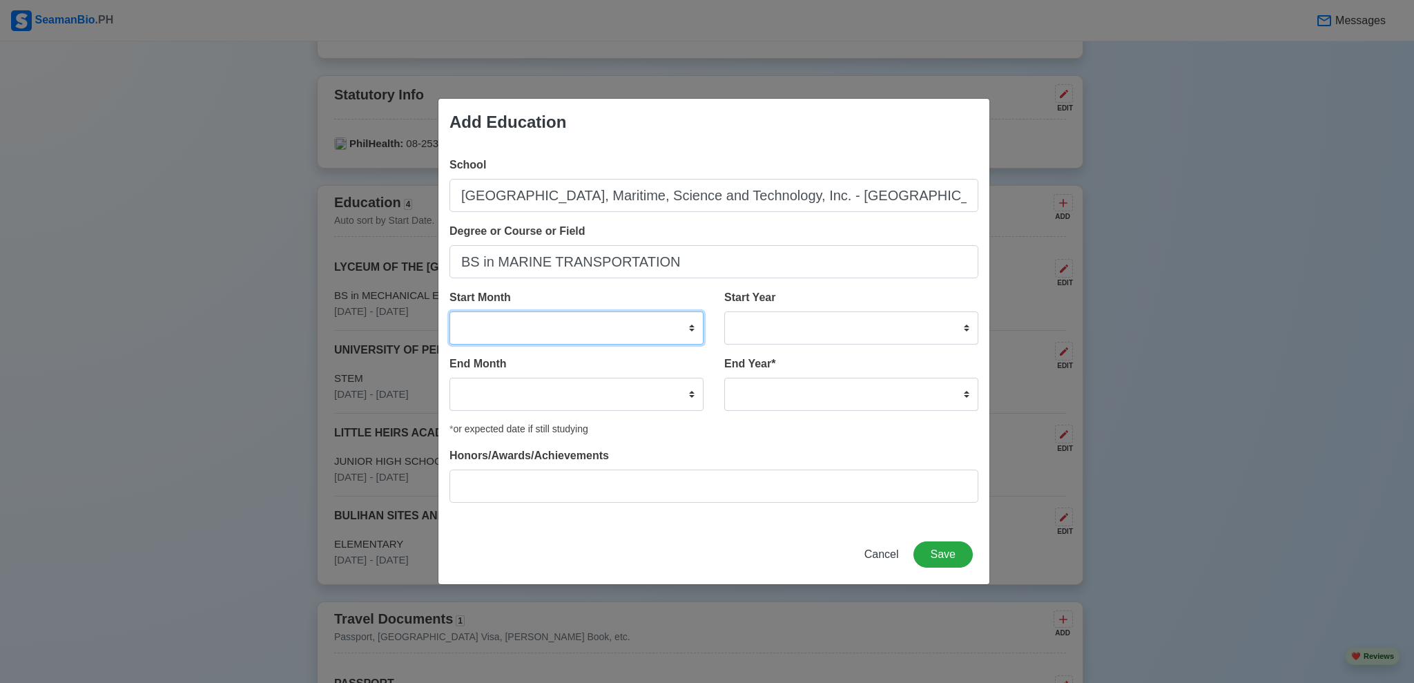
click at [688, 329] on select "January February March April May June July August September October November De…" at bounding box center [576, 327] width 254 height 33
click at [670, 333] on select "January February March April May June July August September October November De…" at bounding box center [576, 327] width 254 height 33
select select "August"
click at [449, 311] on select "January February March April May June July August September October November De…" at bounding box center [576, 327] width 254 height 33
click at [653, 400] on select "January February March April May June July August September October November De…" at bounding box center [576, 394] width 254 height 33
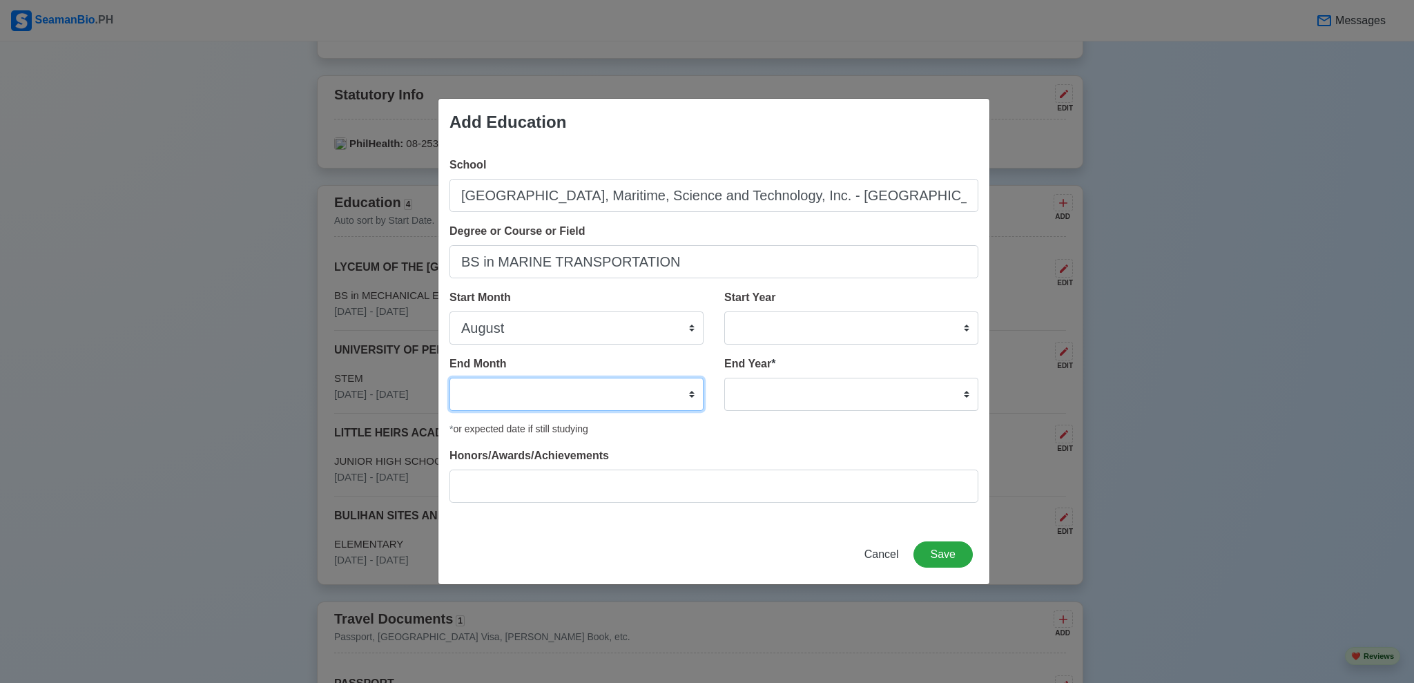
select select "July"
click at [449, 378] on select "January February March April May June July August September October November De…" at bounding box center [576, 394] width 254 height 33
click at [837, 327] on select "2025 2024 2023 2022 2021 2020 2019 2018 2017 2016 2015 2014 2013 2012 2011 2010…" at bounding box center [851, 327] width 254 height 33
select select "2022"
click at [724, 311] on select "2025 2024 2023 2022 2021 2020 2019 2018 2017 2016 2015 2014 2013 2012 2011 2010…" at bounding box center [851, 327] width 254 height 33
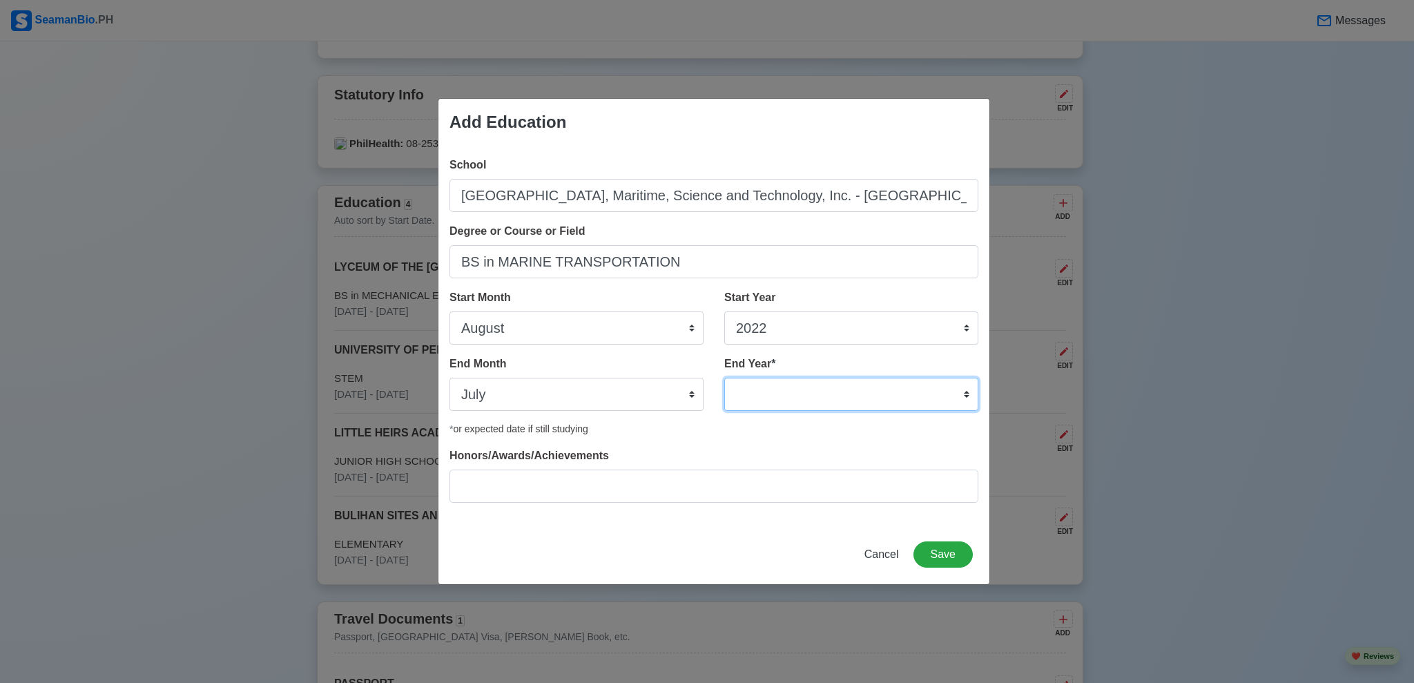
click at [852, 398] on select "2035 2034 2033 2032 2031 2030 2029 2028 2027 2026 2025 2024 2023 2022 2021 2020…" at bounding box center [851, 394] width 254 height 33
click at [849, 398] on select "2035 2034 2033 2032 2031 2030 2029 2028 2027 2026 2025 2024 2023 2022 2021 2020…" at bounding box center [851, 394] width 254 height 33
select select "2025"
click at [724, 378] on select "2035 2034 2033 2032 2031 2030 2029 2028 2027 2026 2025 2024 2023 2022 2021 2020…" at bounding box center [851, 394] width 254 height 33
click at [950, 556] on button "Save" at bounding box center [942, 554] width 59 height 26
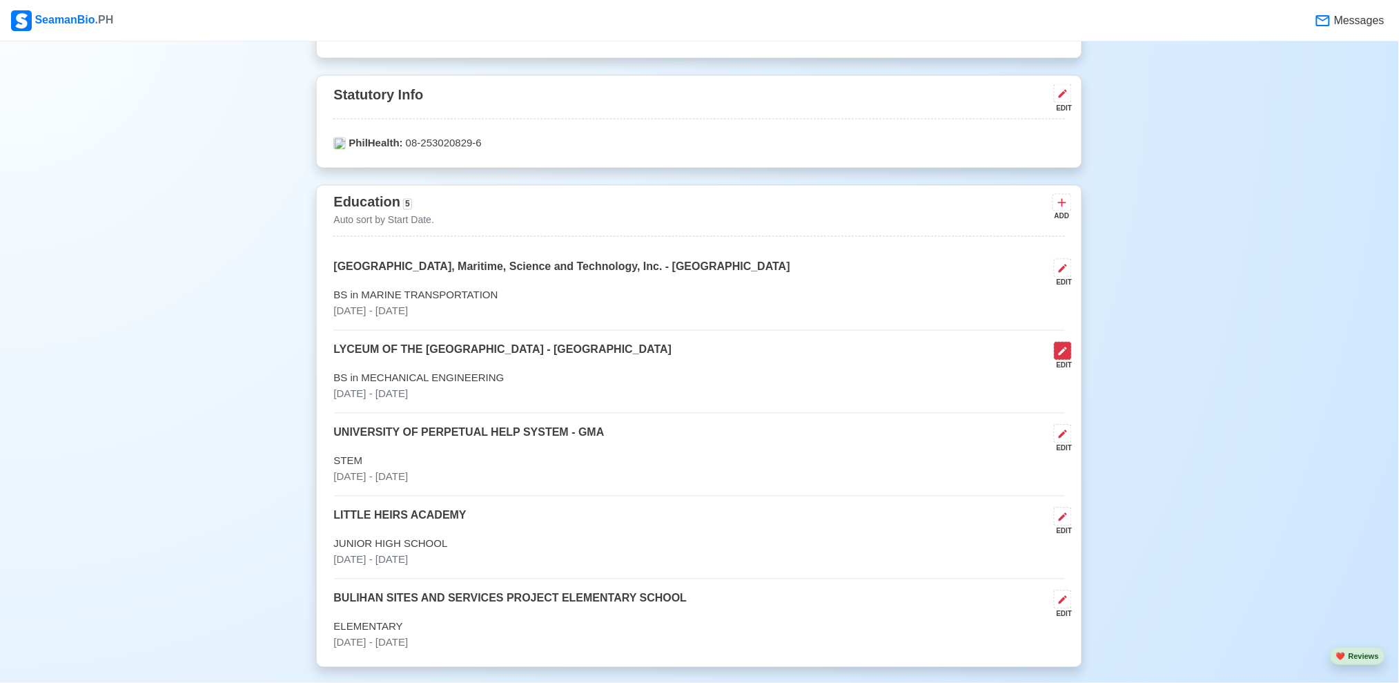
click at [1062, 356] on icon at bounding box center [1062, 351] width 11 height 11
select select "July"
select select "2021"
select select "July"
select select "2022"
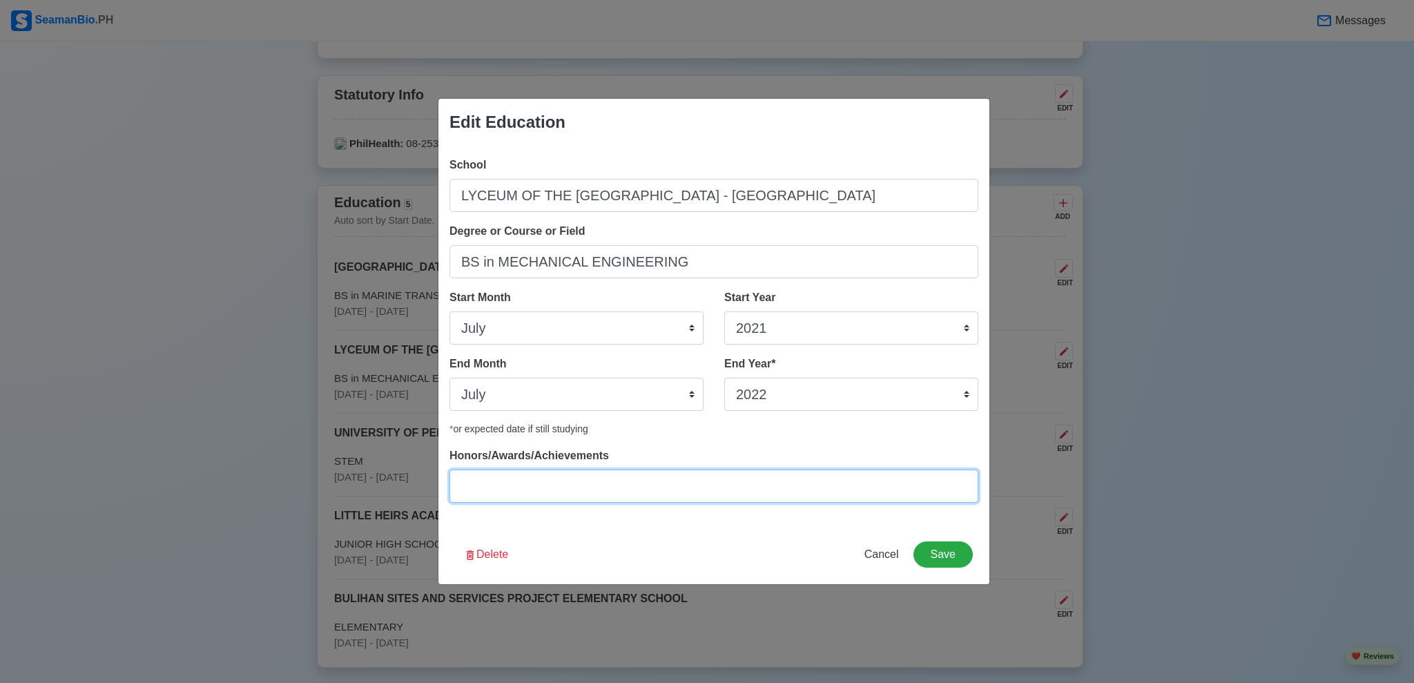
click at [598, 496] on input "Honors/Awards/Achievements" at bounding box center [713, 485] width 529 height 33
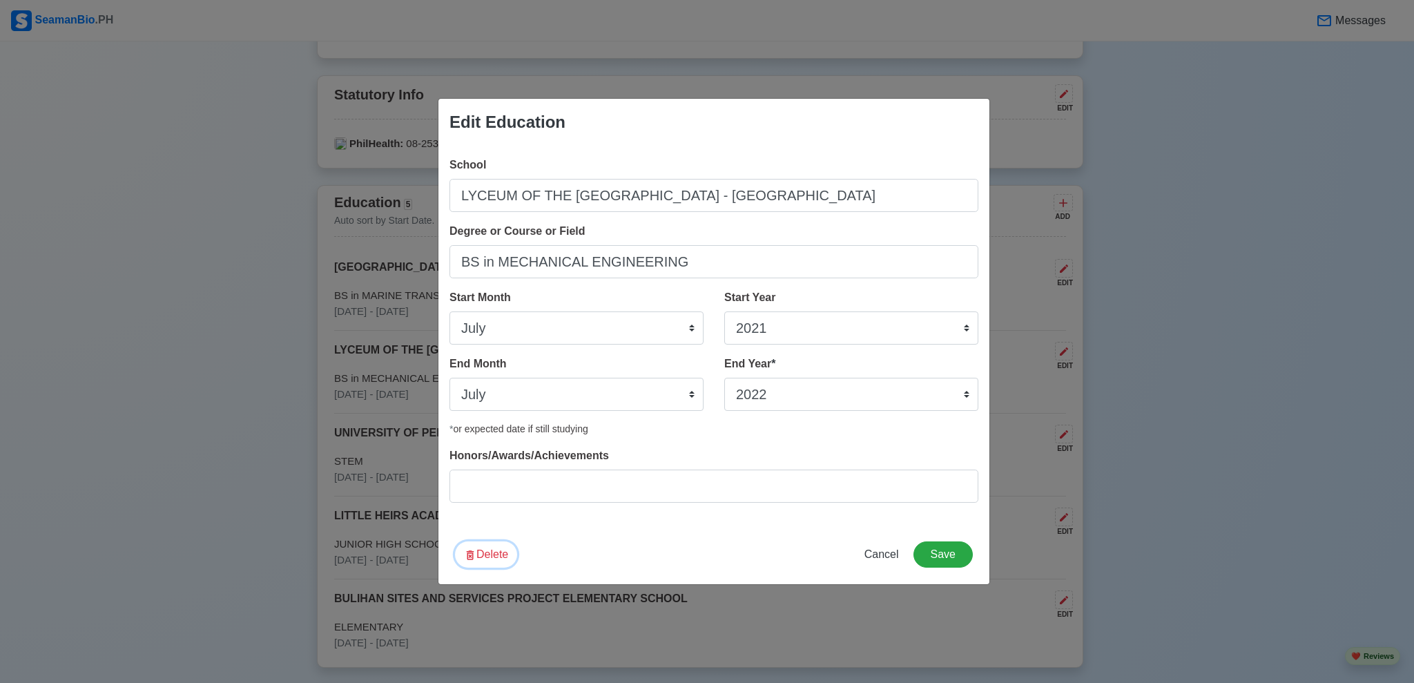
click at [494, 556] on button "Delete" at bounding box center [486, 554] width 62 height 26
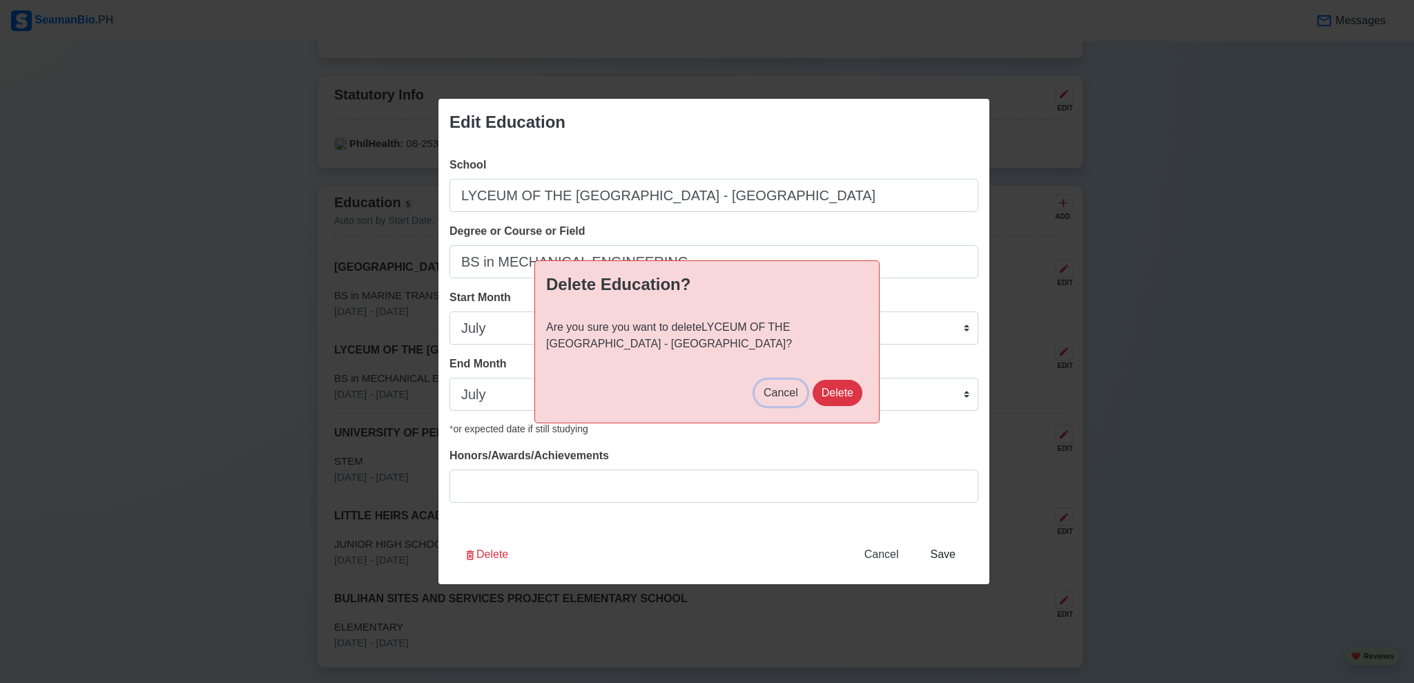
click at [779, 391] on span "Cancel" at bounding box center [780, 393] width 35 height 12
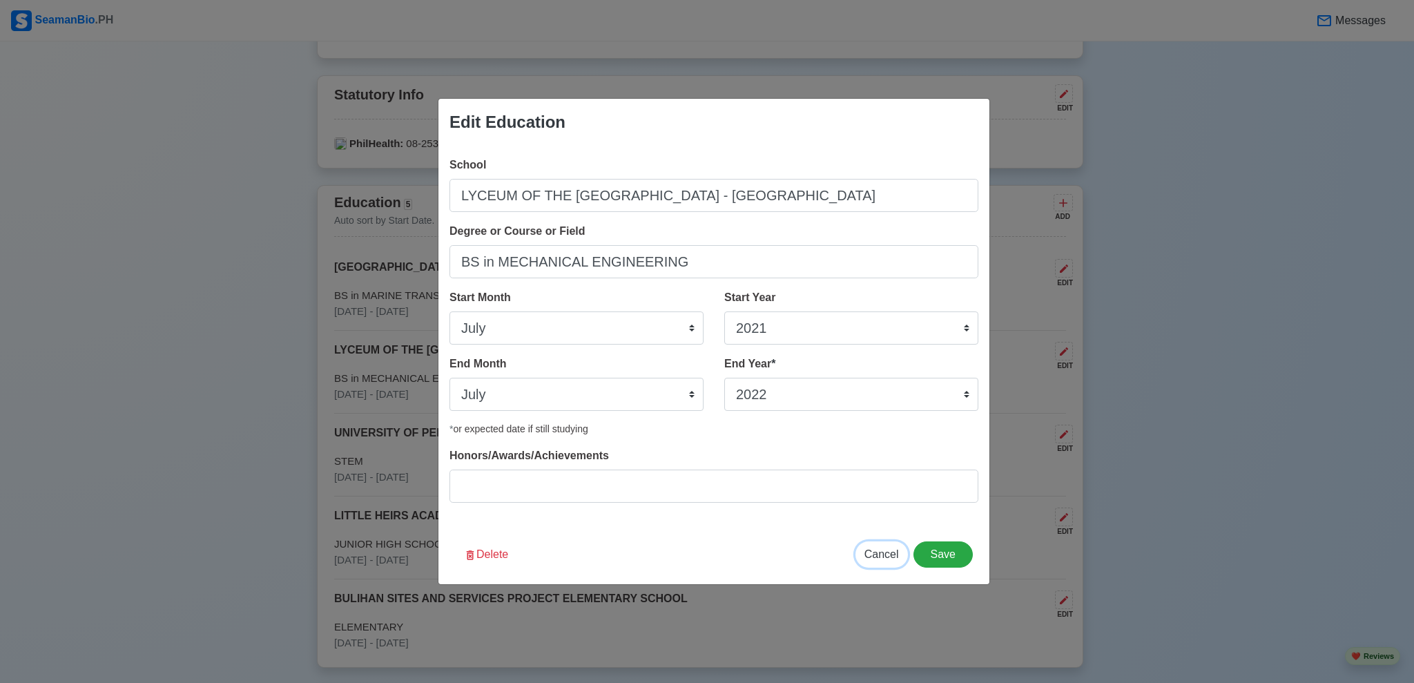
click at [870, 556] on span "Cancel" at bounding box center [881, 554] width 35 height 12
select select
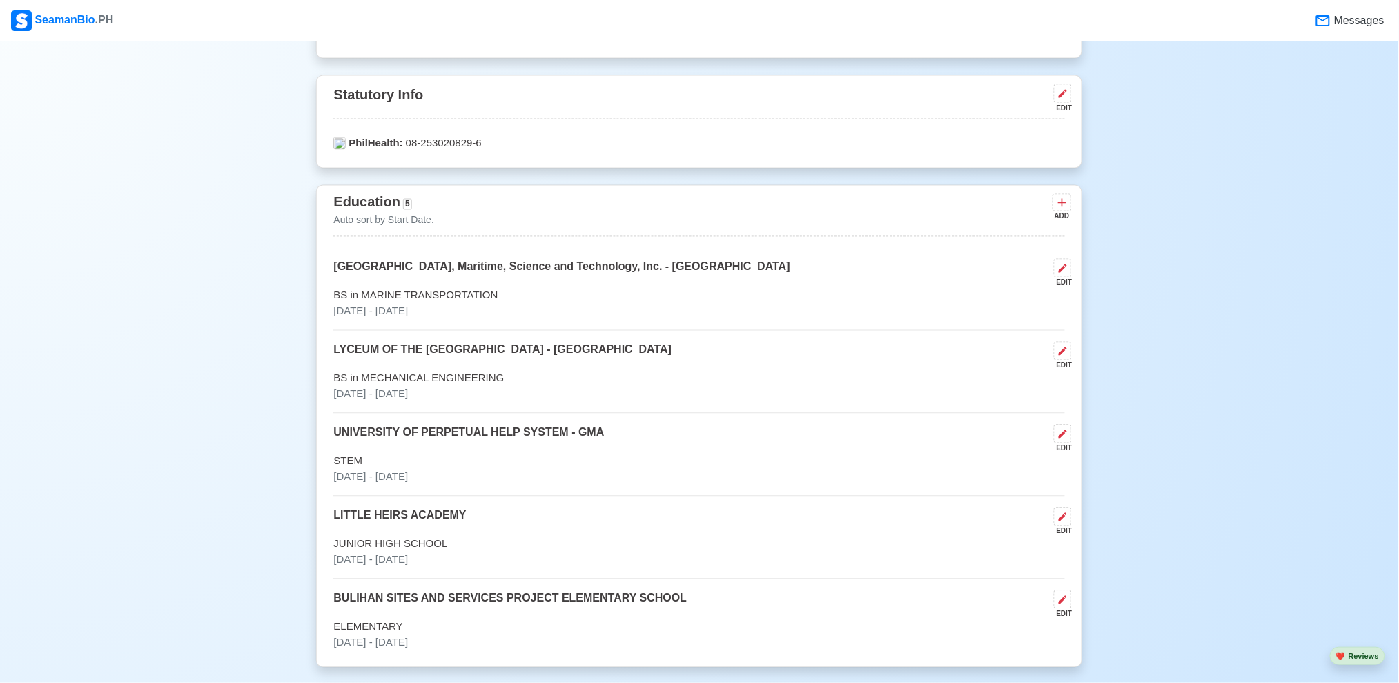
scroll to position [950, 0]
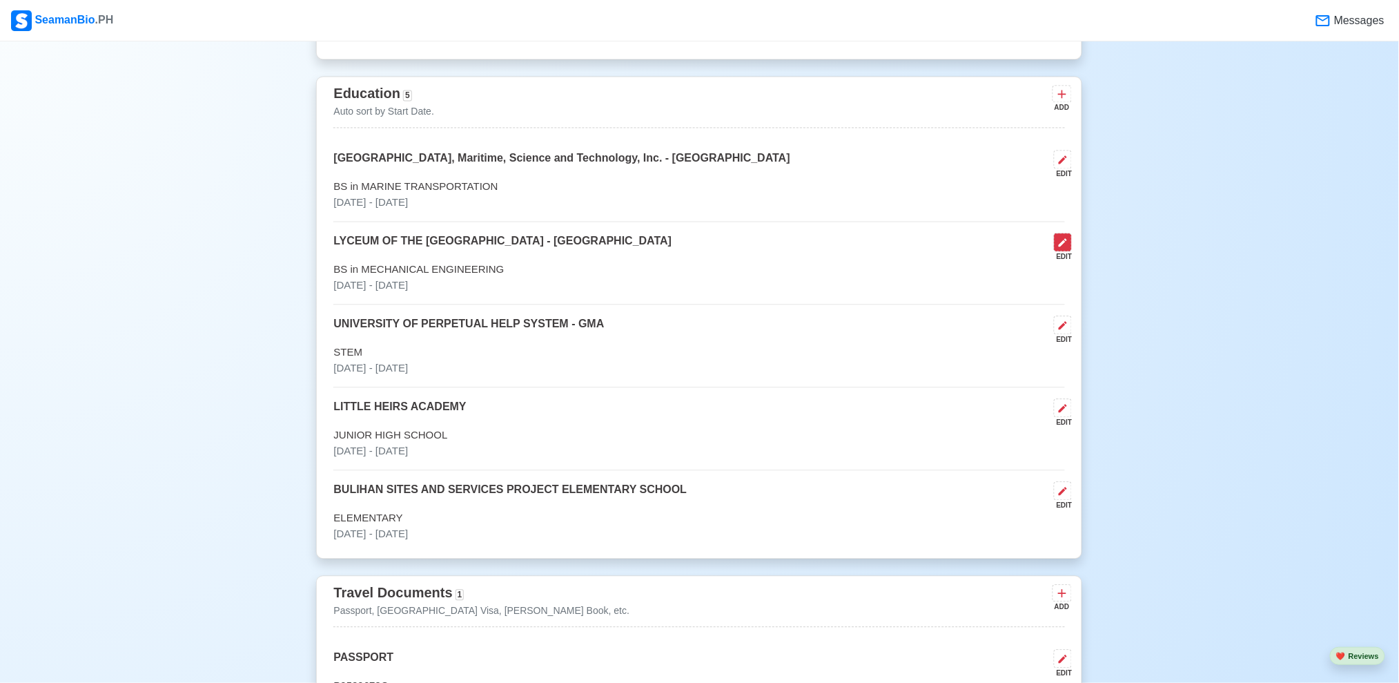
click at [1062, 242] on icon at bounding box center [1062, 242] width 11 height 11
select select "July"
select select "2021"
select select "July"
select select "2022"
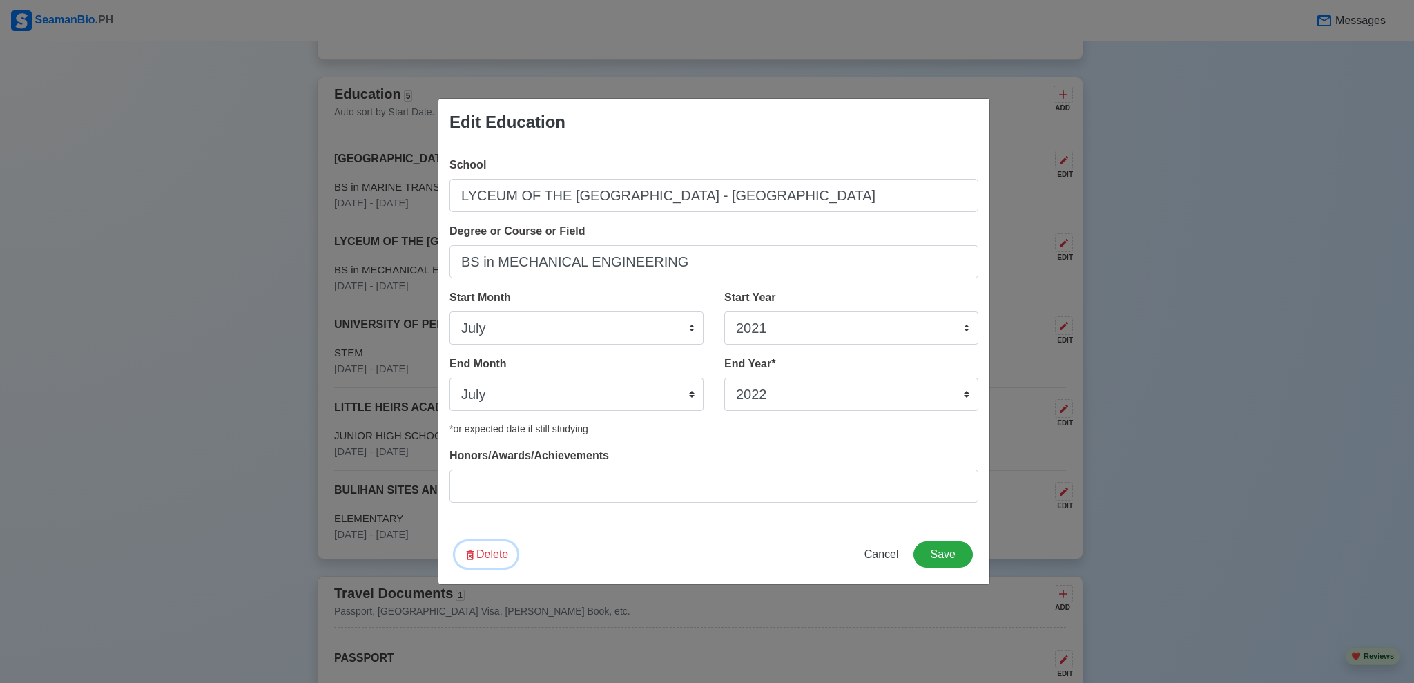
click at [489, 560] on button "Delete" at bounding box center [486, 554] width 62 height 26
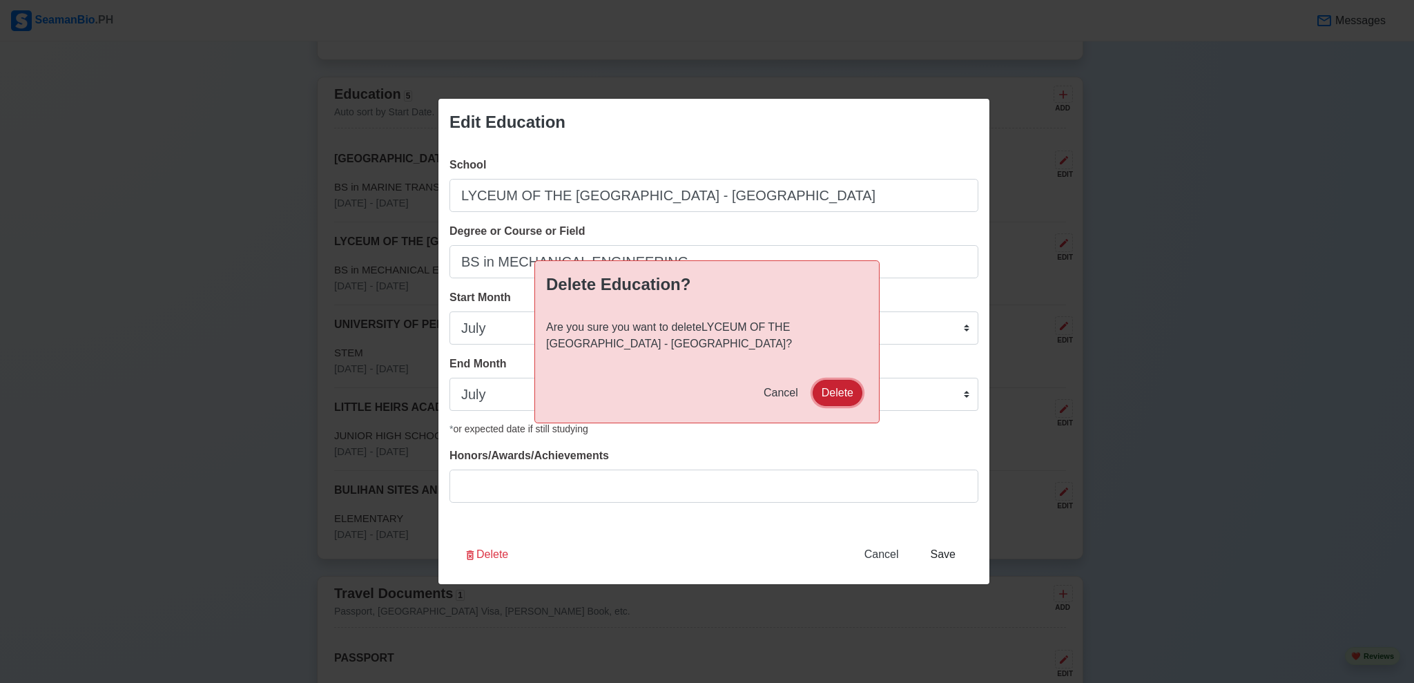
click at [817, 389] on button "Delete" at bounding box center [837, 393] width 50 height 26
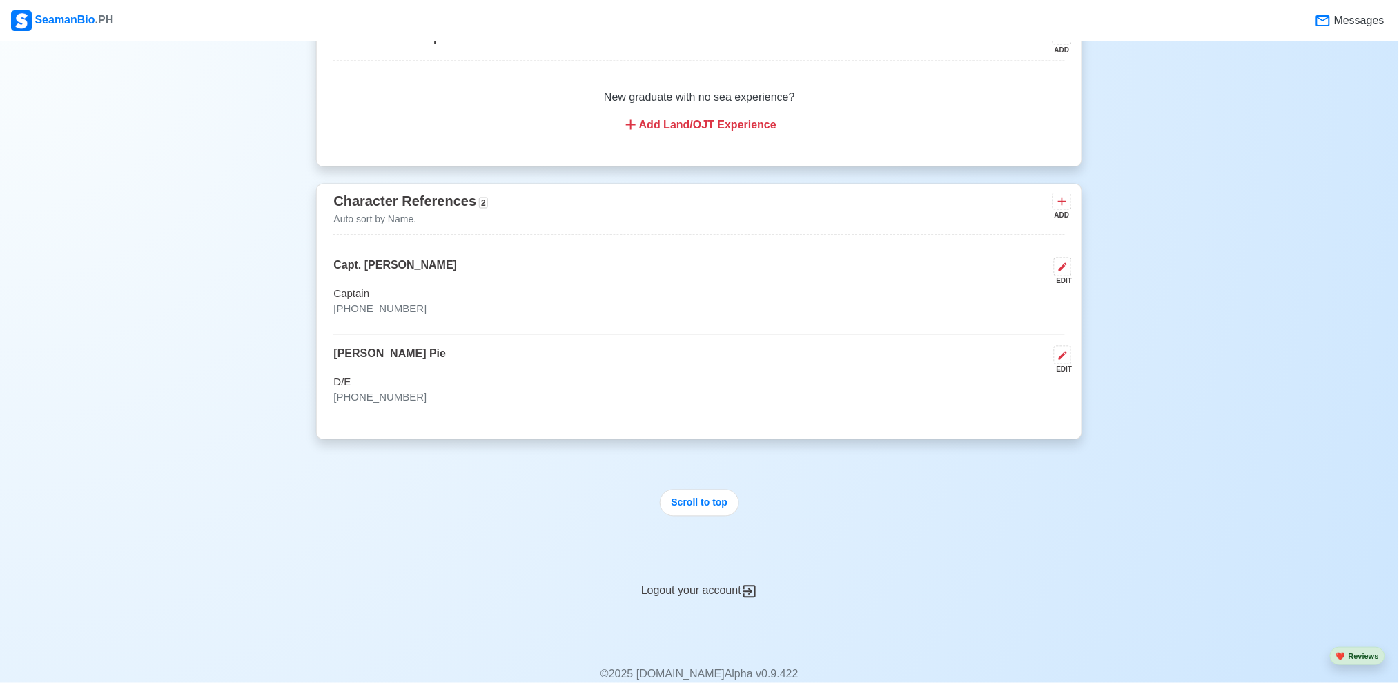
scroll to position [2550, 0]
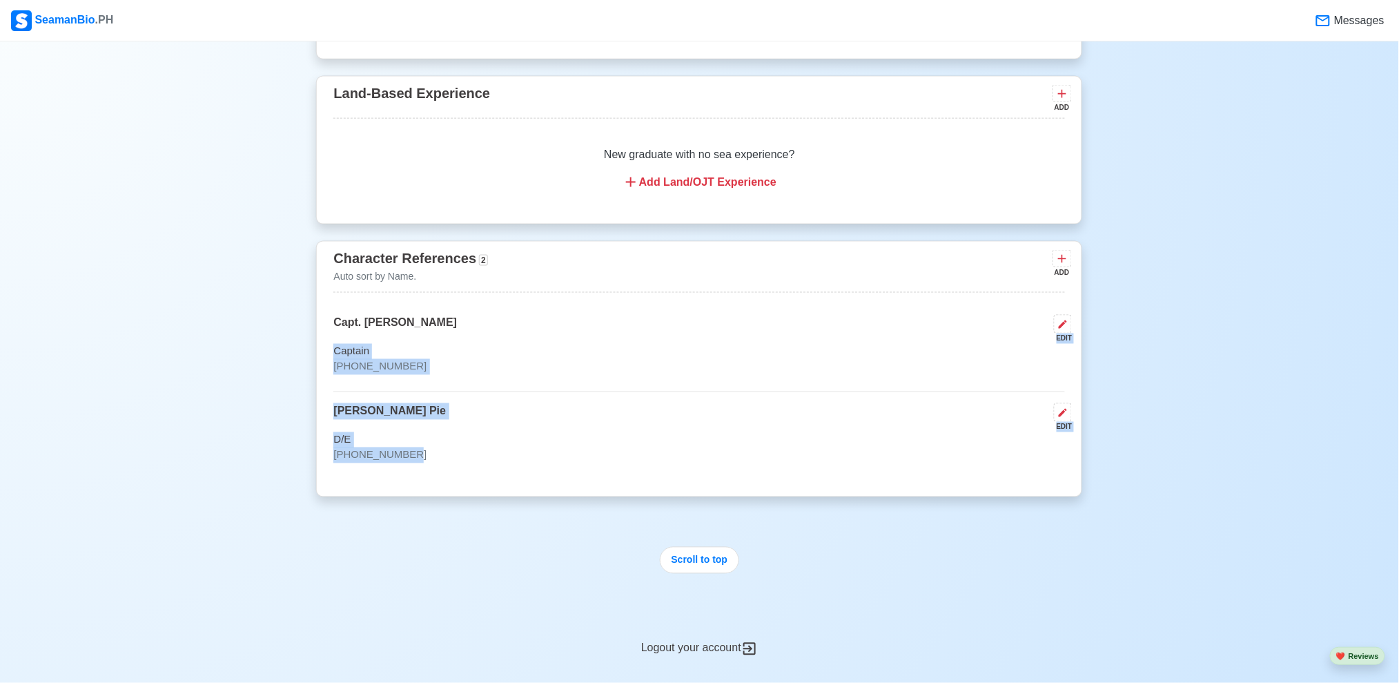
drag, startPoint x: 801, startPoint y: 342, endPoint x: 837, endPoint y: 461, distance: 124.0
click at [791, 468] on div "Capt. [PERSON_NAME] EDIT Captain [PHONE_NUMBER] [PERSON_NAME] Pie EDIT D/E [PHO…" at bounding box center [699, 397] width 732 height 165
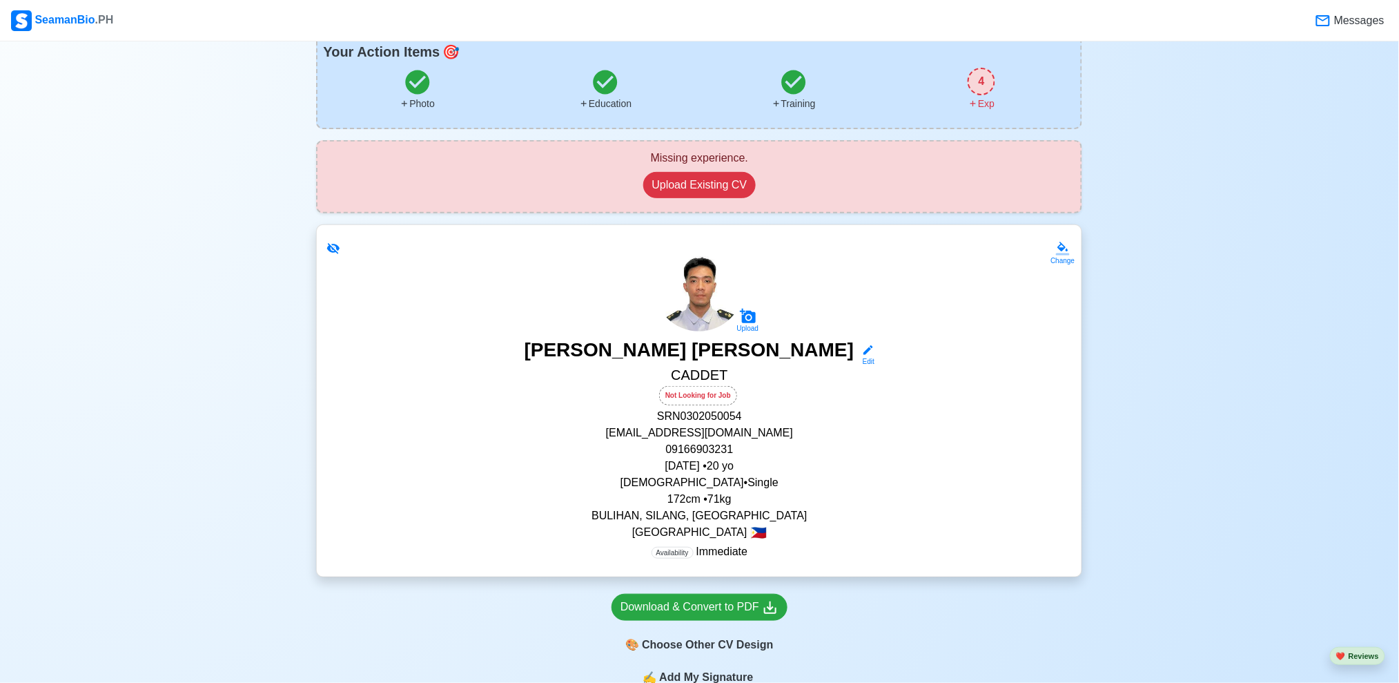
scroll to position [136, 0]
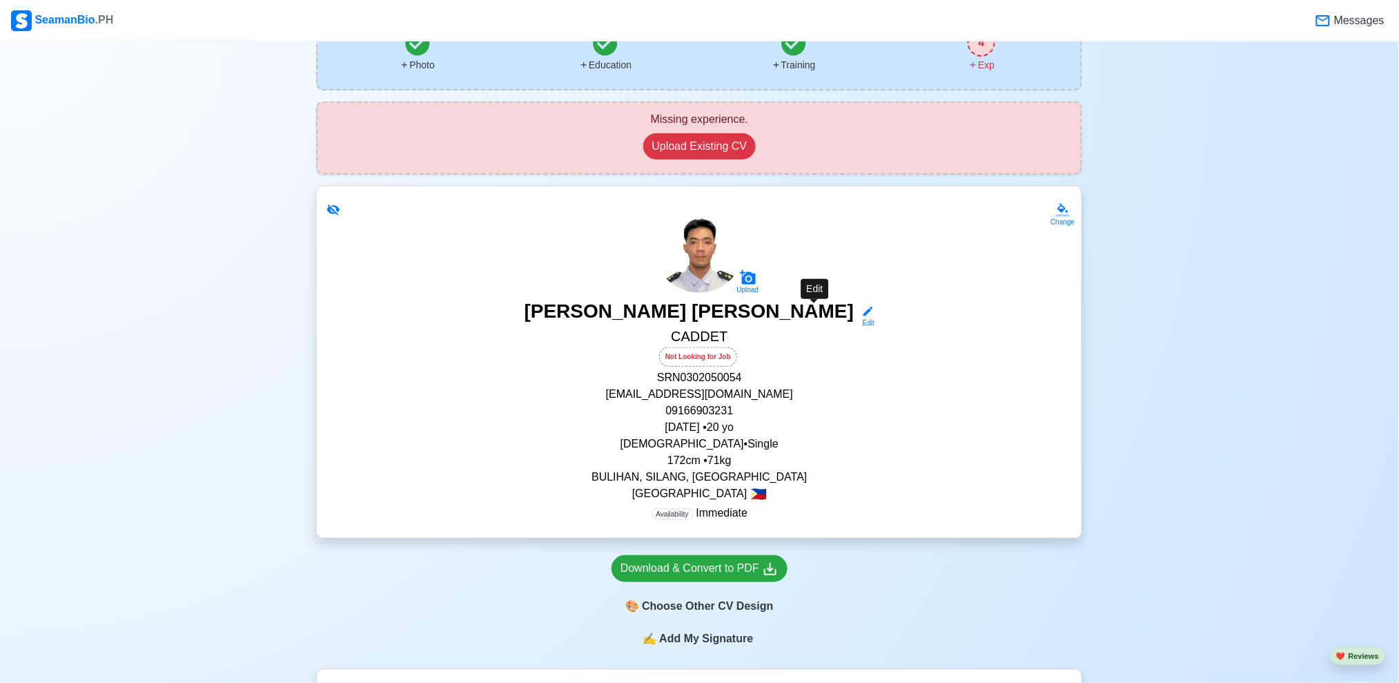
click at [862, 314] on icon at bounding box center [868, 311] width 12 height 12
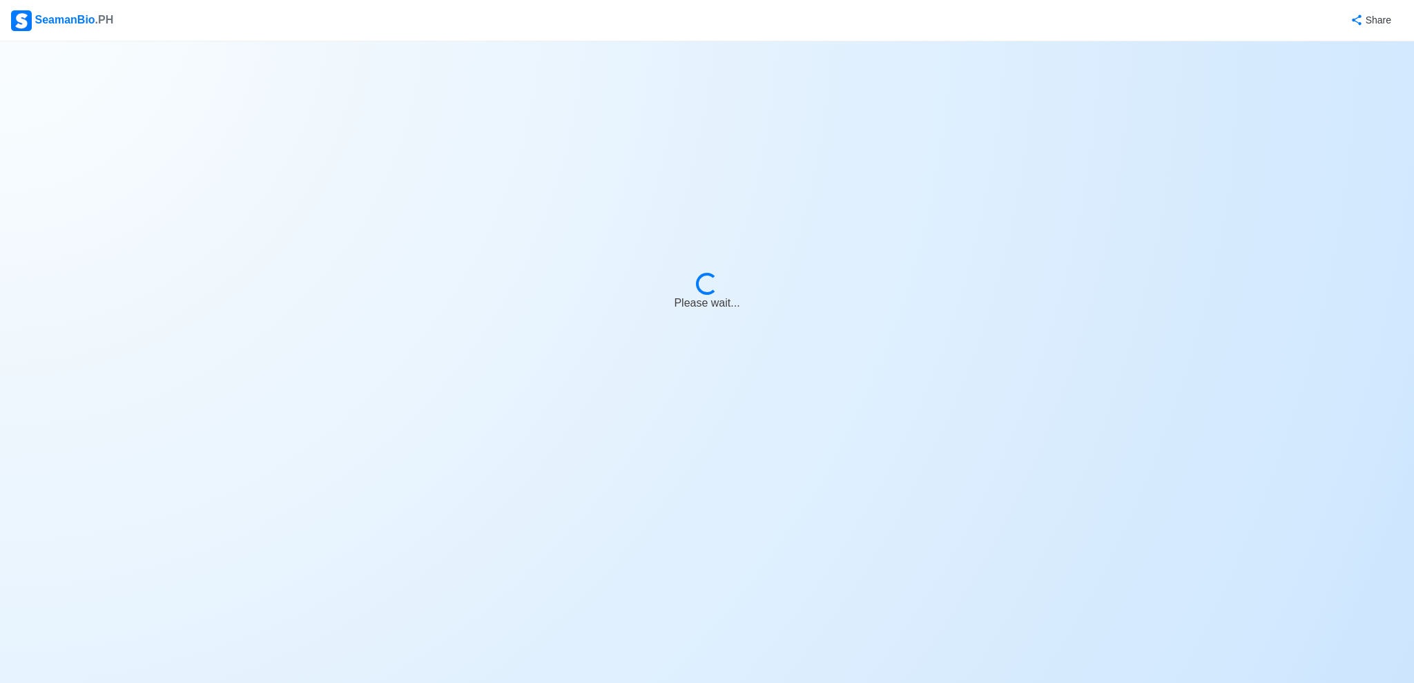
select select "Not Looking for Job"
select select "Not Visible for Hiring"
select select "Single"
select select "[DEMOGRAPHIC_DATA]"
select select "PH"
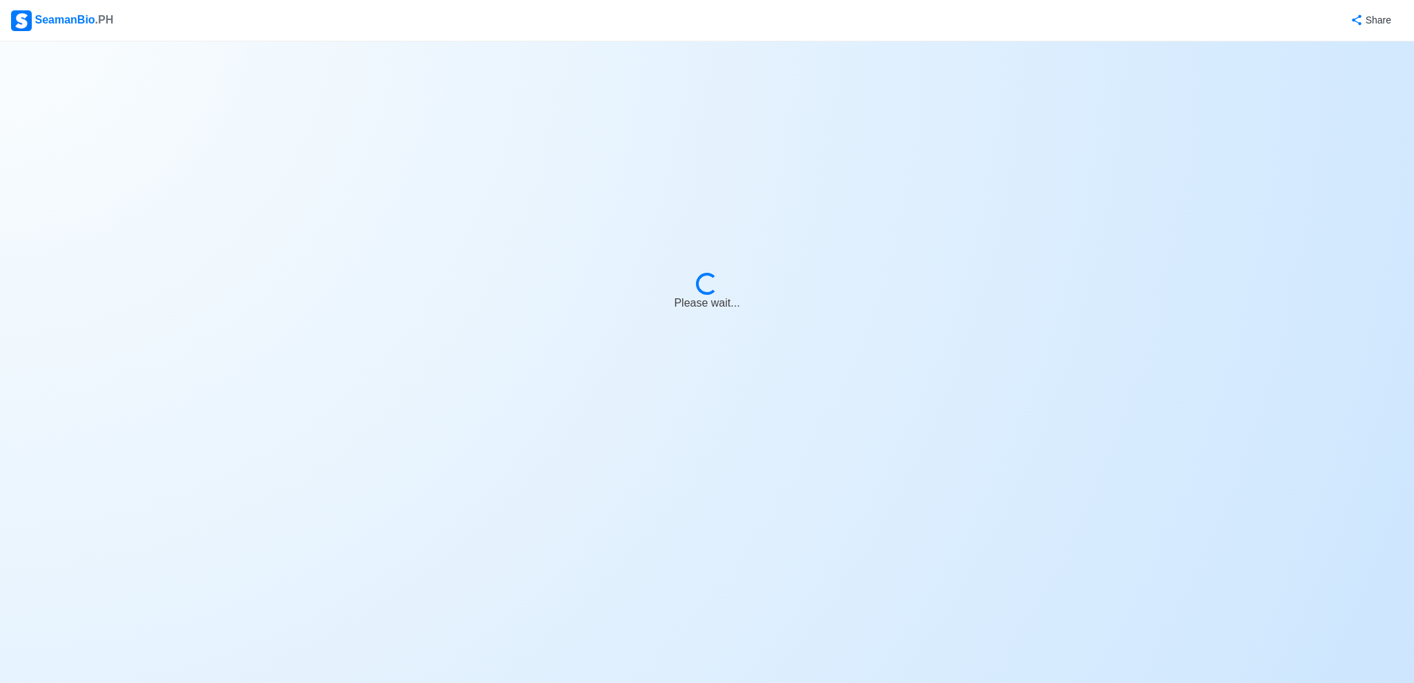
select select "4102416000000"
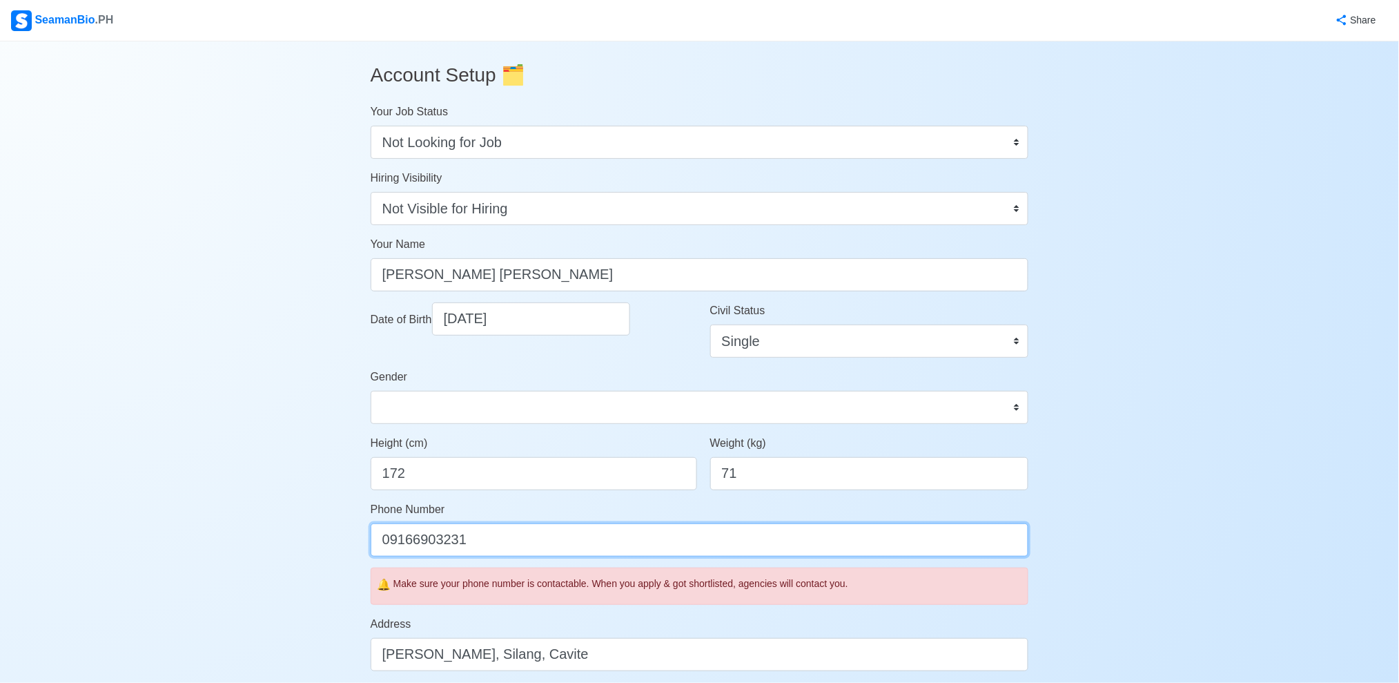
click at [389, 535] on input "09166903231" at bounding box center [700, 539] width 658 height 33
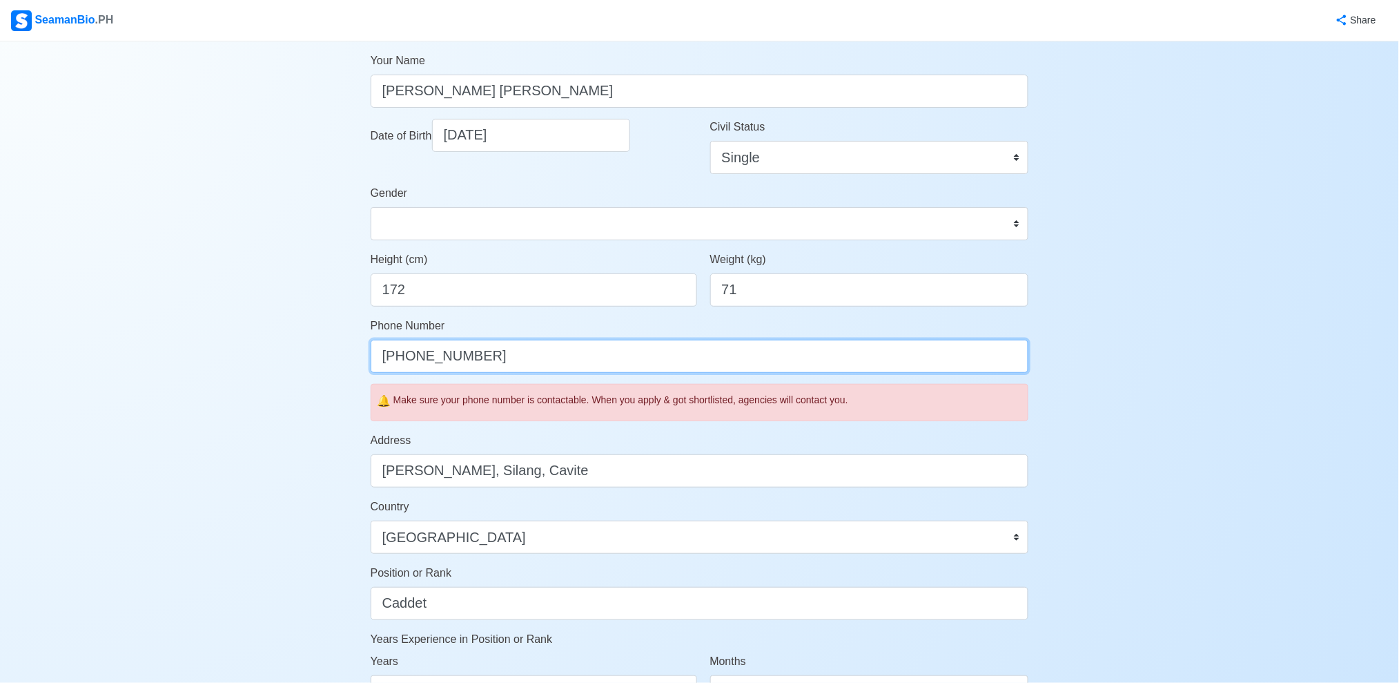
scroll to position [638, 0]
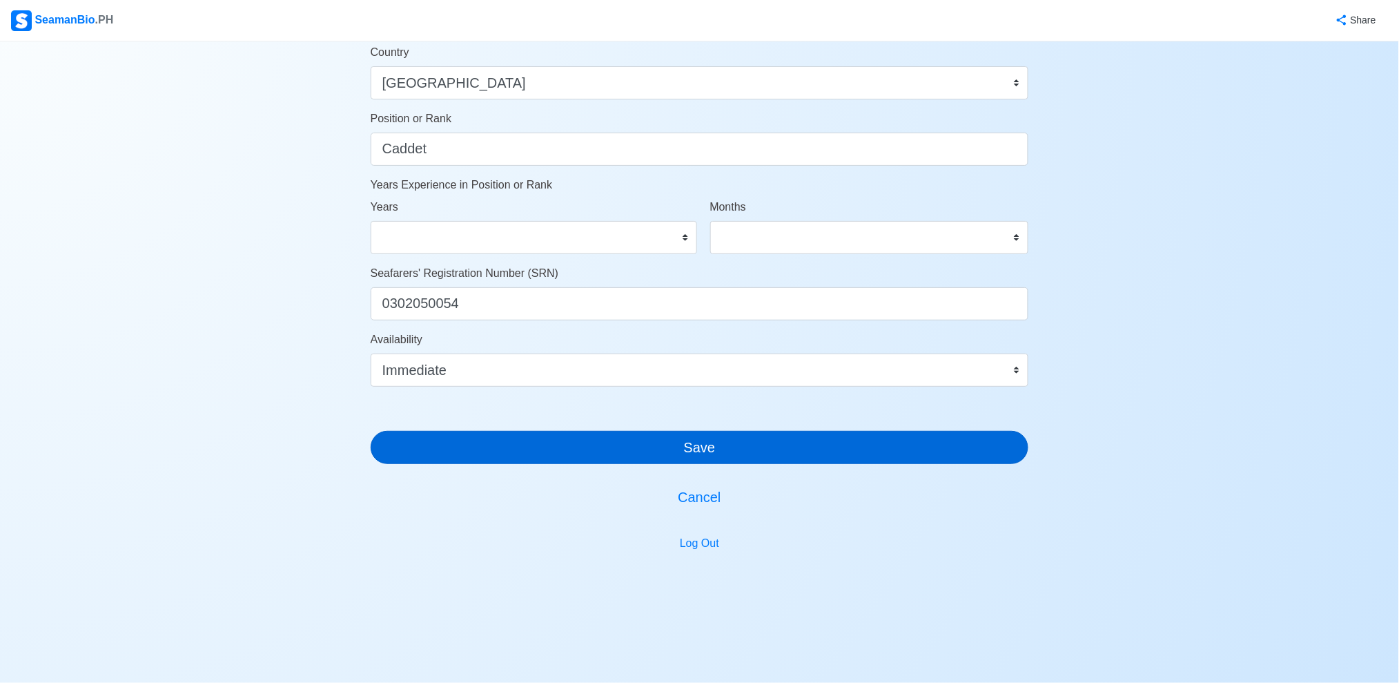
type input "[PHONE_NUMBER]"
click at [783, 444] on button "Save" at bounding box center [700, 447] width 658 height 33
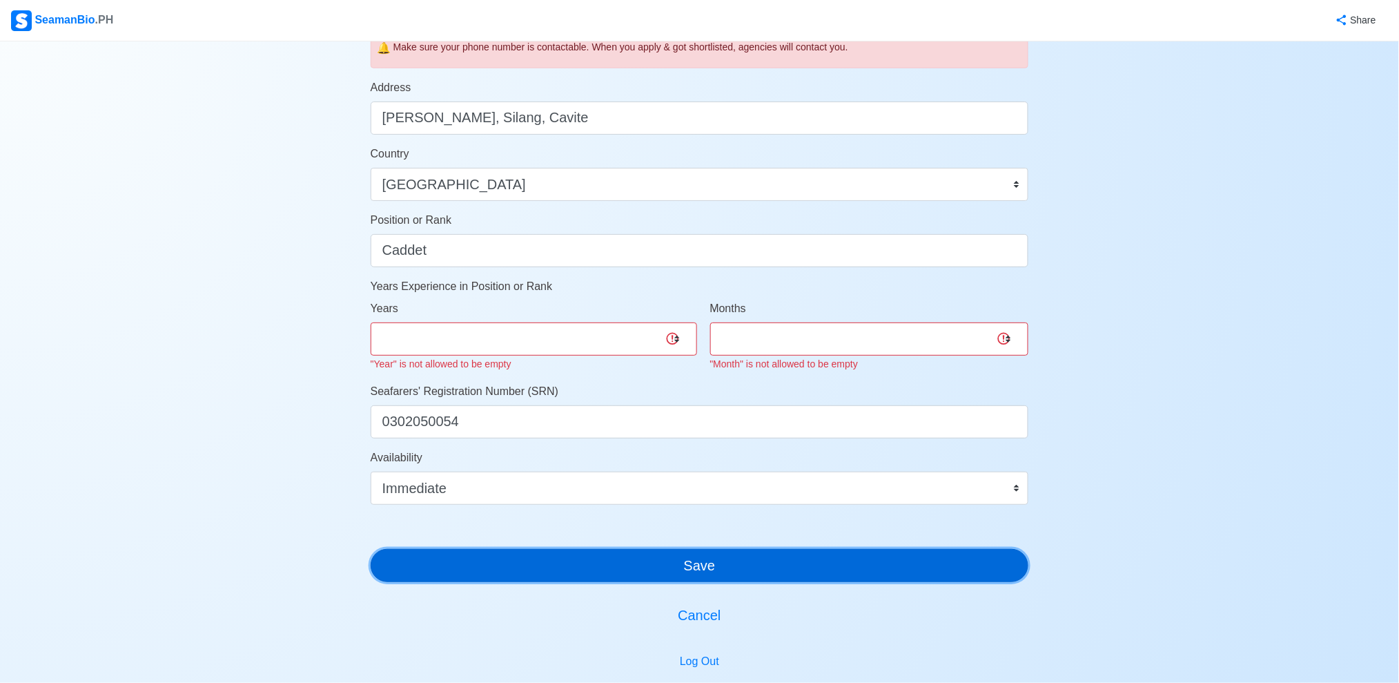
scroll to position [569, 0]
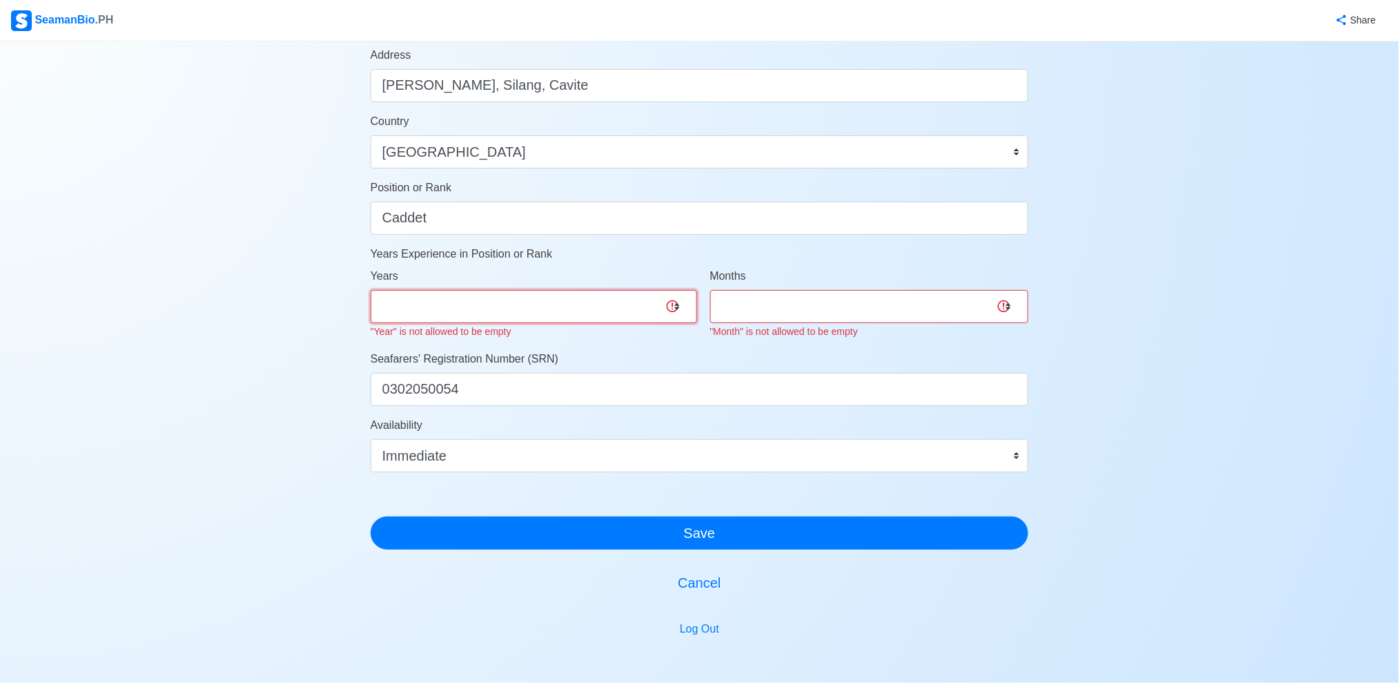
click at [625, 313] on select "0 1 2 3 4 5 6 7 8 9 10 11 12 13 14 15 16 17 18 19 20 21 22 23 24 25 26 27 28 29…" at bounding box center [534, 306] width 326 height 33
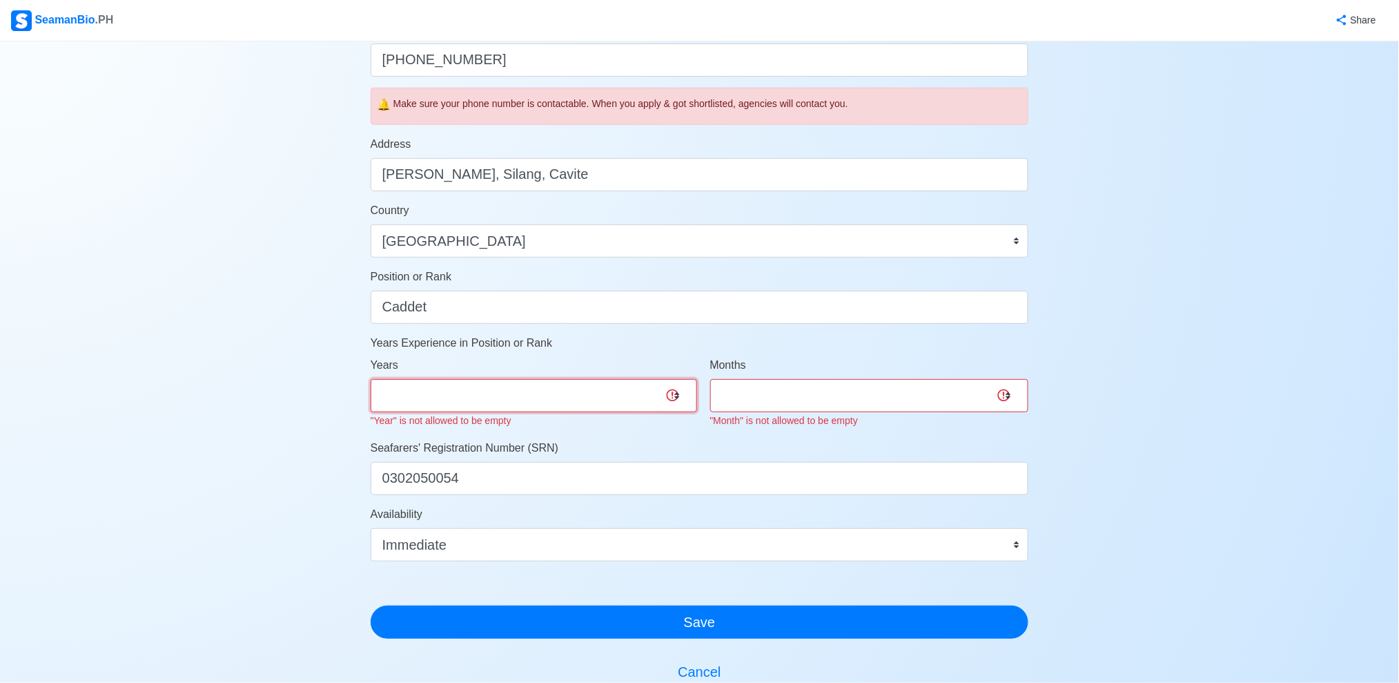
scroll to position [477, 0]
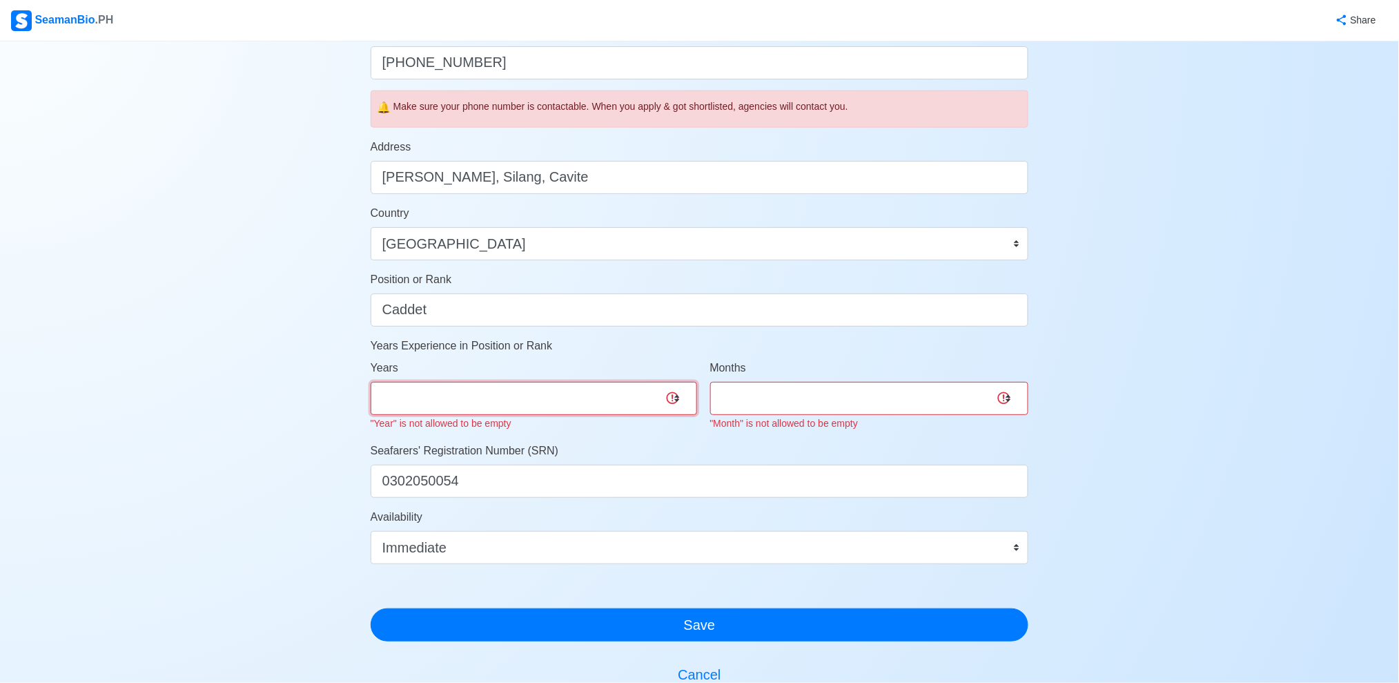
click at [586, 395] on select "0 1 2 3 4 5 6 7 8 9 10 11 12 13 14 15 16 17 18 19 20 21 22 23 24 25 26 27 28 29…" at bounding box center [534, 398] width 326 height 33
click at [371, 382] on select "0 1 2 3 4 5 6 7 8 9 10 11 12 13 14 15 16 17 18 19 20 21 22 23 24 25 26 27 28 29…" at bounding box center [534, 398] width 326 height 33
click at [633, 397] on select "0 1 2 3 4 5 6 7 8 9 10 11 12 13 14 15 16 17 18 19 20 21 22 23 24 25 26 27 28 29…" at bounding box center [534, 398] width 326 height 33
select select "0"
click at [371, 382] on select "0 1 2 3 4 5 6 7 8 9 10 11 12 13 14 15 16 17 18 19 20 21 22 23 24 25 26 27 28 29…" at bounding box center [534, 398] width 326 height 33
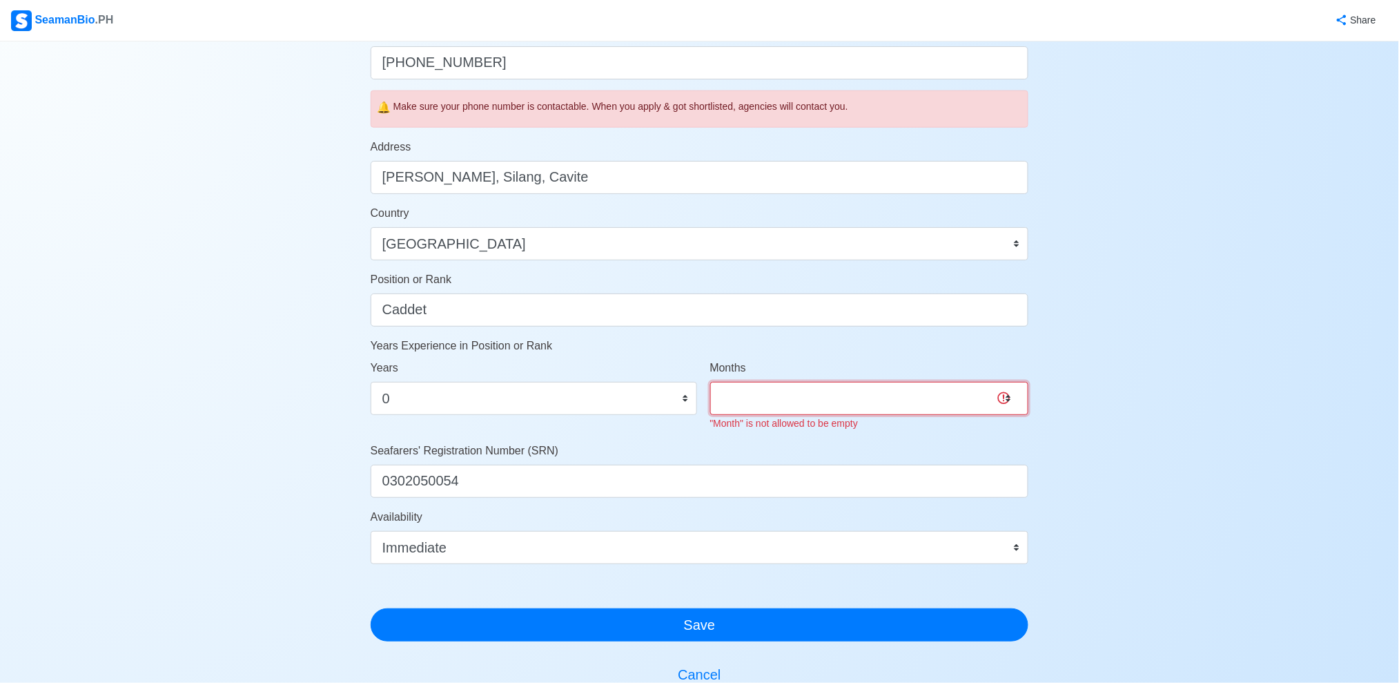
click at [842, 398] on select "0 1 2 3 4 5 6 7 8 9 10 11" at bounding box center [869, 398] width 319 height 33
select select "0"
click at [710, 382] on select "0 1 2 3 4 5 6 7 8 9 10 11" at bounding box center [869, 398] width 319 height 33
click at [1081, 420] on div "Account Setup 🗂️ Your Job Status Onboard Actively Looking for Job Not Looking f…" at bounding box center [699, 195] width 1399 height 1263
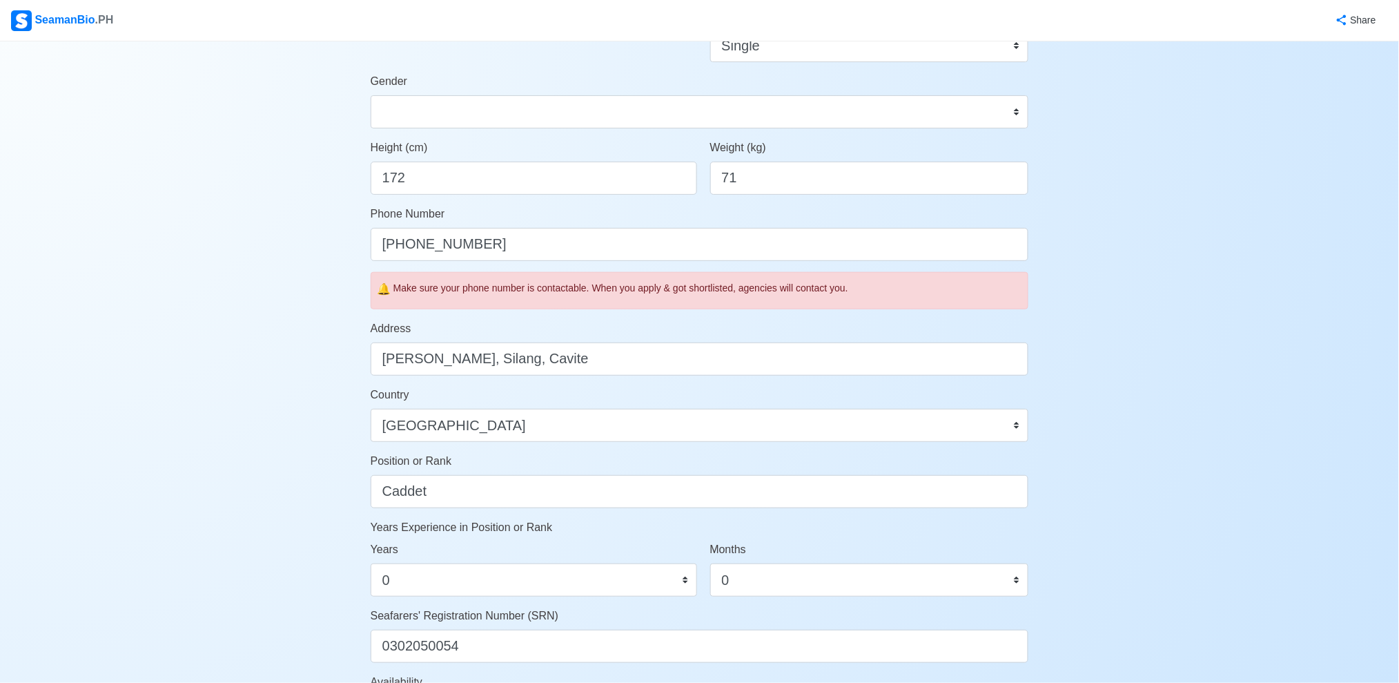
scroll to position [293, 0]
click at [504, 502] on input "Caddet" at bounding box center [700, 494] width 658 height 33
click at [460, 502] on input "Caddet" at bounding box center [700, 494] width 658 height 33
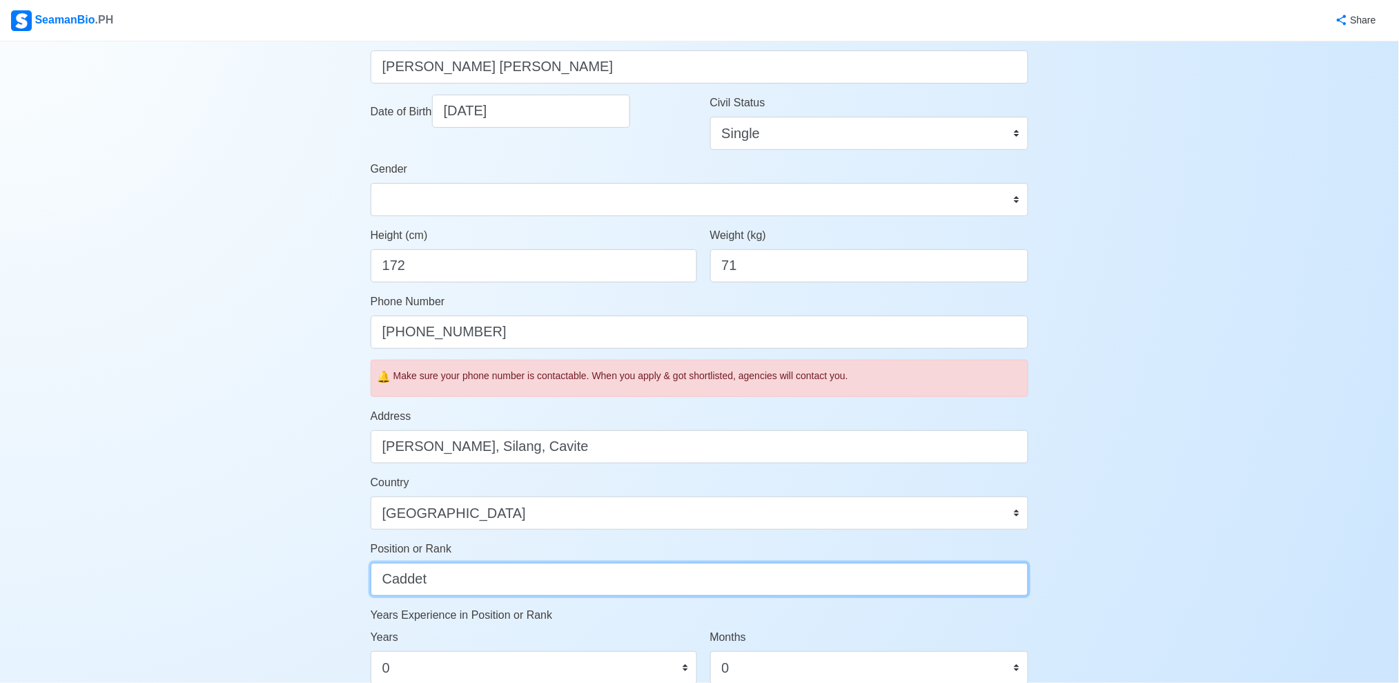
scroll to position [201, 0]
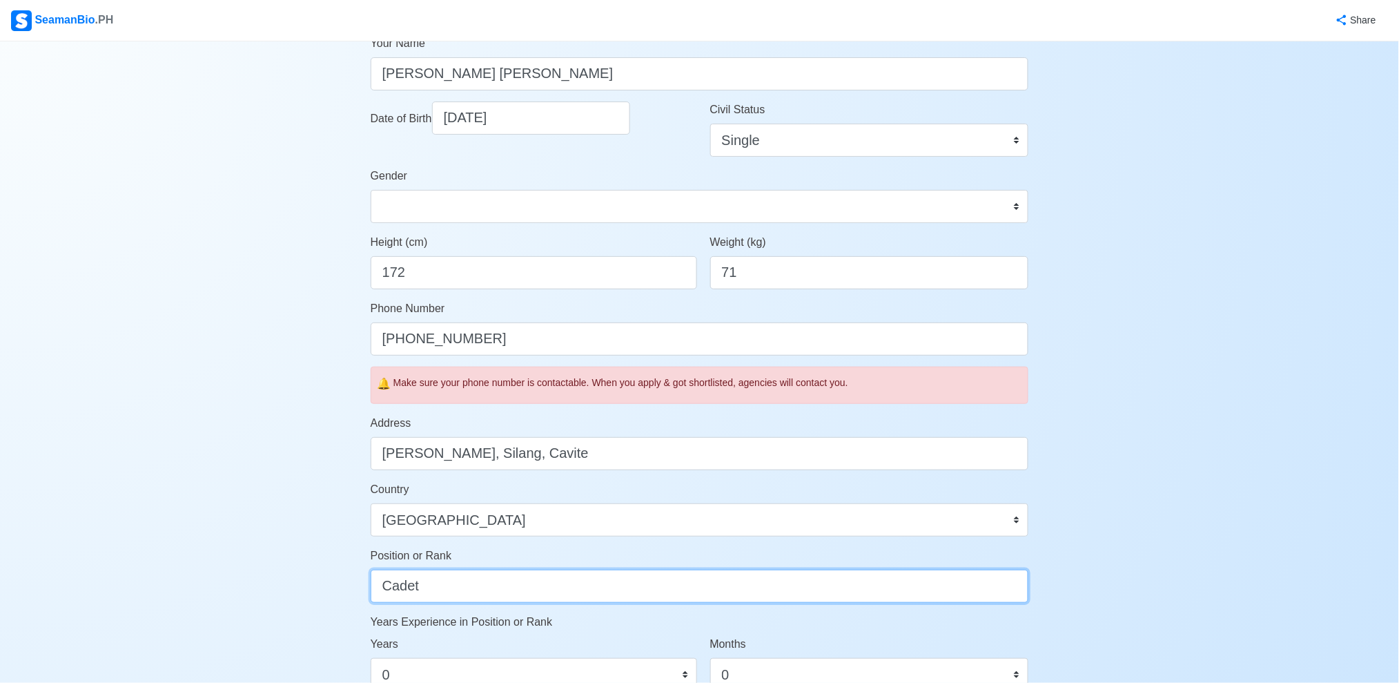
click at [382, 590] on input "Cadet" at bounding box center [700, 585] width 658 height 33
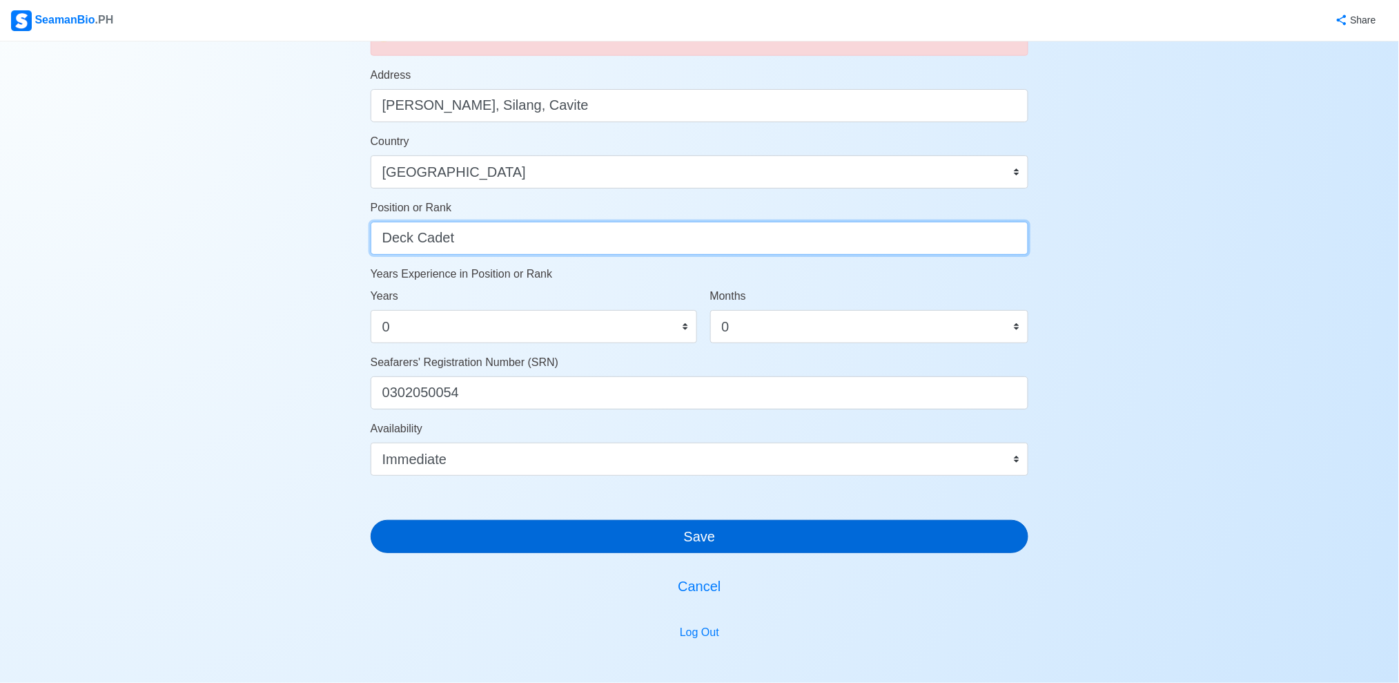
scroll to position [546, 0]
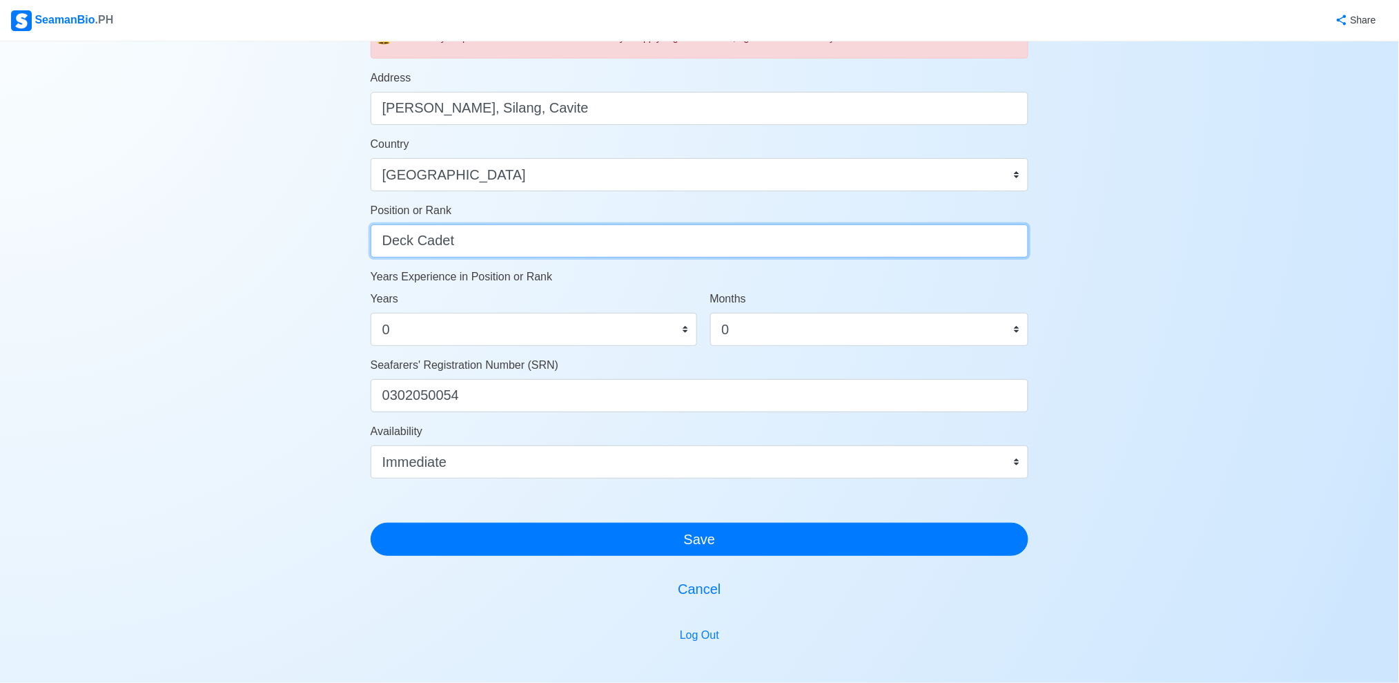
type input "Deck Cadet"
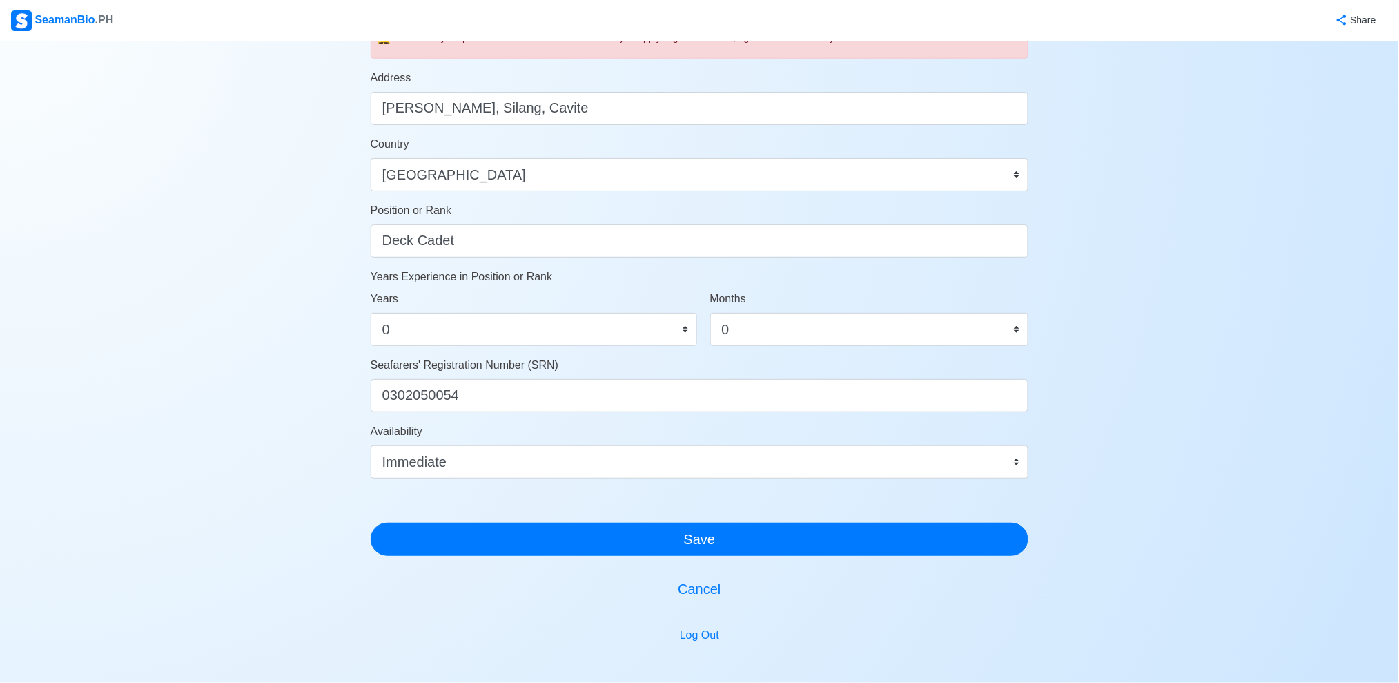
click at [1163, 453] on div "Account Setup 🗂️ Your Job Status Onboard Actively Looking for Job Not Looking f…" at bounding box center [699, 118] width 1399 height 1247
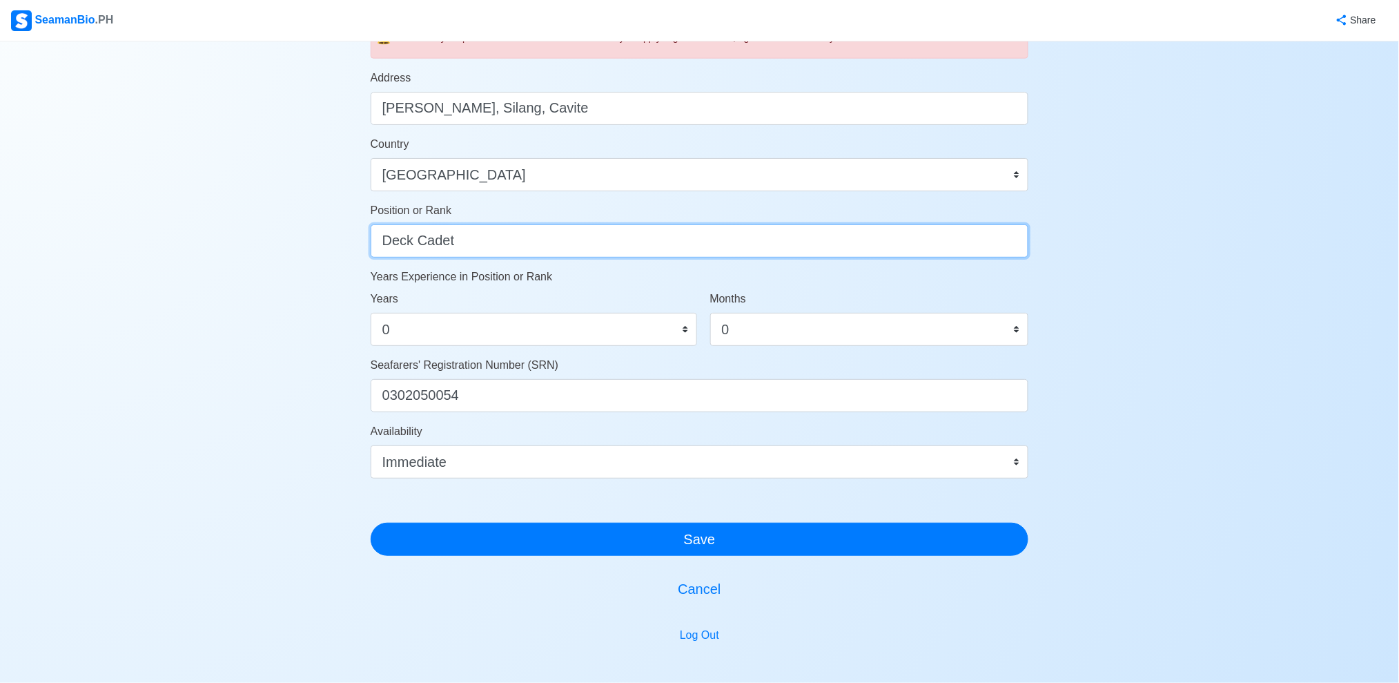
click at [416, 232] on input "Deck Cadet" at bounding box center [700, 240] width 658 height 33
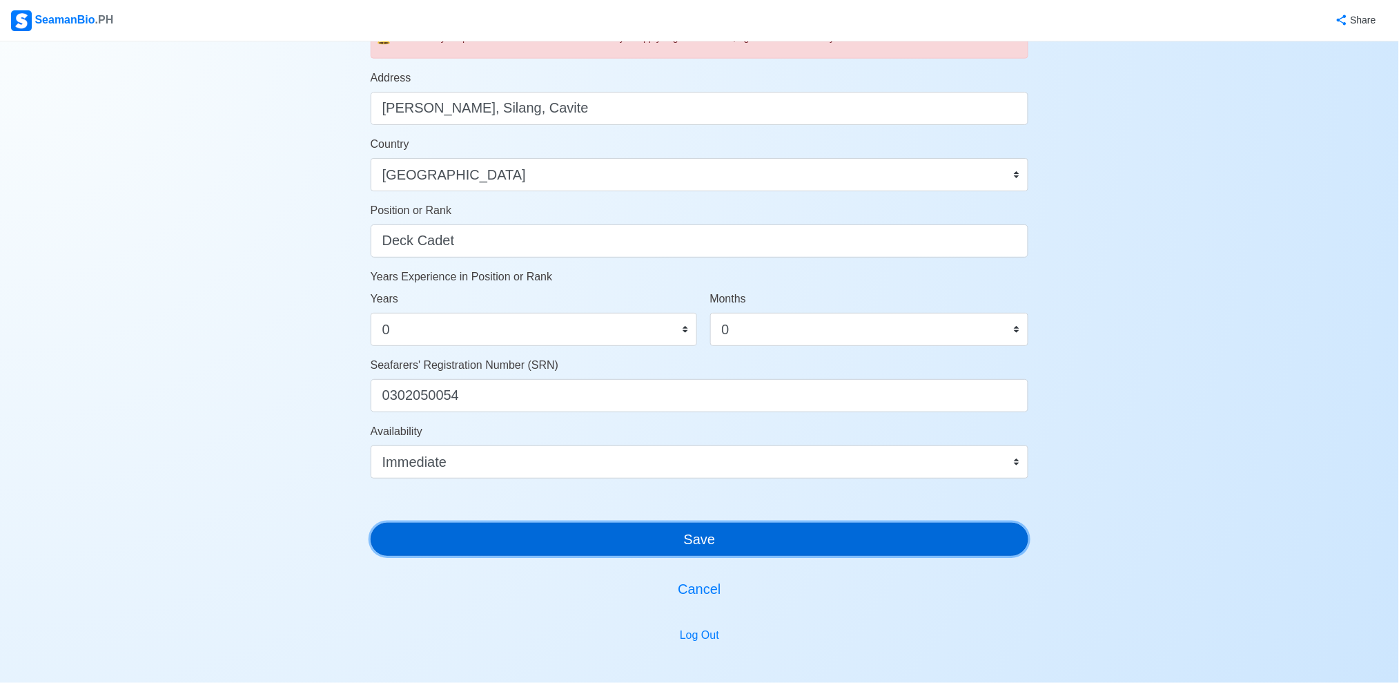
click at [730, 541] on button "Save" at bounding box center [700, 538] width 658 height 33
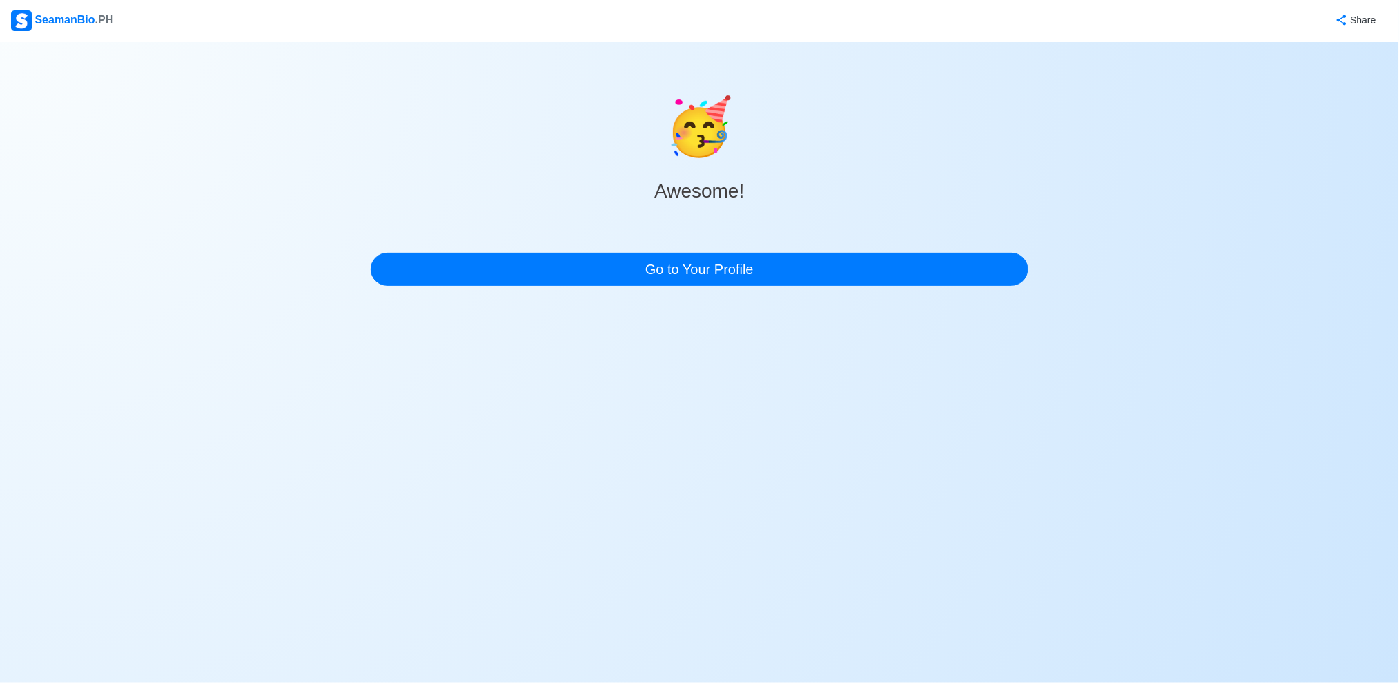
scroll to position [0, 0]
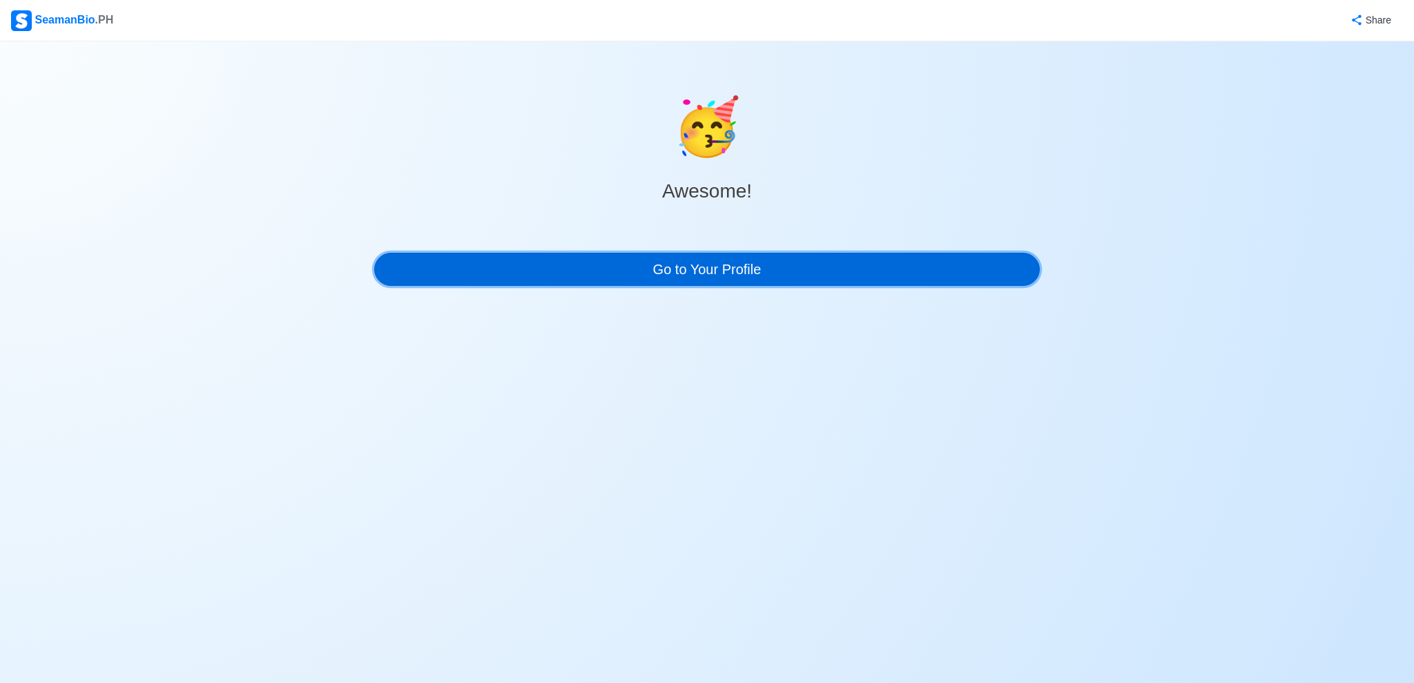
click at [765, 266] on link "Go to Your Profile" at bounding box center [706, 269] width 665 height 33
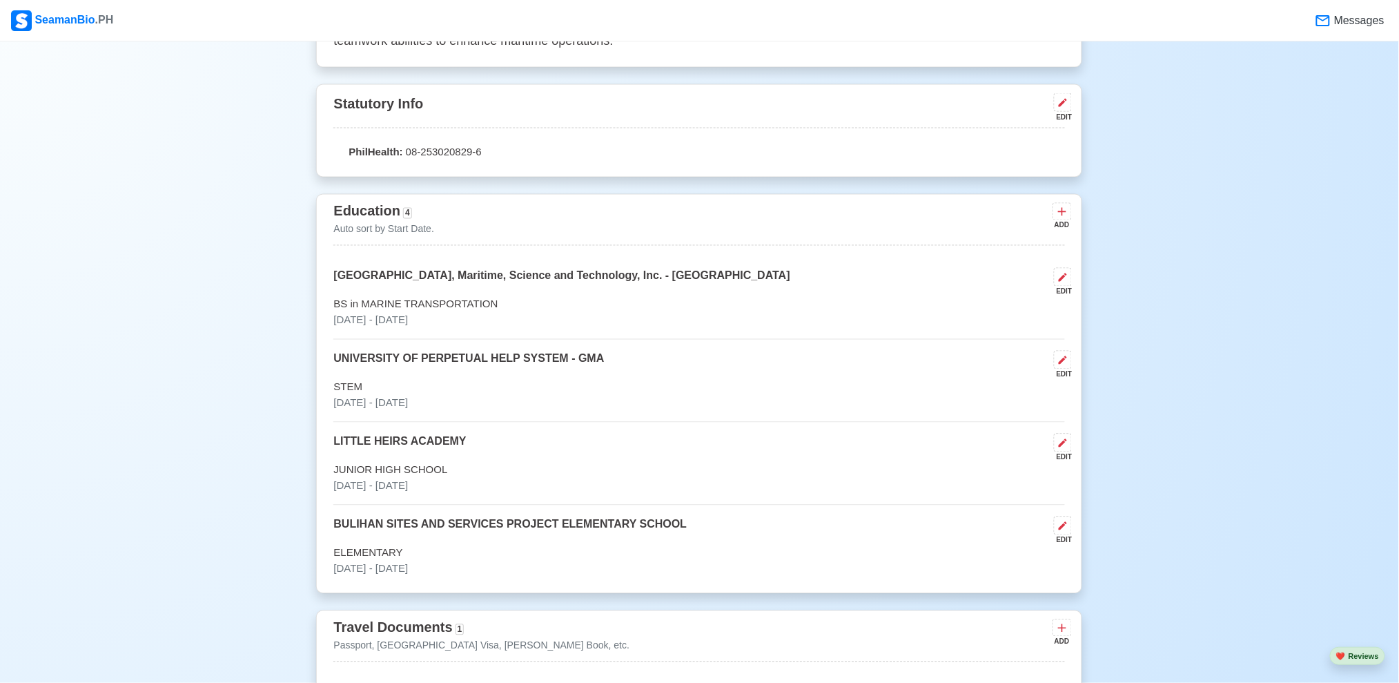
scroll to position [860, 0]
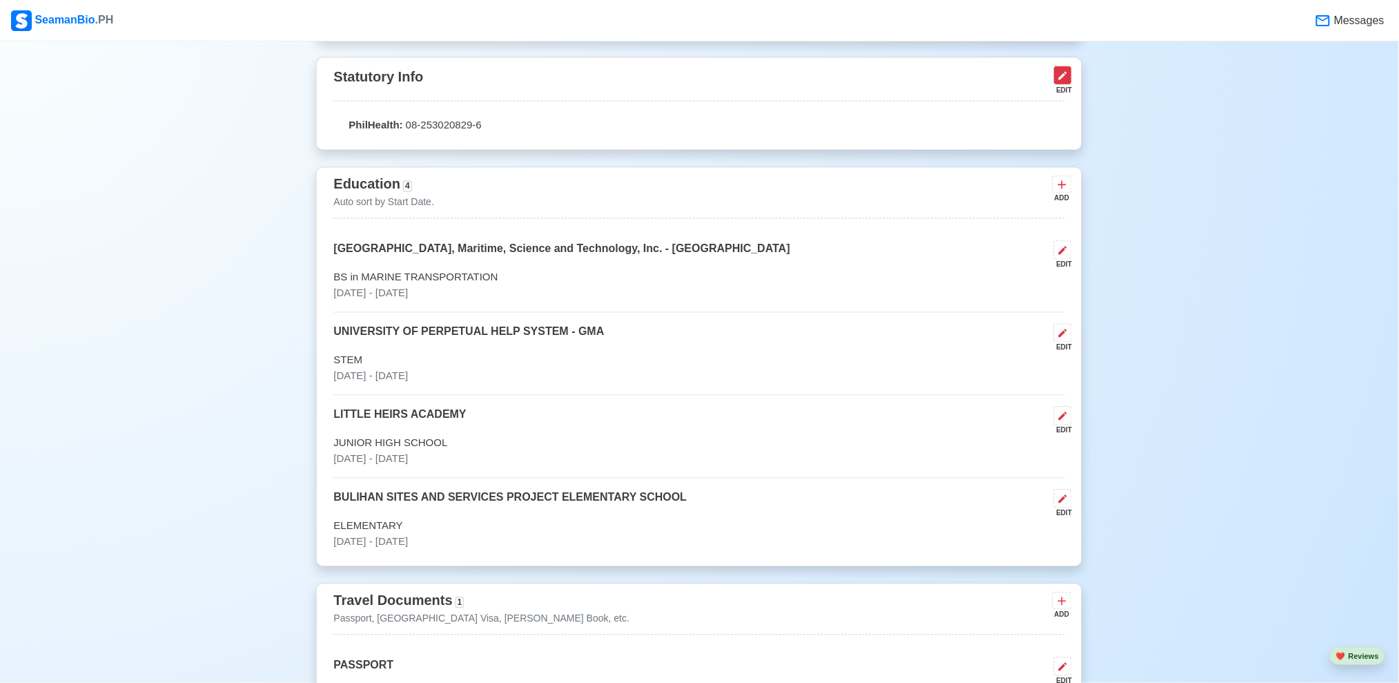
click at [1064, 81] on button at bounding box center [1063, 75] width 18 height 19
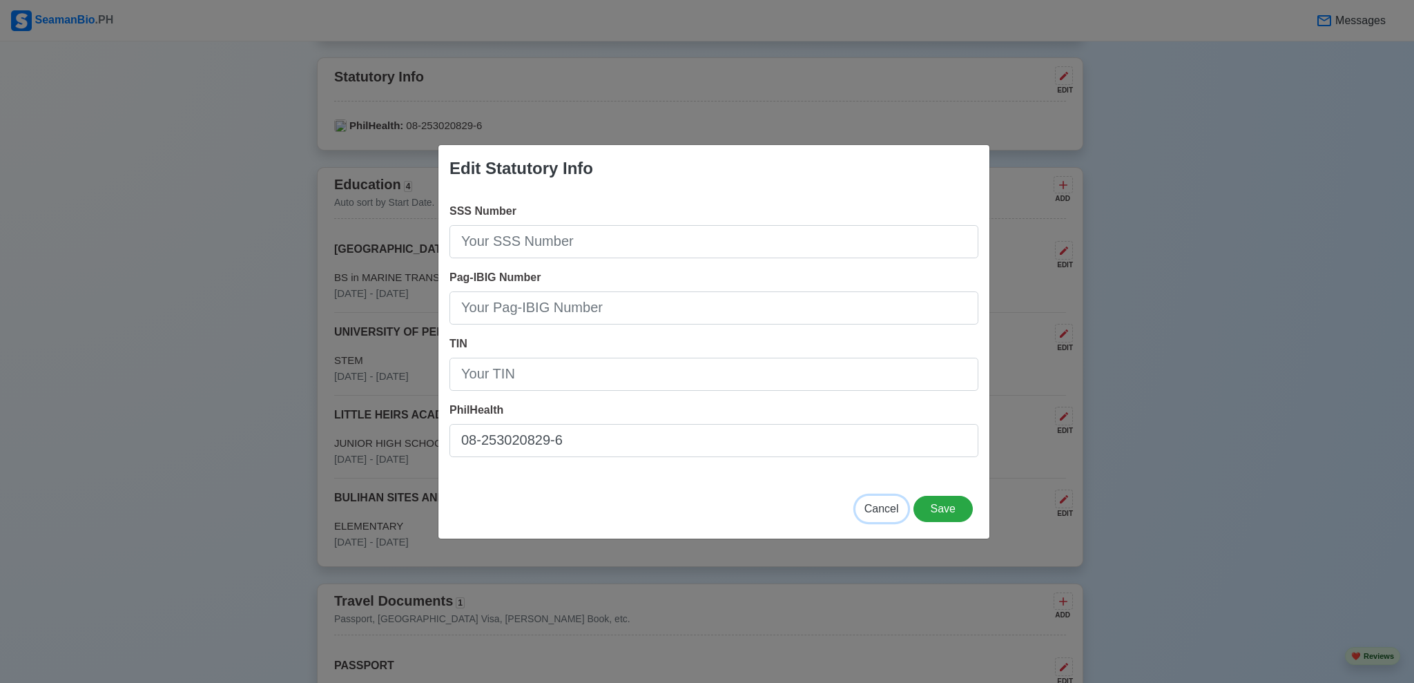
click at [885, 504] on span "Cancel" at bounding box center [881, 508] width 35 height 12
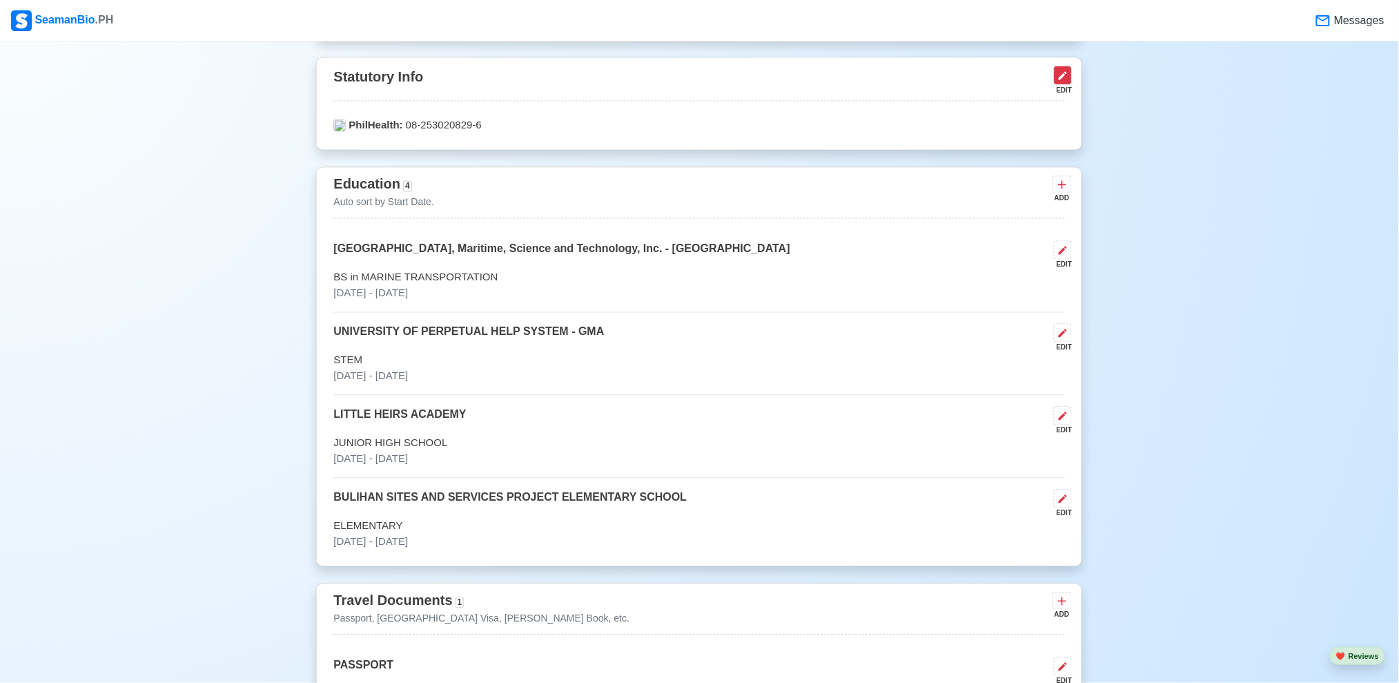
click at [1062, 82] on button at bounding box center [1063, 75] width 18 height 19
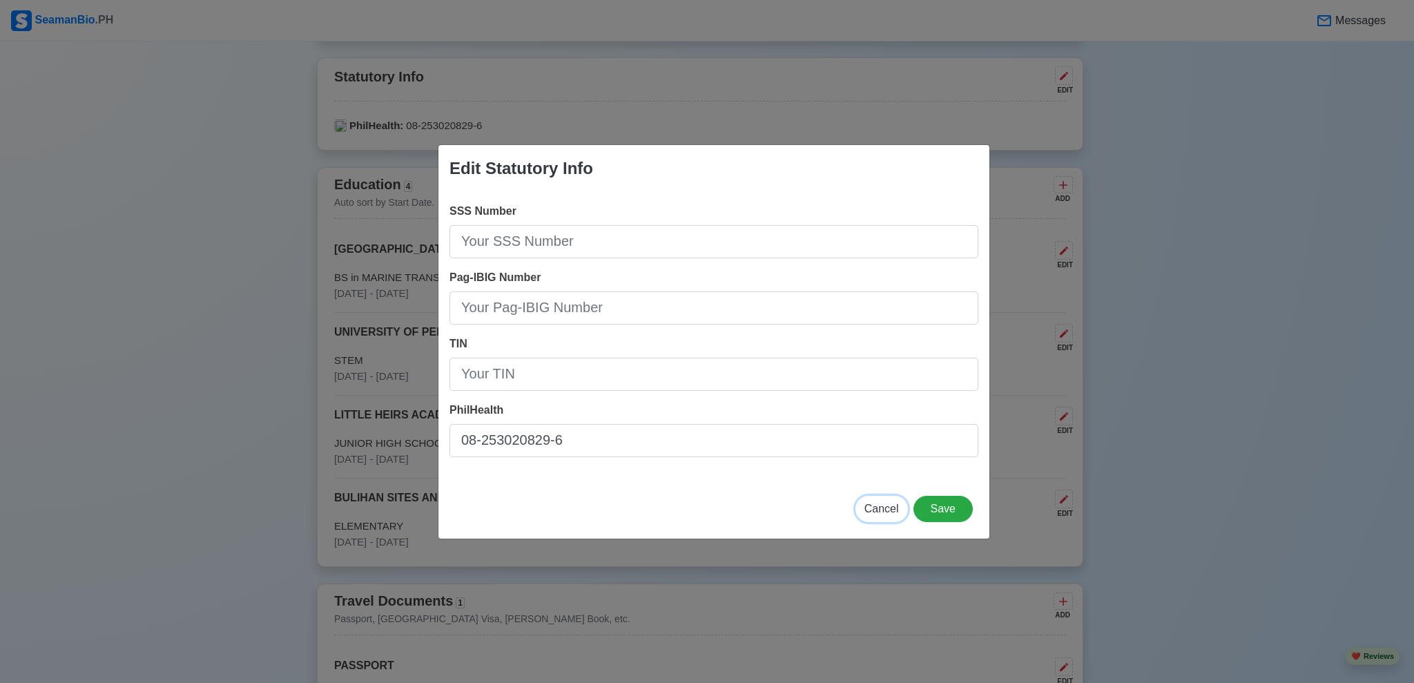
click at [885, 509] on span "Cancel" at bounding box center [881, 508] width 35 height 12
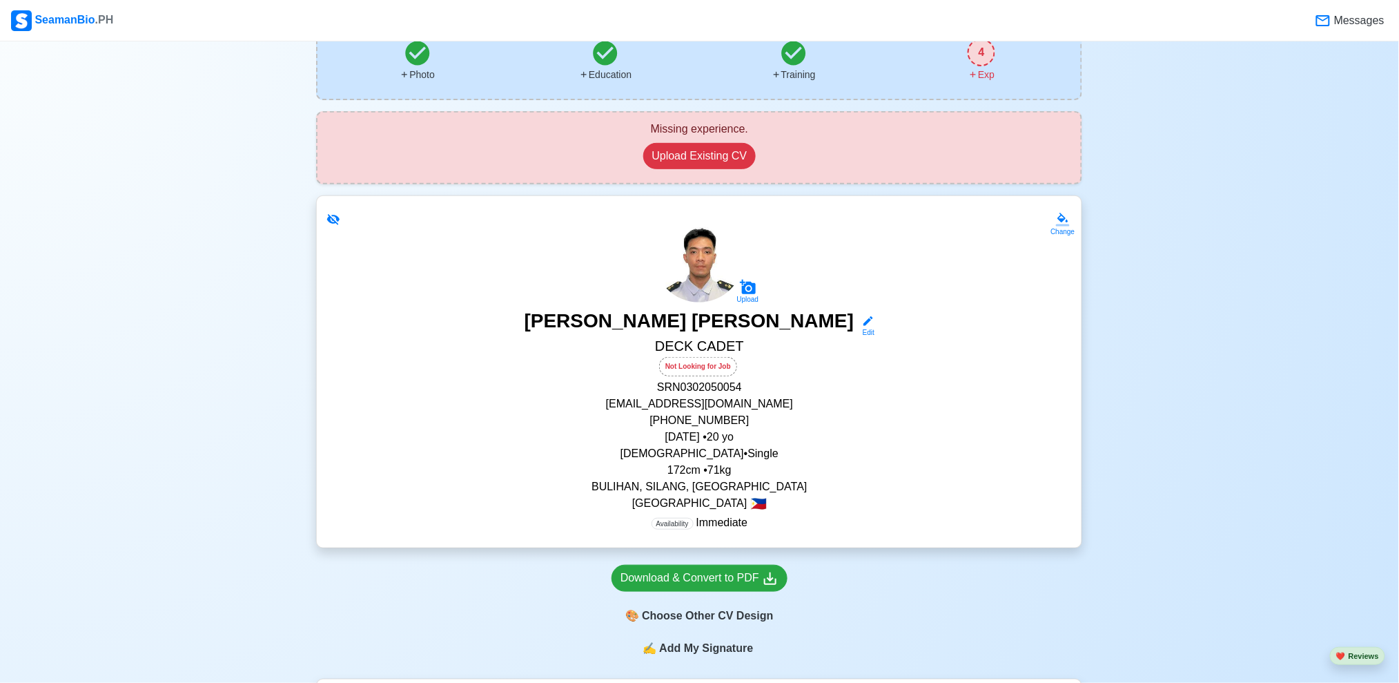
scroll to position [184, 0]
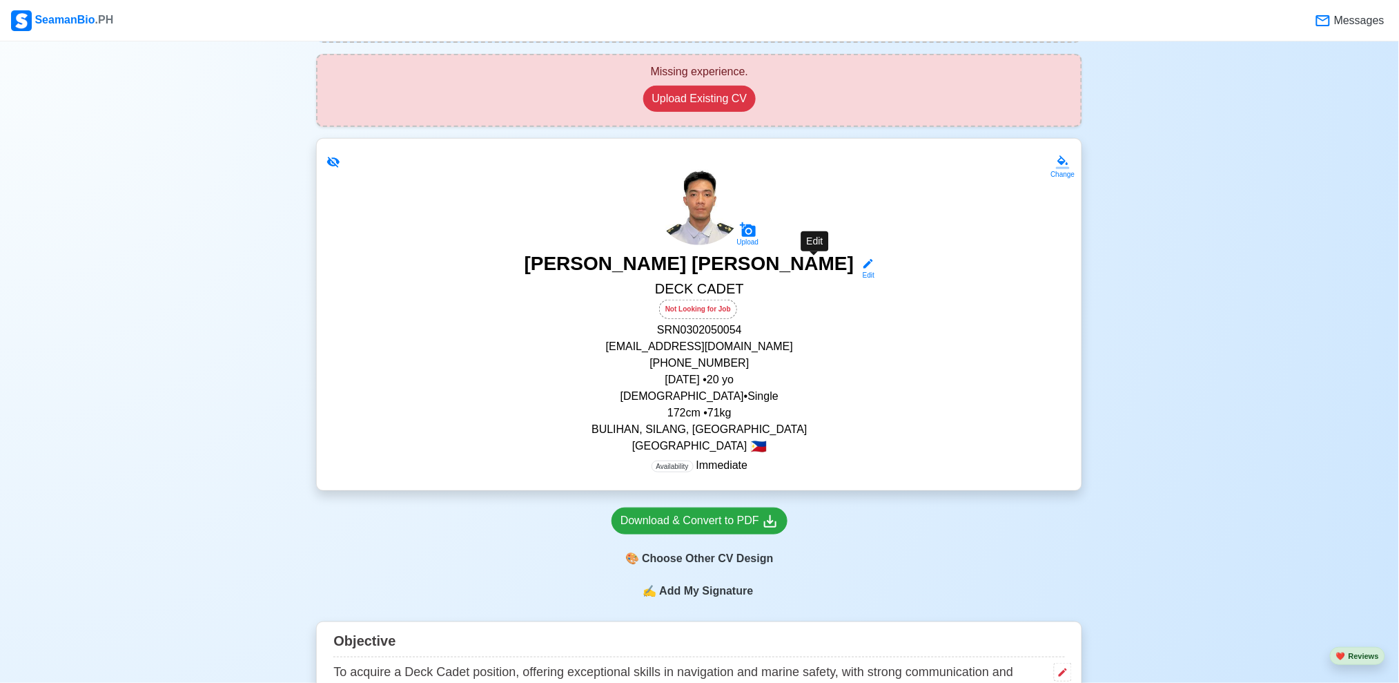
click at [862, 257] on icon at bounding box center [868, 263] width 12 height 12
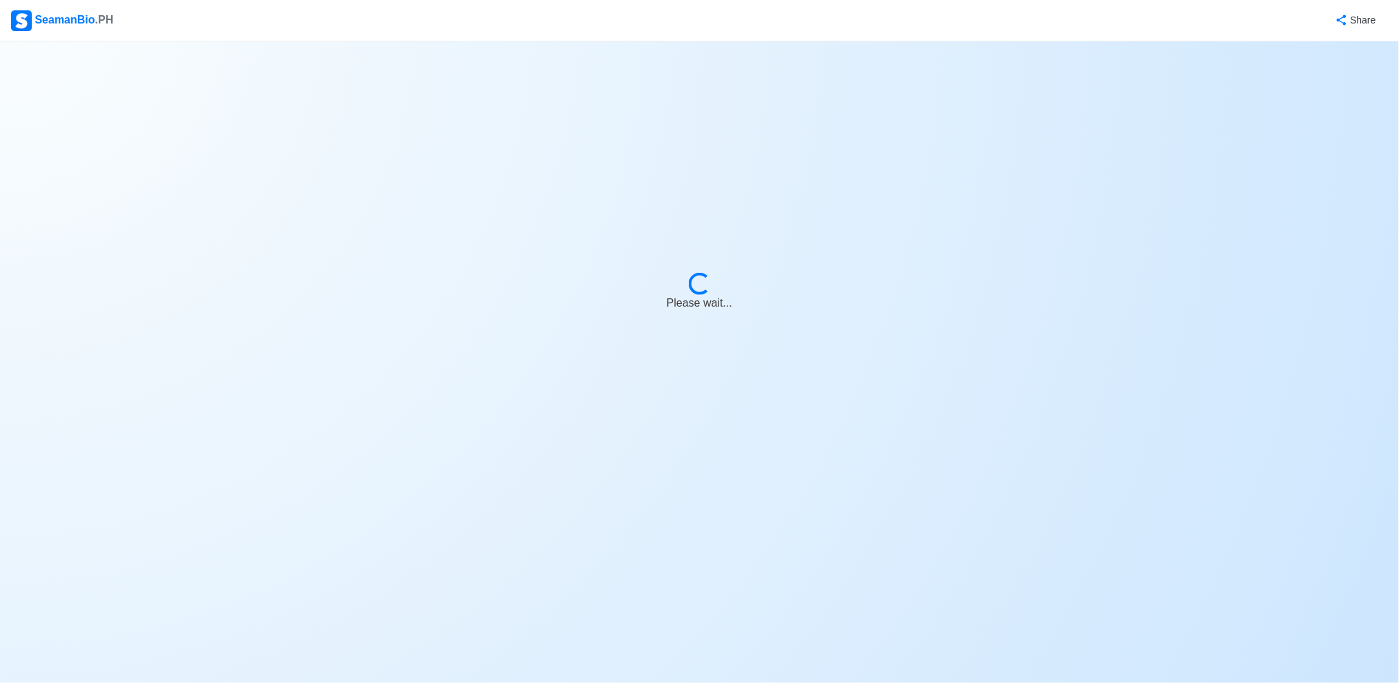
select select "Not Looking for Job"
select select "Not Visible for Hiring"
select select "Single"
select select "[DEMOGRAPHIC_DATA]"
select select "PH"
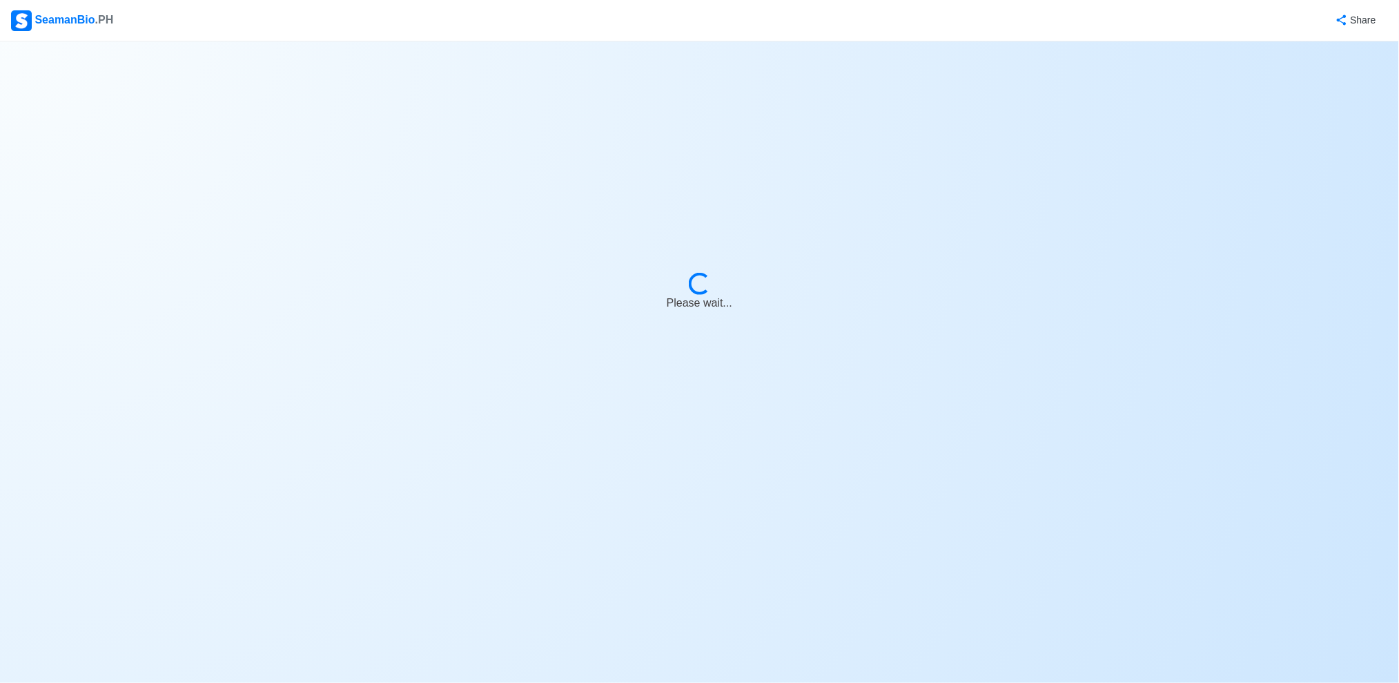
select select "4102416000000"
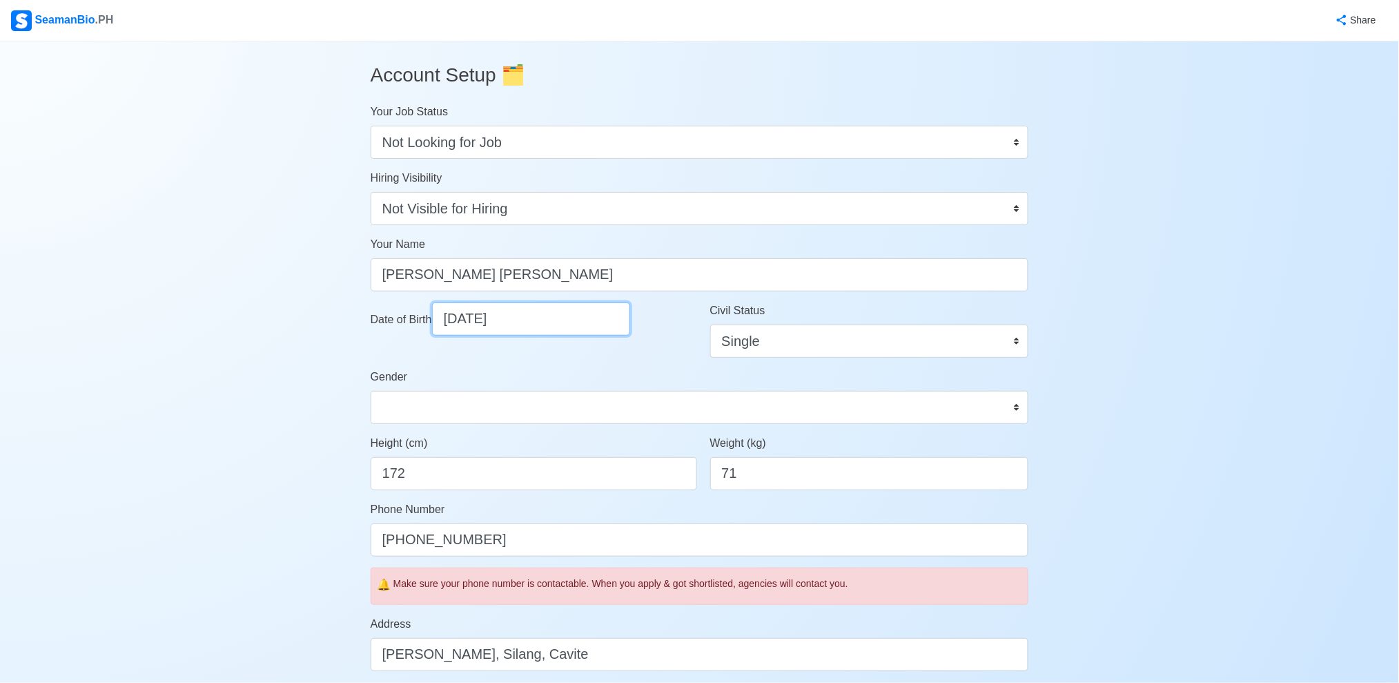
click at [580, 320] on input "[DATE]" at bounding box center [531, 318] width 198 height 33
select select "****"
select select "********"
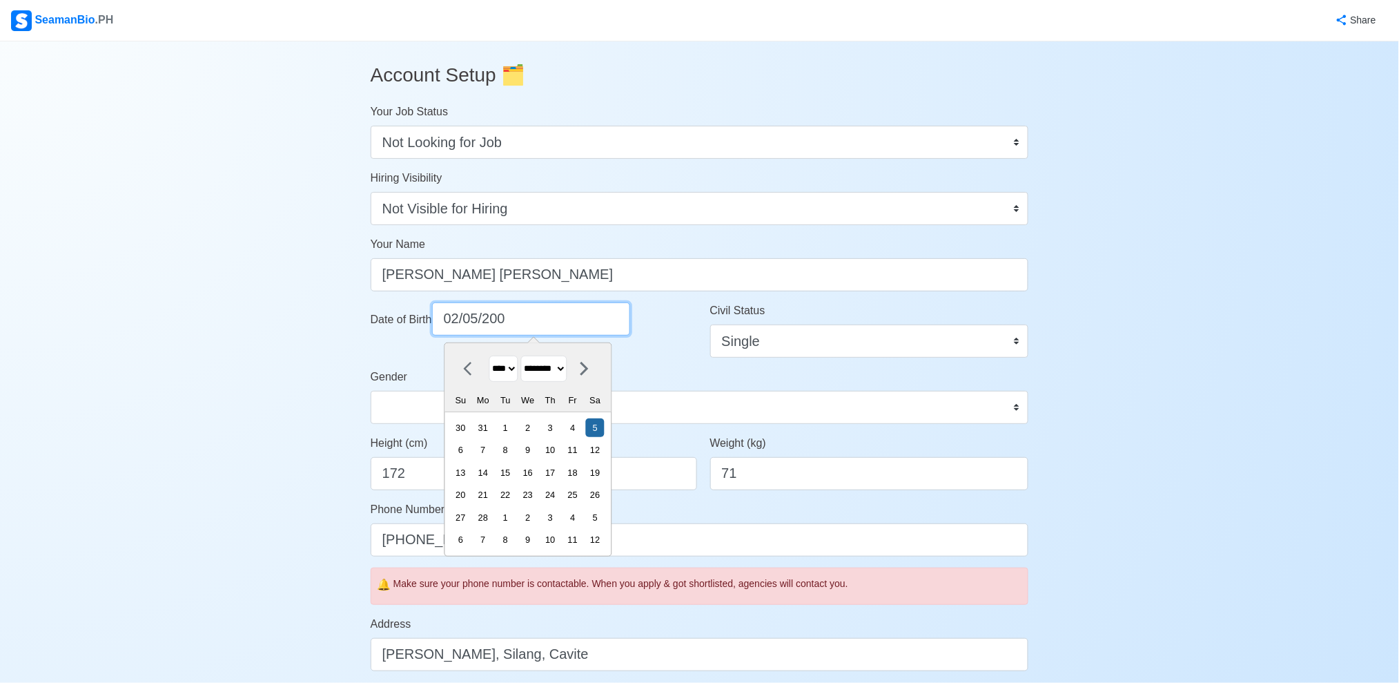
type input "[DATE]"
select select "****"
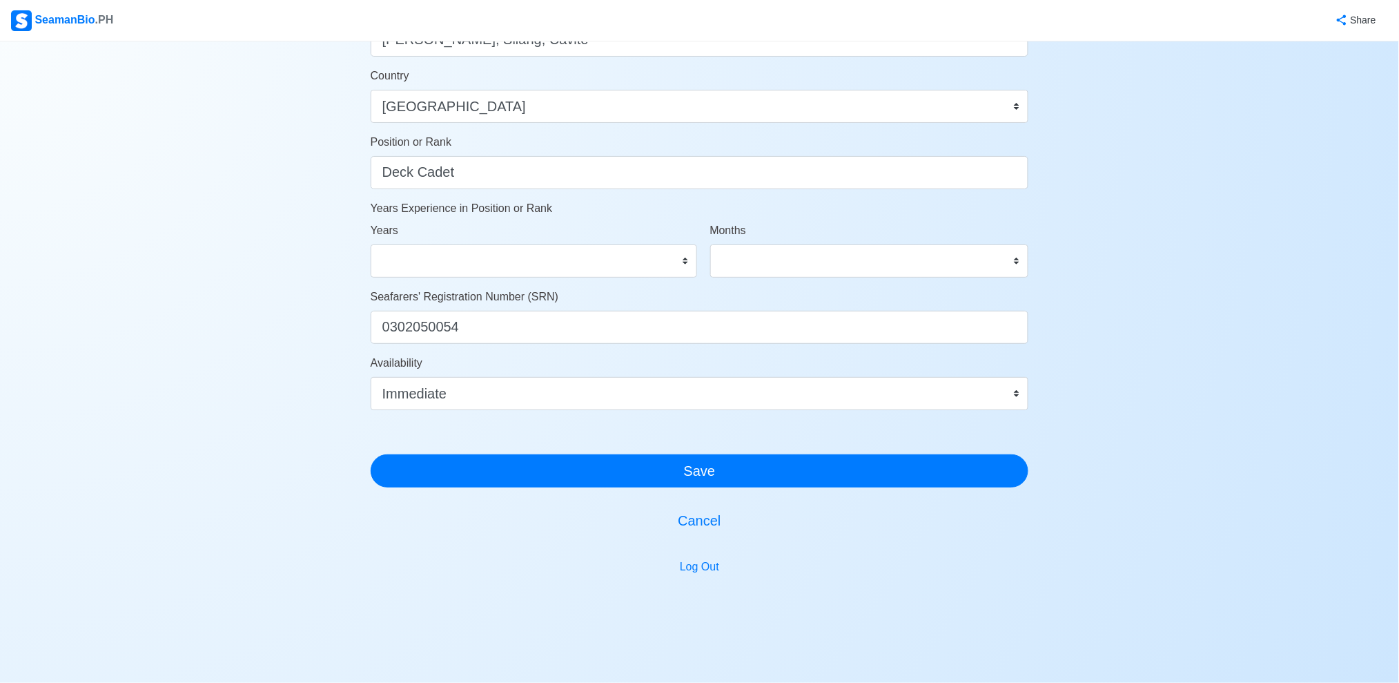
scroll to position [638, 0]
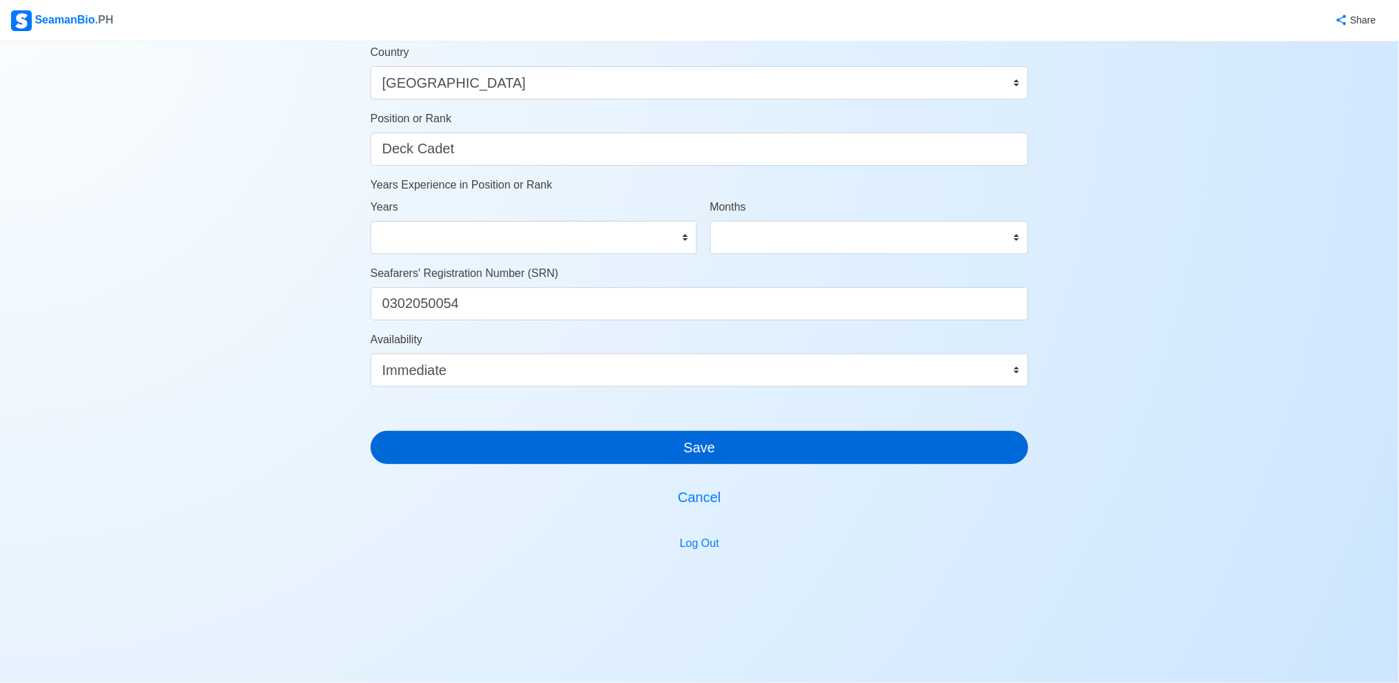
type input "[DATE]"
click at [841, 432] on button "Save" at bounding box center [700, 447] width 658 height 33
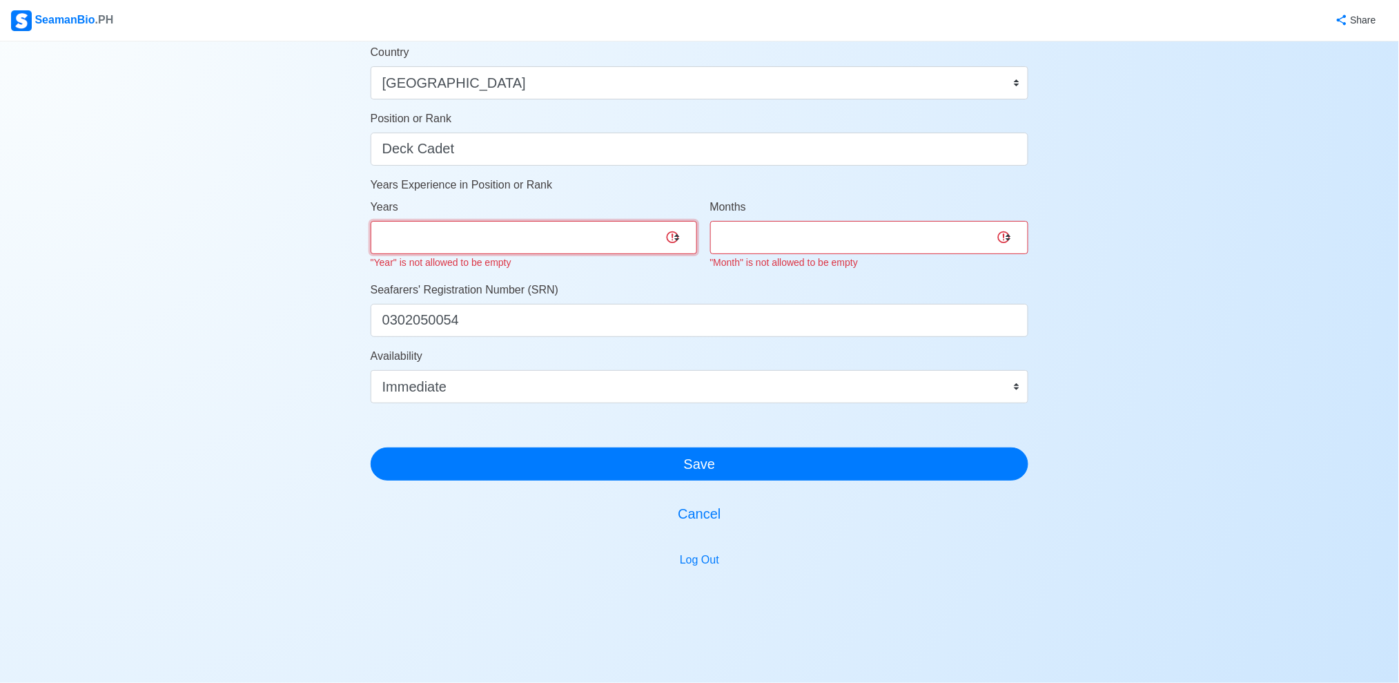
click at [573, 227] on select "0 1 2 3 4 5 6 7 8 9 10 11 12 13 14 15 16 17 18 19 20 21 22 23 24 25 26 27 28 29…" at bounding box center [534, 237] width 326 height 33
select select "0"
click at [371, 221] on select "0 1 2 3 4 5 6 7 8 9 10 11 12 13 14 15 16 17 18 19 20 21 22 23 24 25 26 27 28 29…" at bounding box center [534, 237] width 326 height 33
click at [866, 235] on select "0 1 2 3 4 5 6 7 8 9 10 11" at bounding box center [869, 237] width 319 height 33
select select "0"
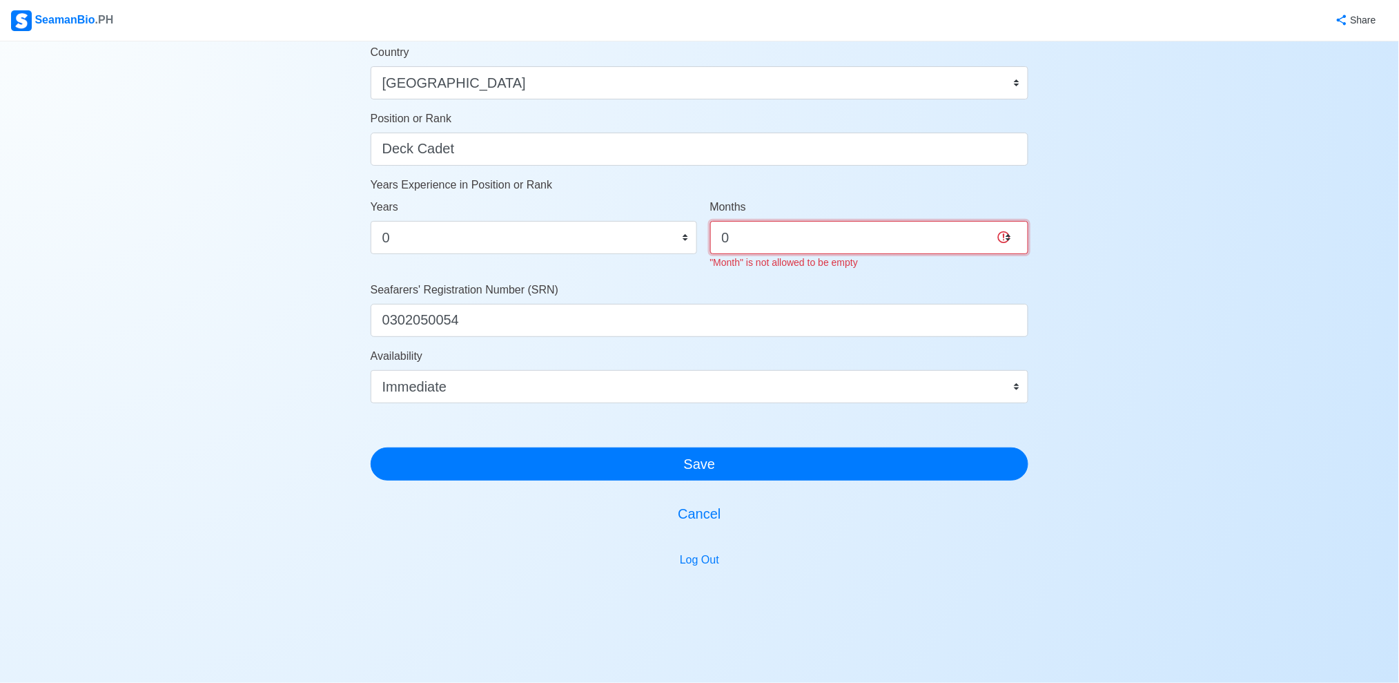
click at [710, 221] on select "0 1 2 3 4 5 6 7 8 9 10 11" at bounding box center [869, 237] width 319 height 33
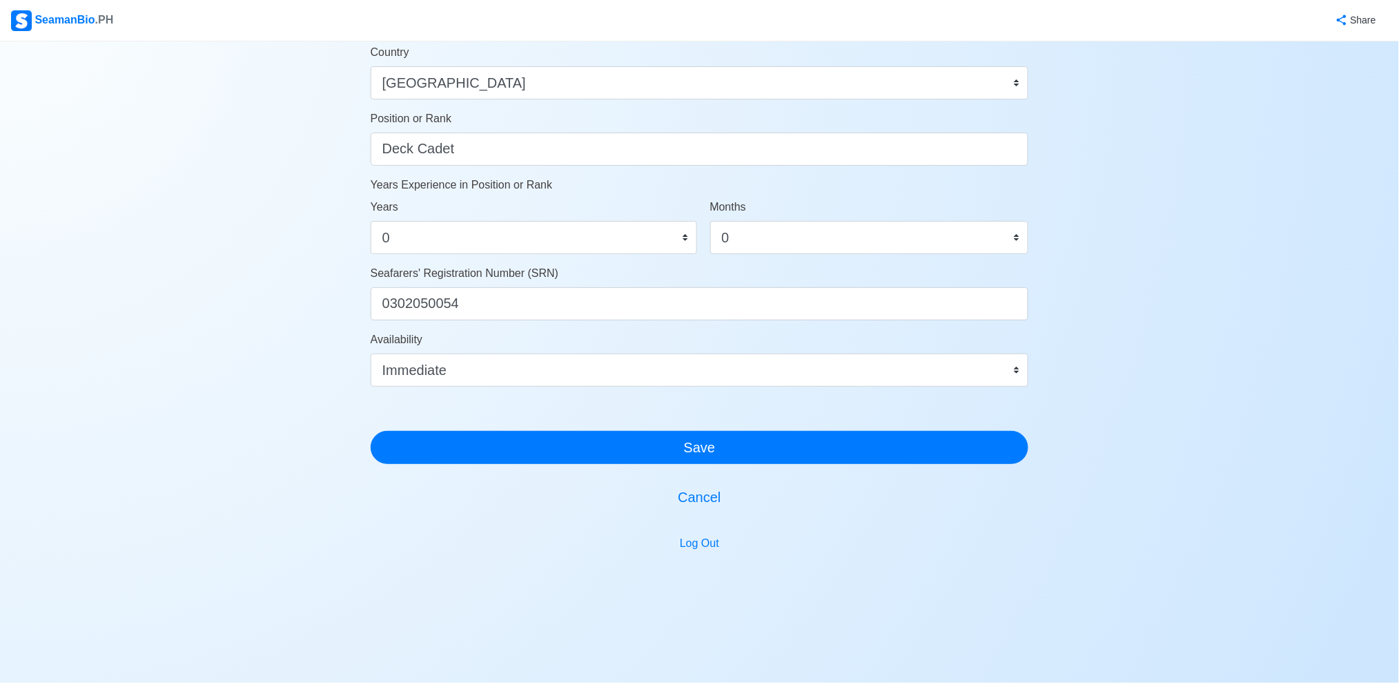
click at [1167, 328] on div "Account Setup 🗂️ Your Job Status Onboard Actively Looking for Job Not Looking f…" at bounding box center [699, 27] width 1399 height 1247
click at [871, 411] on div at bounding box center [700, 414] width 658 height 33
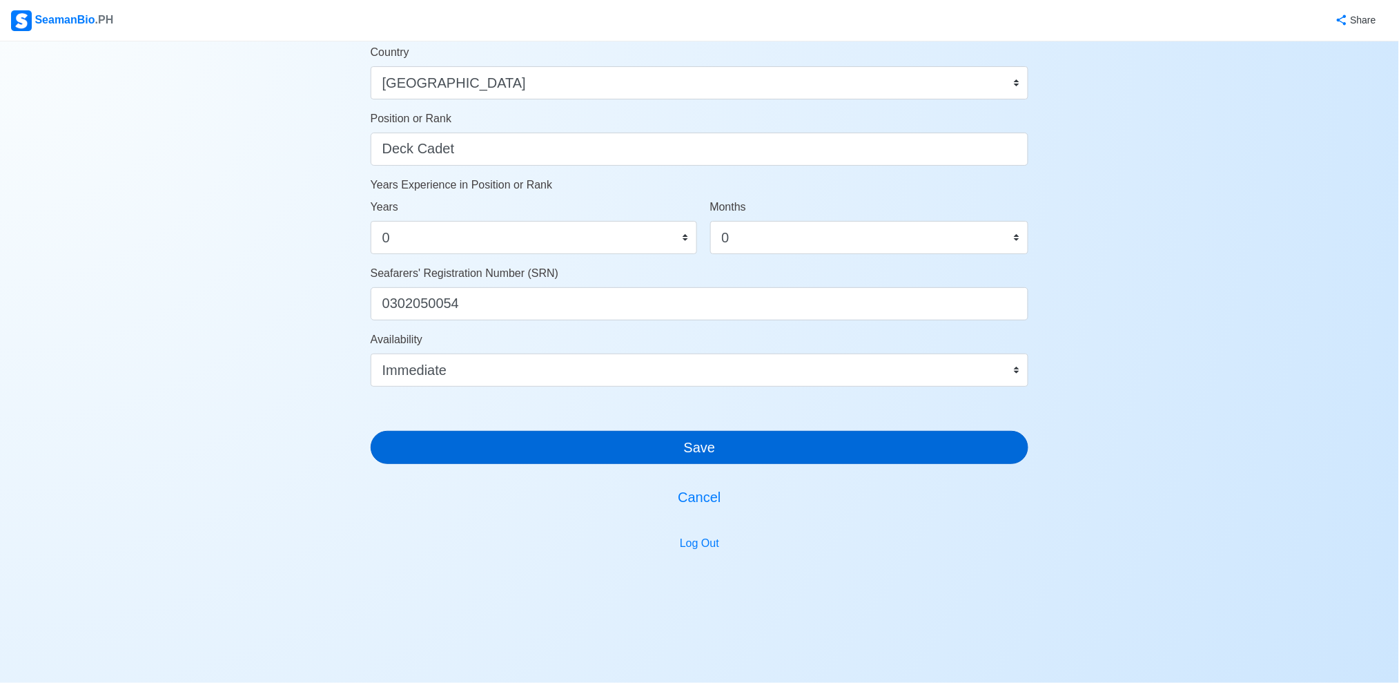
click at [870, 431] on button "Save" at bounding box center [700, 447] width 658 height 33
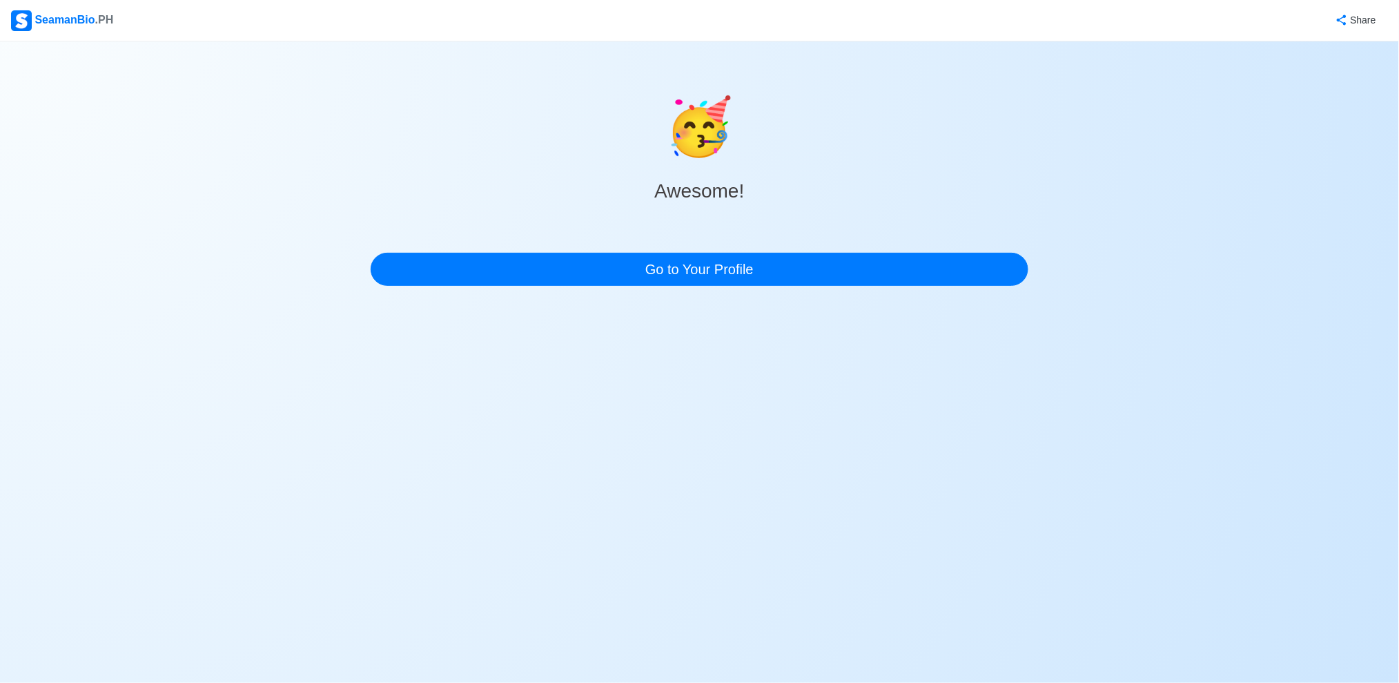
scroll to position [0, 0]
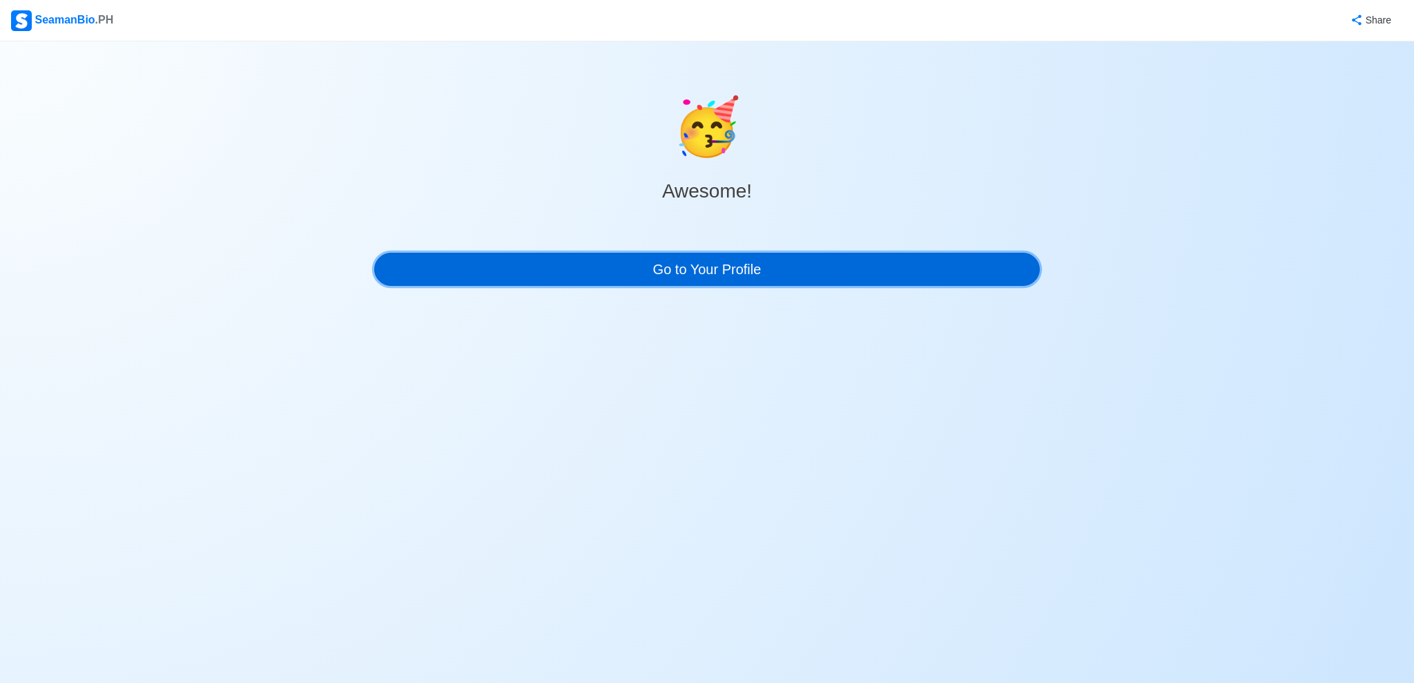
click at [725, 263] on link "Go to Your Profile" at bounding box center [706, 269] width 665 height 33
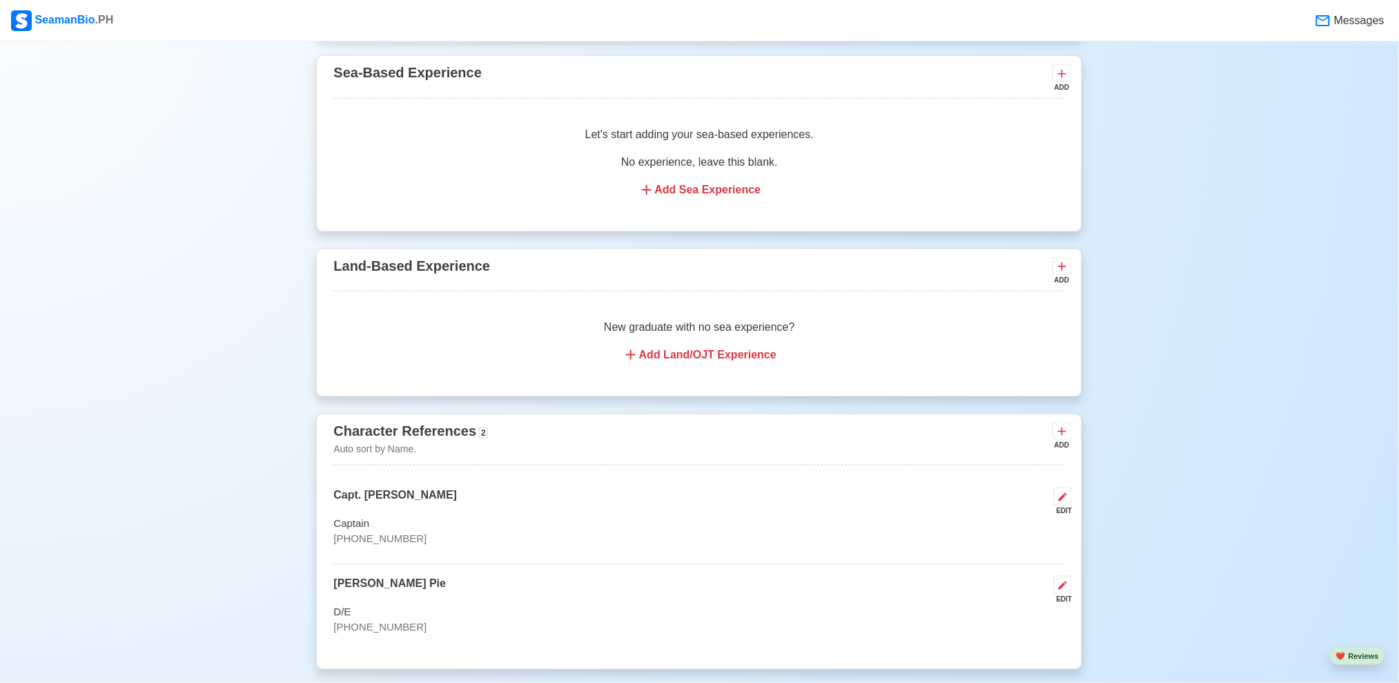
scroll to position [2400, 0]
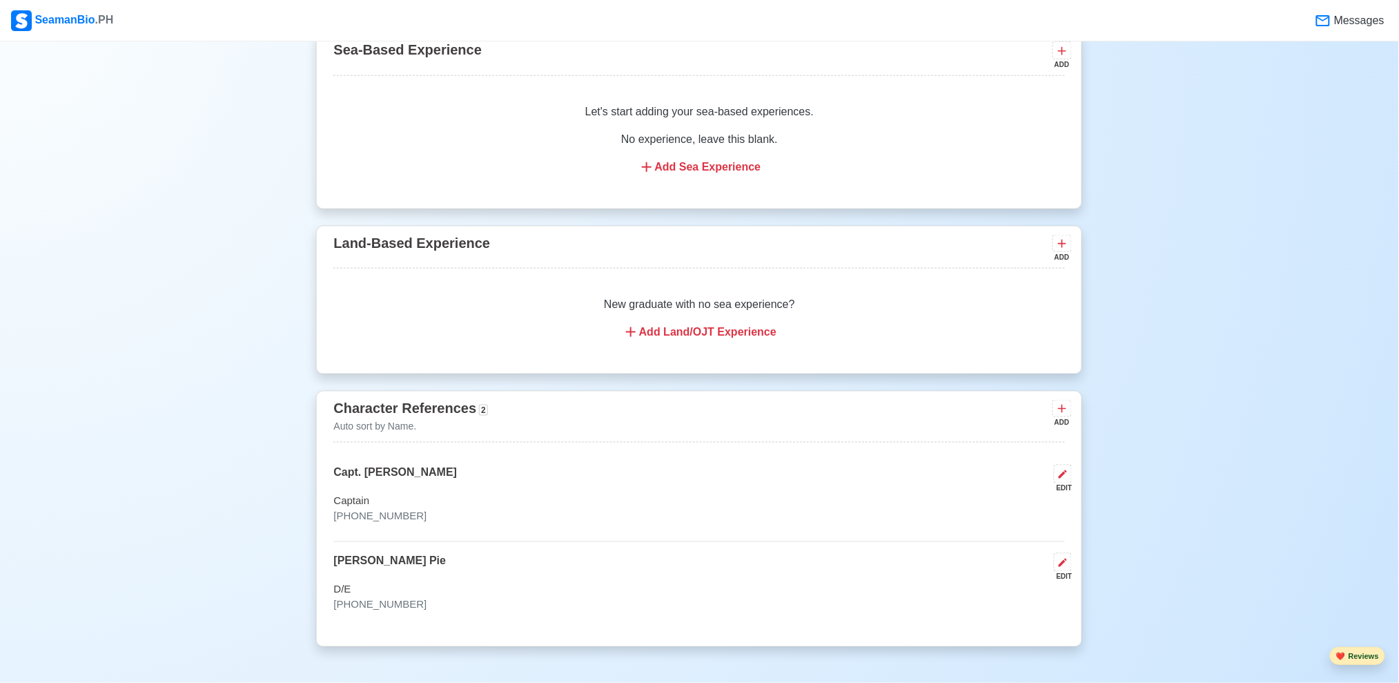
click at [1355, 656] on button "❤️ Reviews" at bounding box center [1357, 656] width 55 height 19
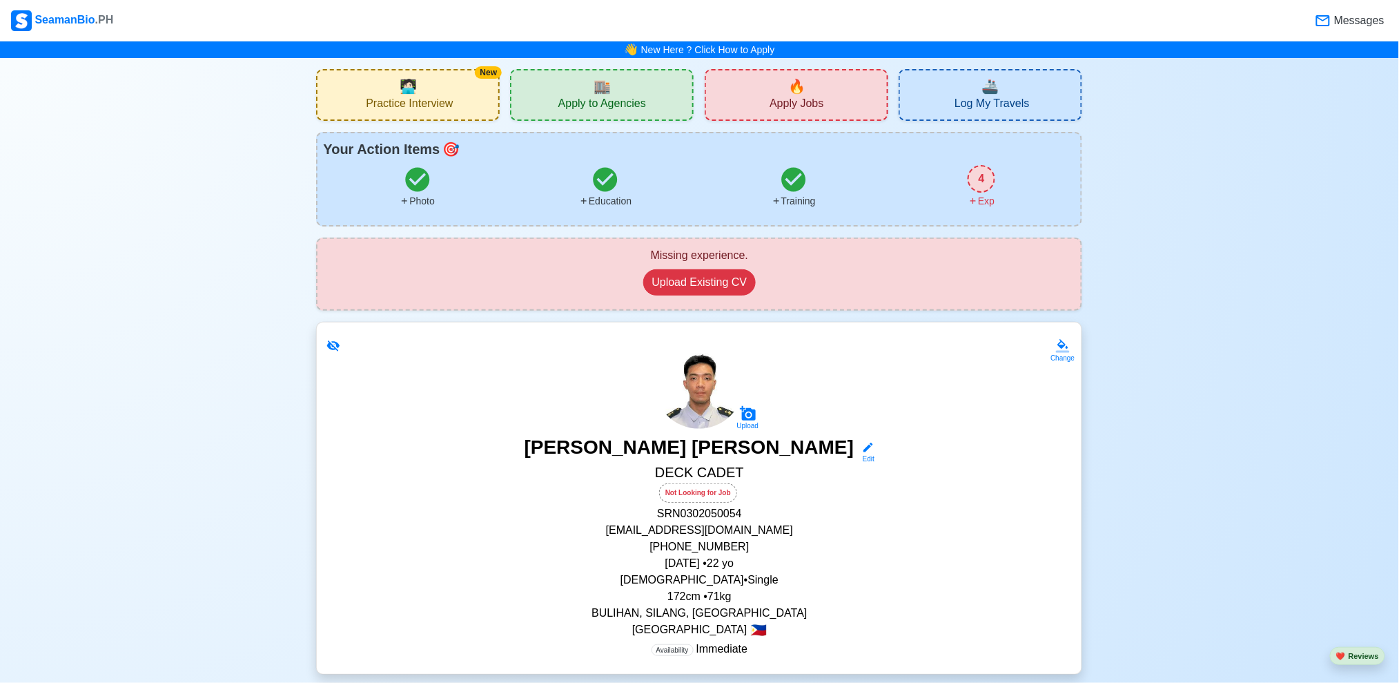
click at [986, 178] on div "4" at bounding box center [982, 179] width 28 height 28
click at [451, 100] on span "Practice Interview" at bounding box center [409, 105] width 87 height 17
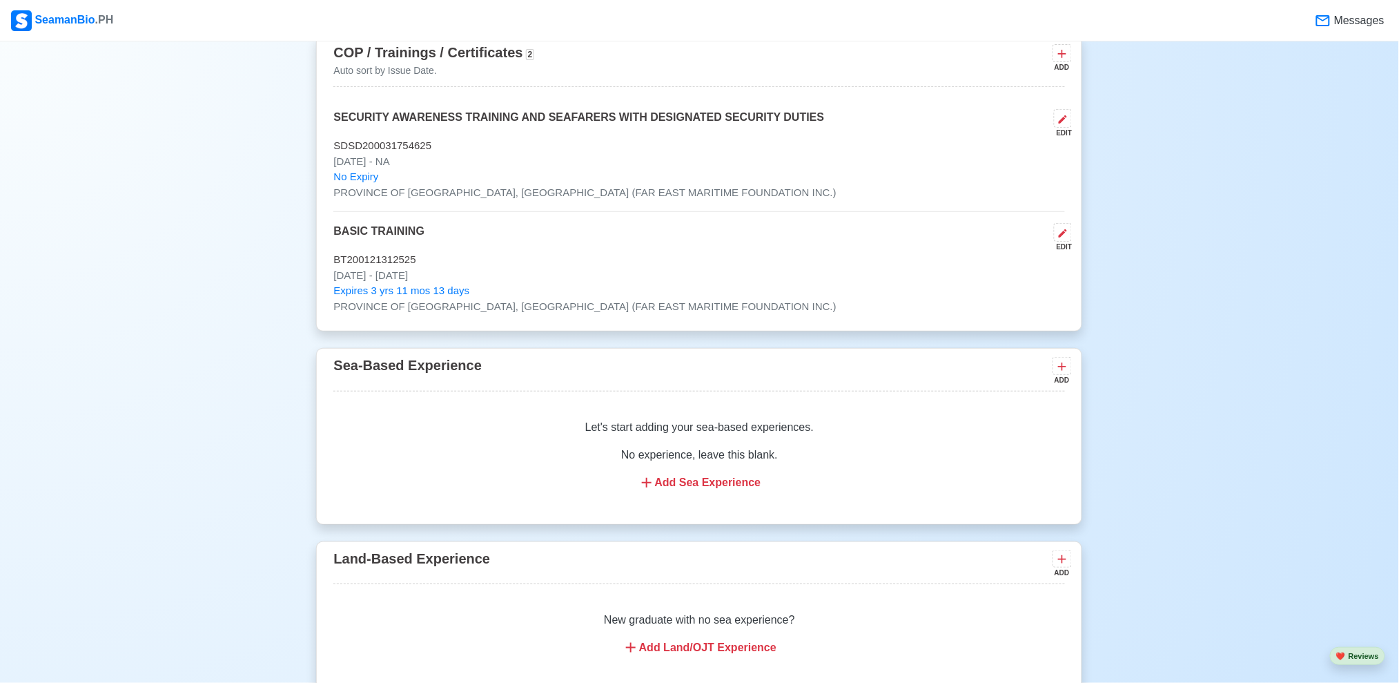
scroll to position [2104, 0]
